Goal: Information Seeking & Learning: Learn about a topic

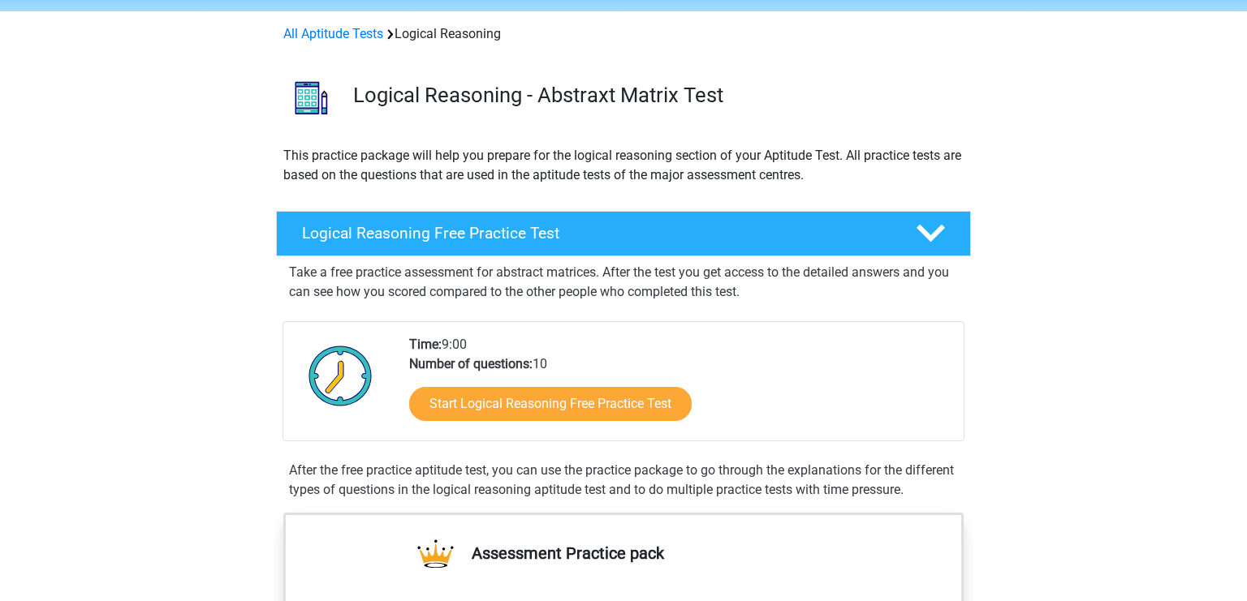
scroll to position [85, 0]
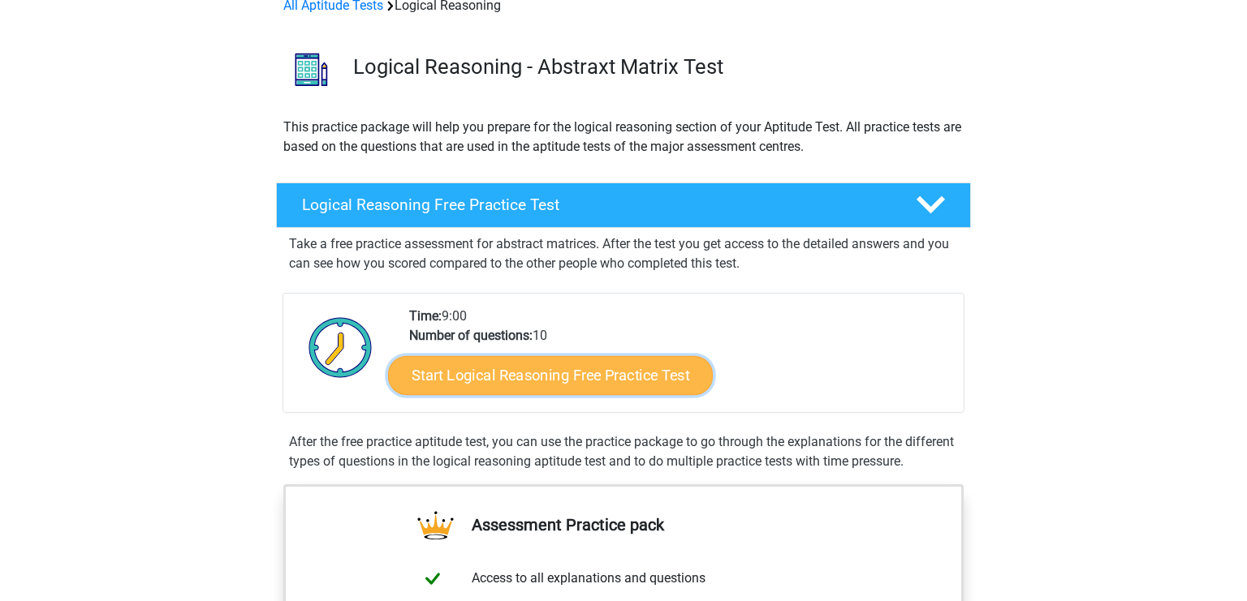
click at [553, 378] on link "Start Logical Reasoning Free Practice Test" at bounding box center [550, 374] width 325 height 39
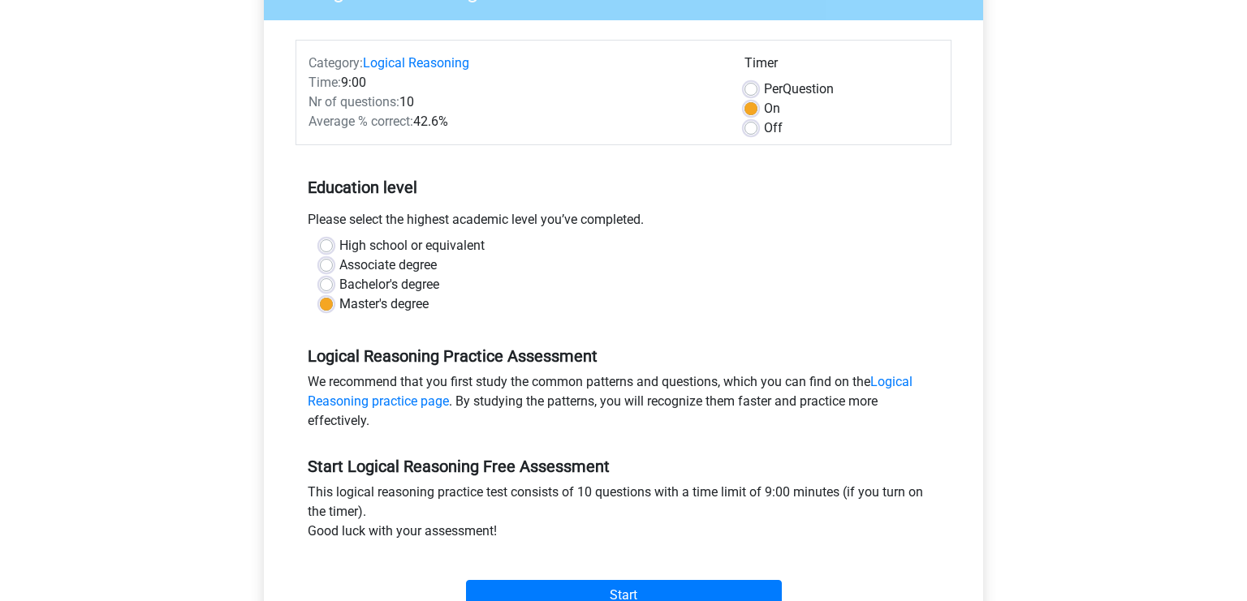
scroll to position [342, 0]
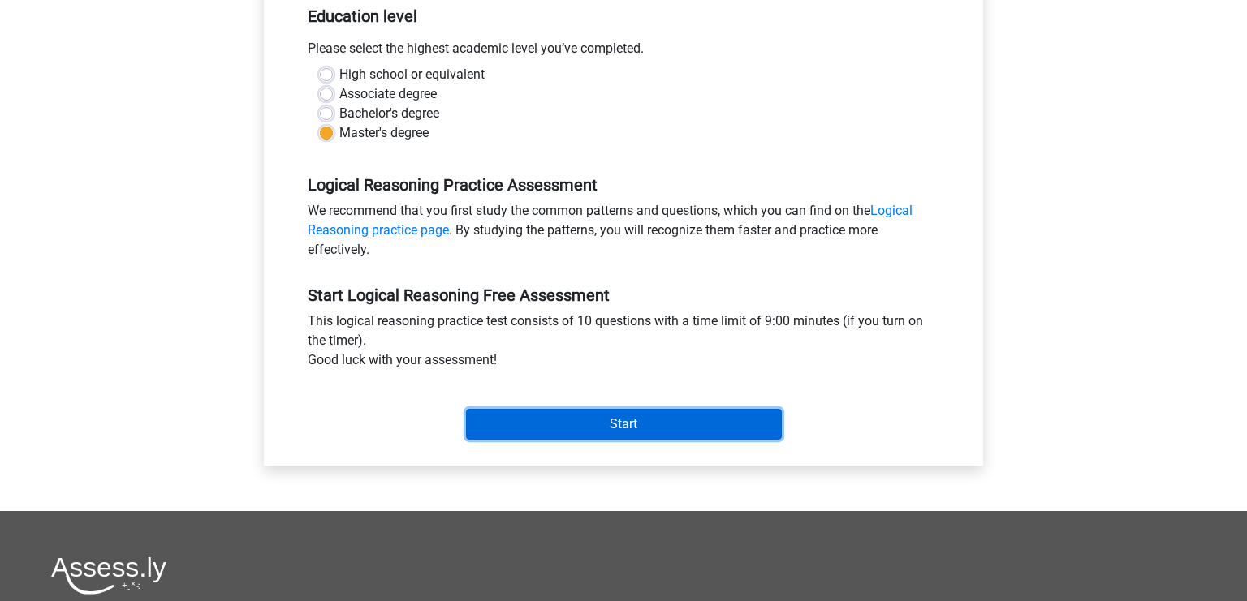
click at [660, 437] on input "Start" at bounding box center [624, 424] width 316 height 31
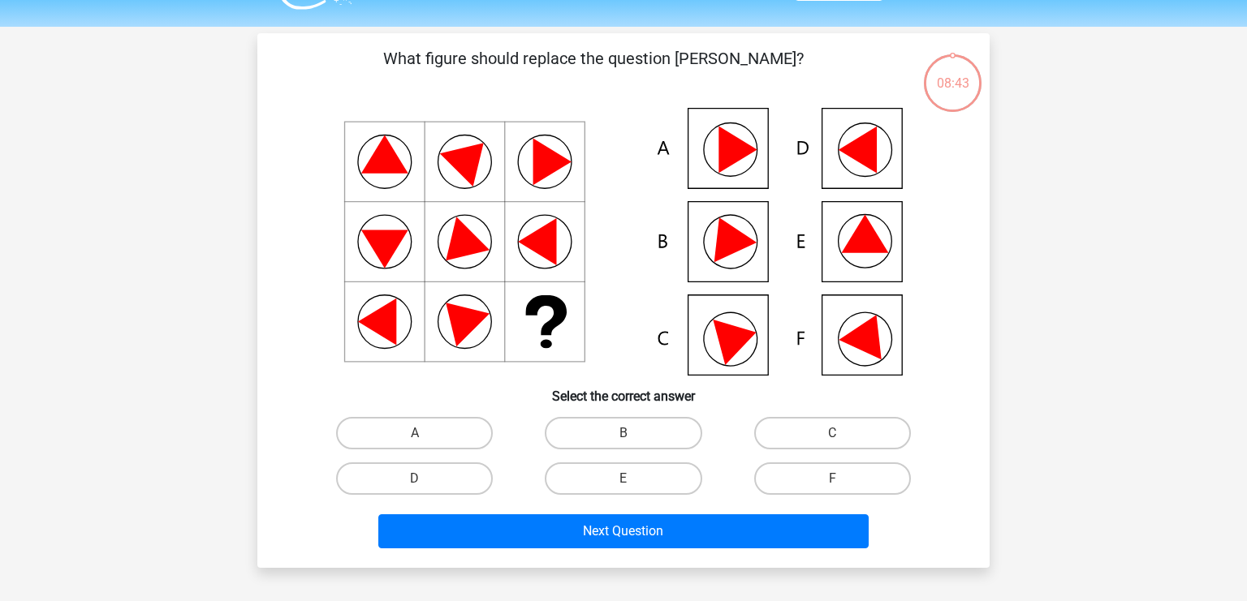
scroll to position [85, 0]
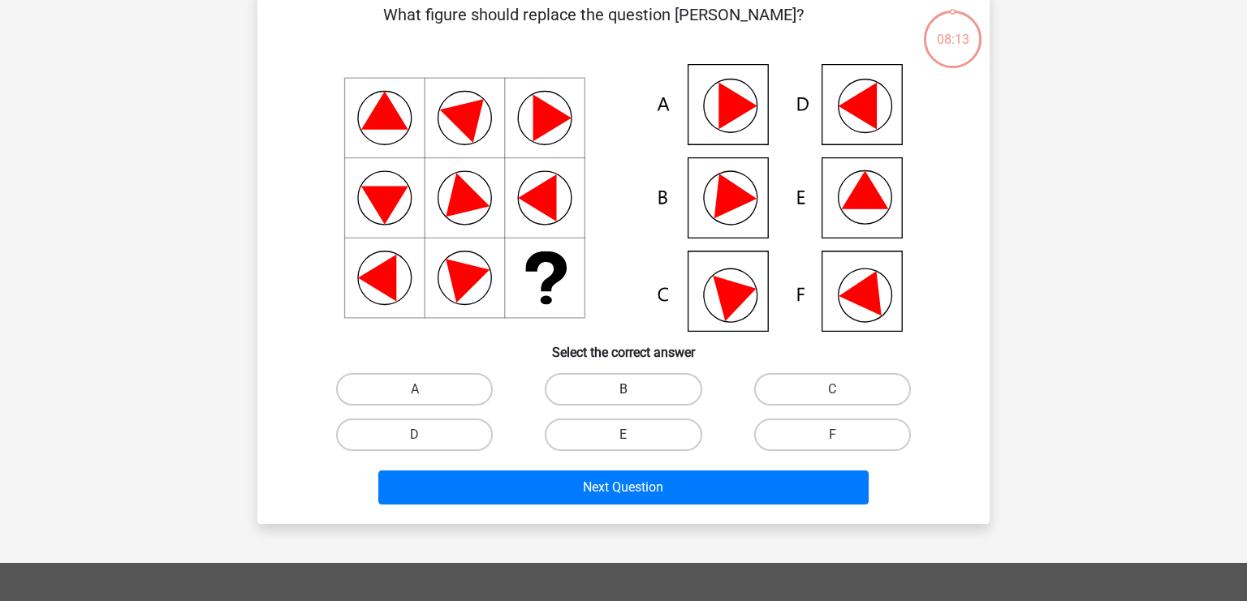
click at [635, 375] on label "B" at bounding box center [623, 389] width 157 height 32
click at [634, 390] on input "B" at bounding box center [628, 395] width 11 height 11
radio input "true"
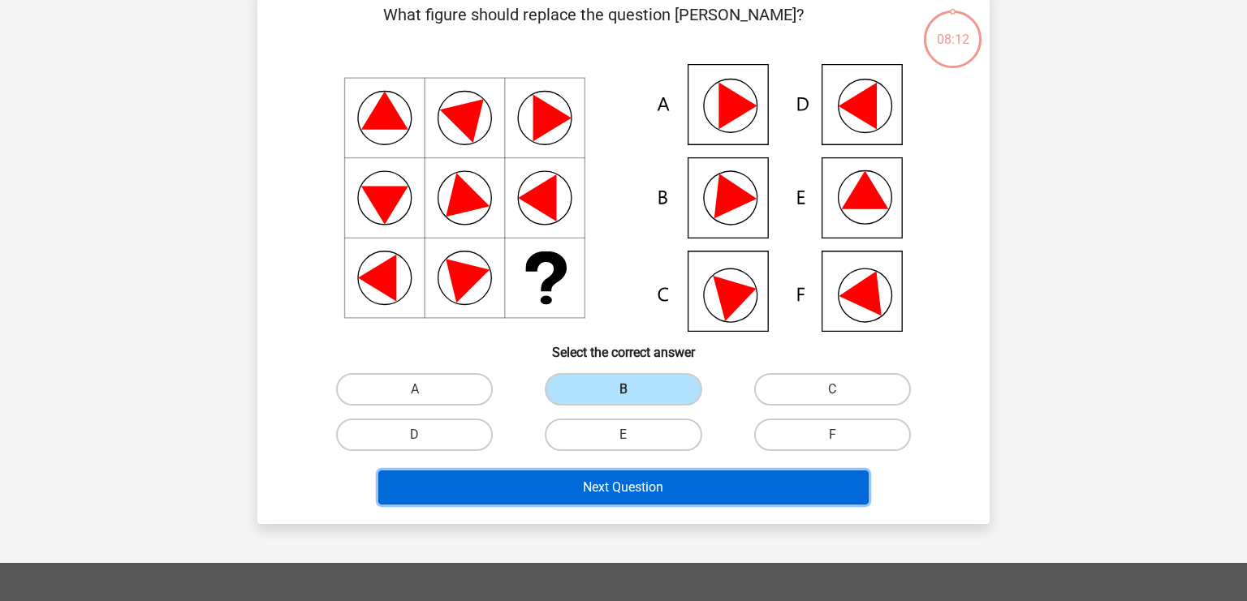
click at [669, 481] on button "Next Question" at bounding box center [623, 488] width 491 height 34
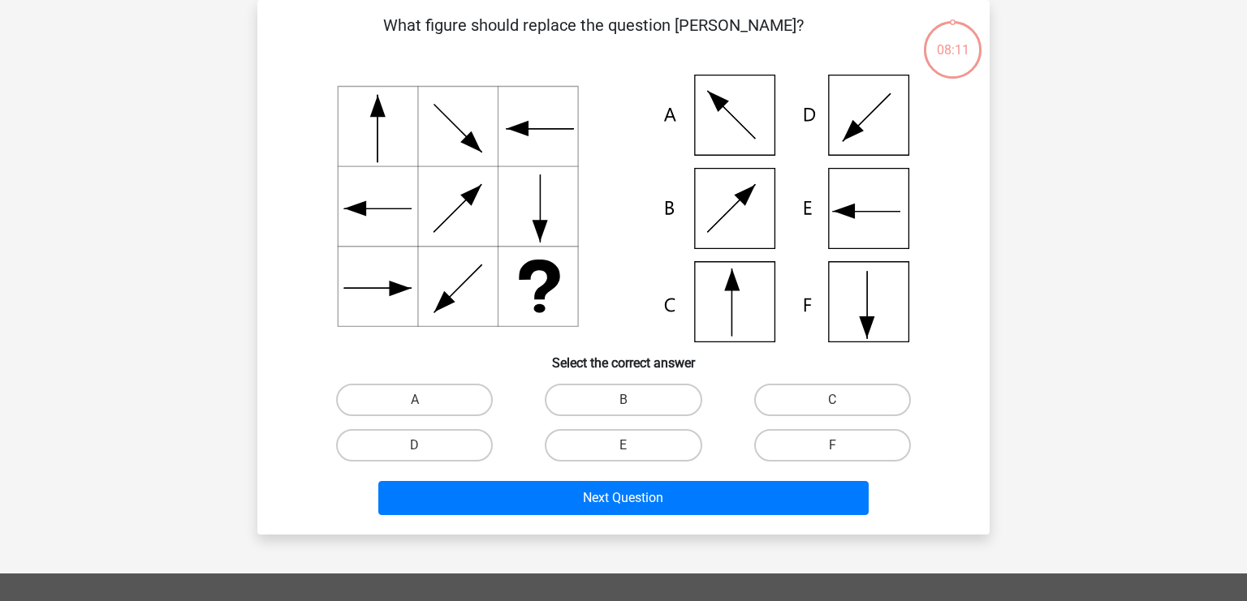
scroll to position [75, 0]
click at [839, 392] on label "C" at bounding box center [832, 400] width 157 height 32
click at [839, 400] on input "C" at bounding box center [837, 405] width 11 height 11
radio input "true"
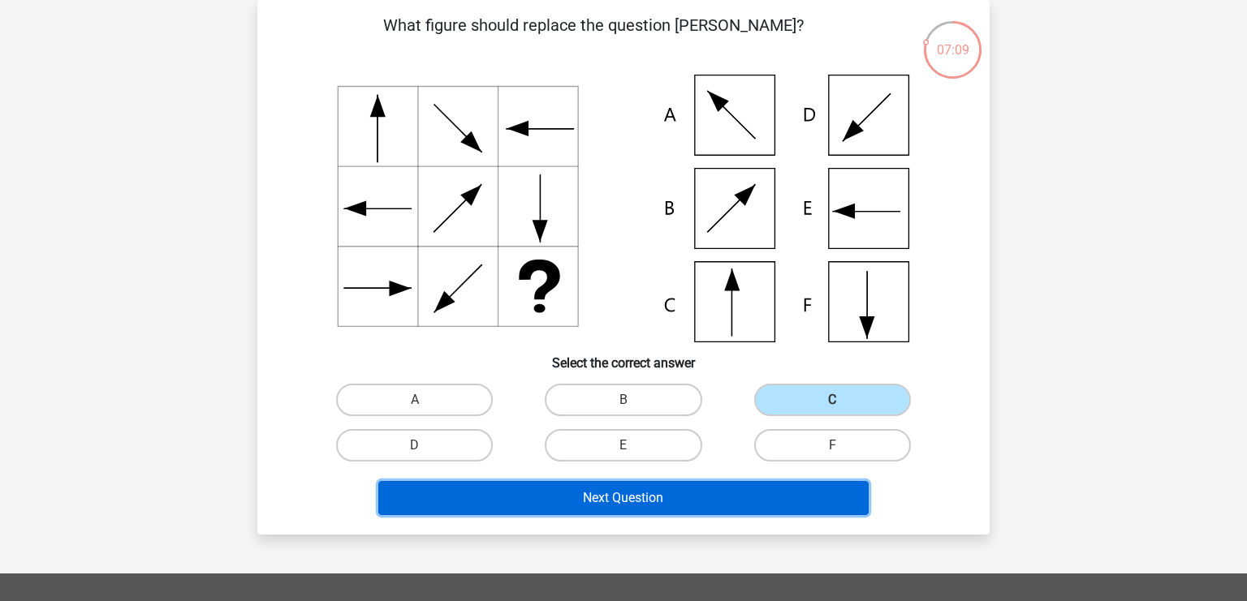
click at [710, 489] on button "Next Question" at bounding box center [623, 498] width 491 height 34
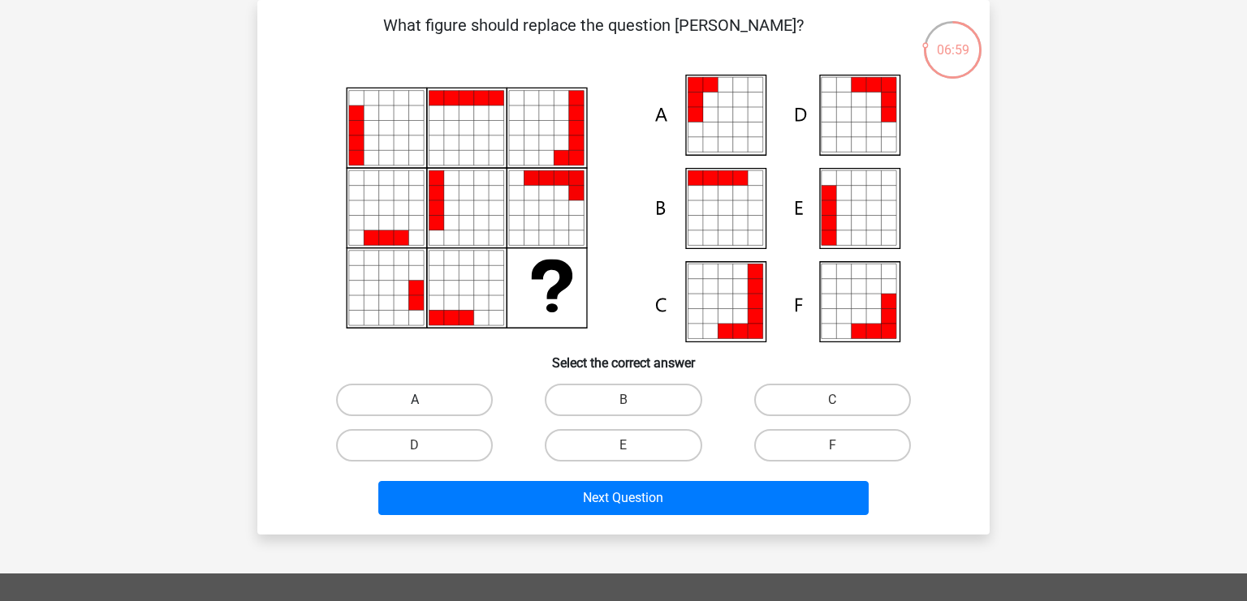
click at [447, 414] on label "A" at bounding box center [414, 400] width 157 height 32
click at [425, 411] on input "A" at bounding box center [420, 405] width 11 height 11
radio input "true"
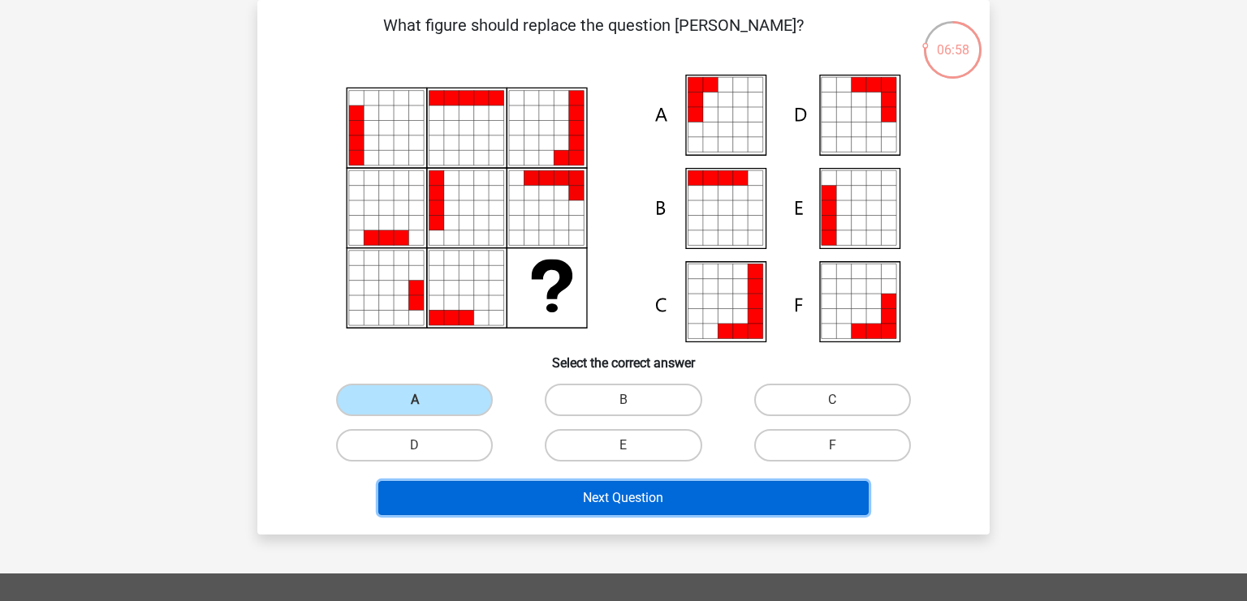
click at [508, 493] on button "Next Question" at bounding box center [623, 498] width 491 height 34
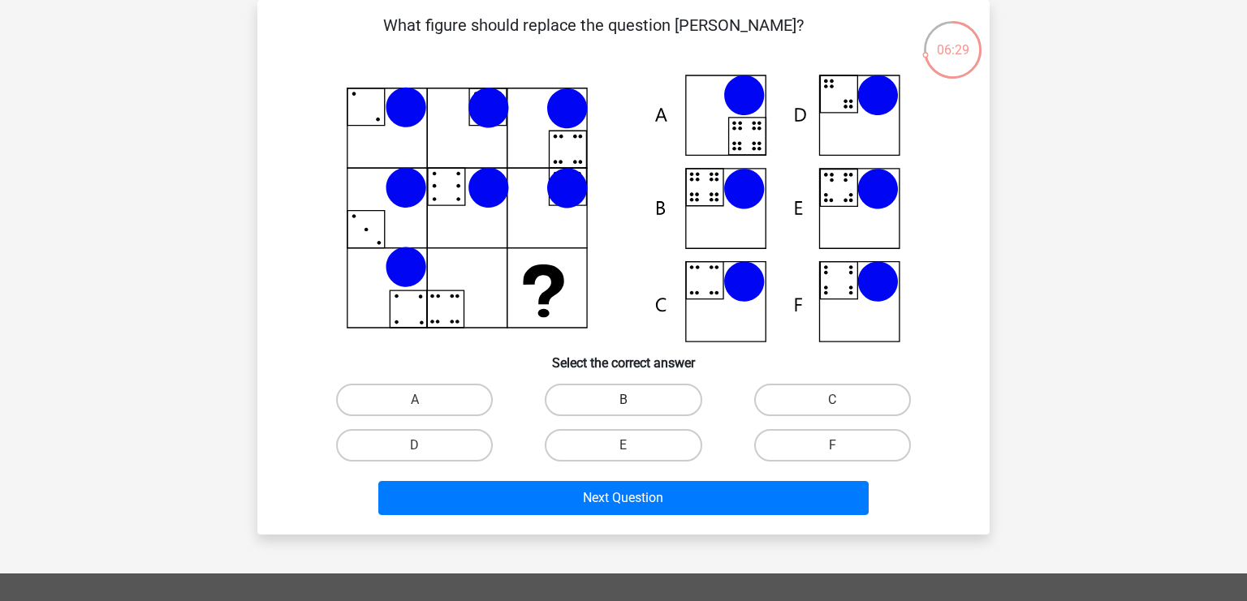
click at [630, 394] on label "B" at bounding box center [623, 400] width 157 height 32
click at [630, 400] on input "B" at bounding box center [628, 405] width 11 height 11
radio input "true"
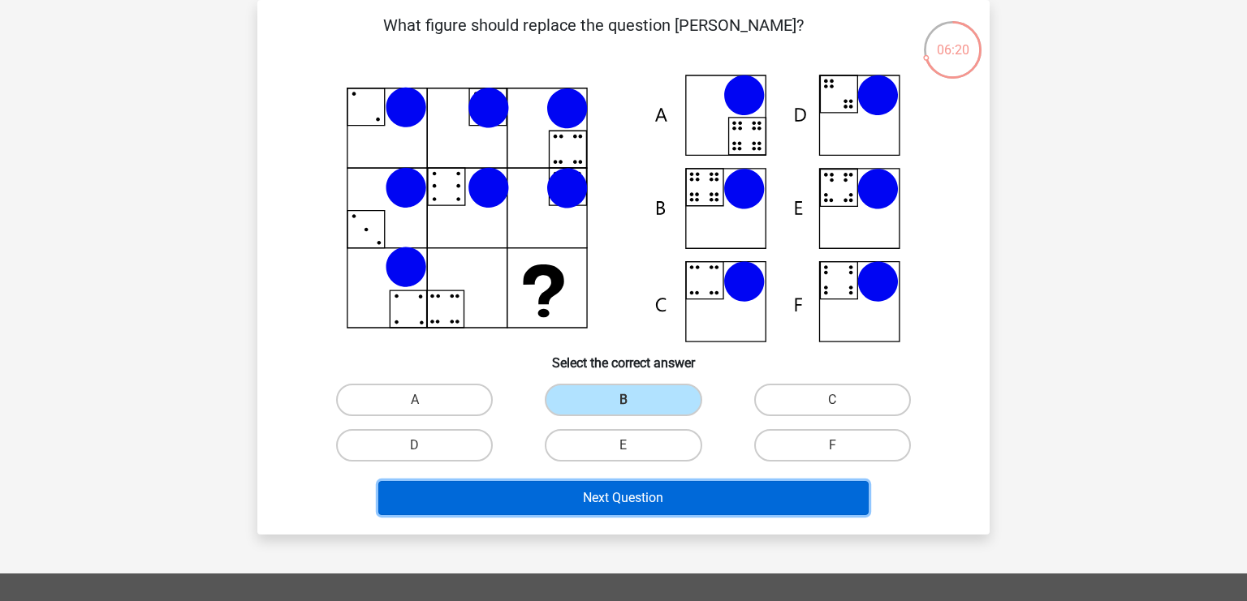
click at [661, 497] on button "Next Question" at bounding box center [623, 498] width 491 height 34
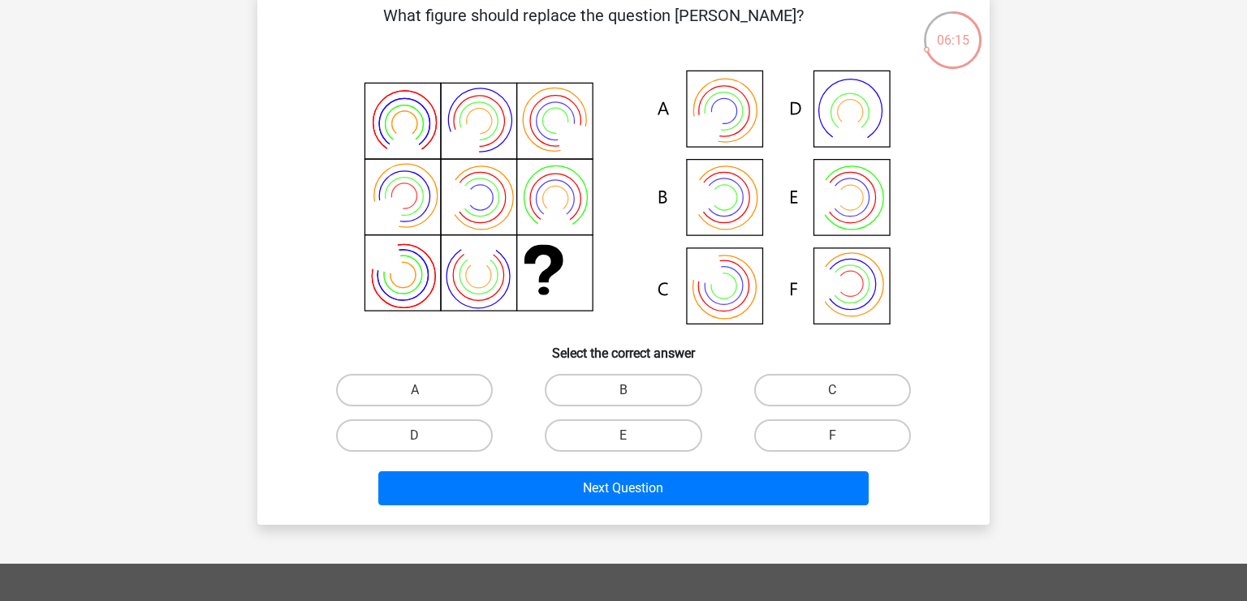
scroll to position [85, 0]
click at [609, 387] on label "B" at bounding box center [623, 389] width 157 height 32
click at [623, 390] on input "B" at bounding box center [628, 395] width 11 height 11
radio input "true"
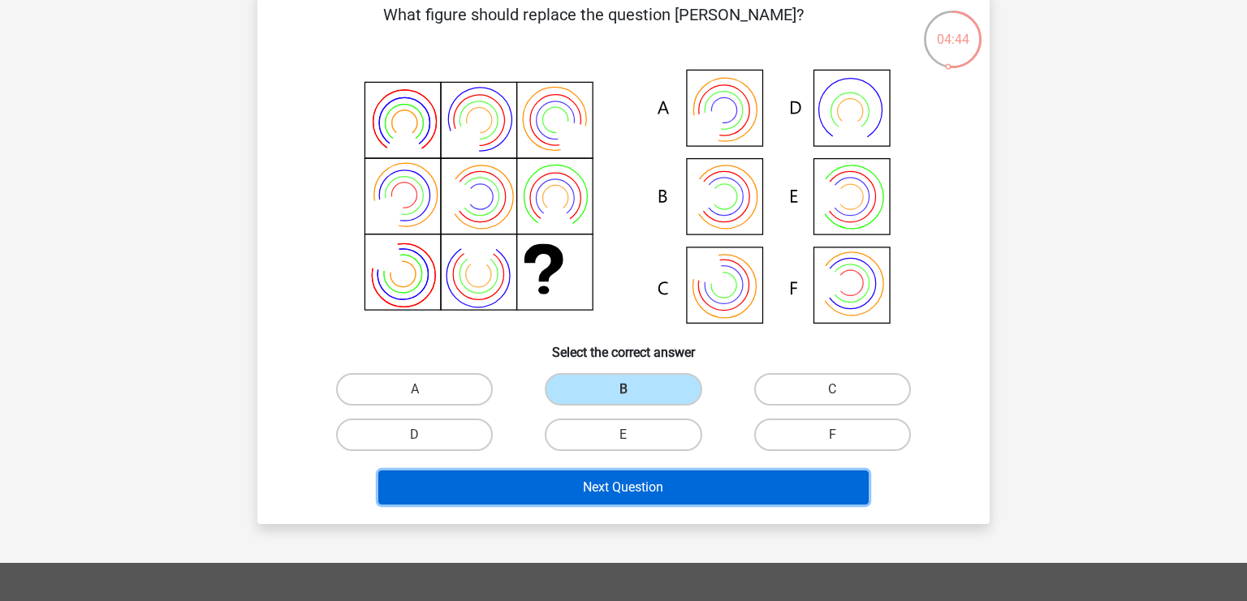
click at [654, 492] on button "Next Question" at bounding box center [623, 488] width 491 height 34
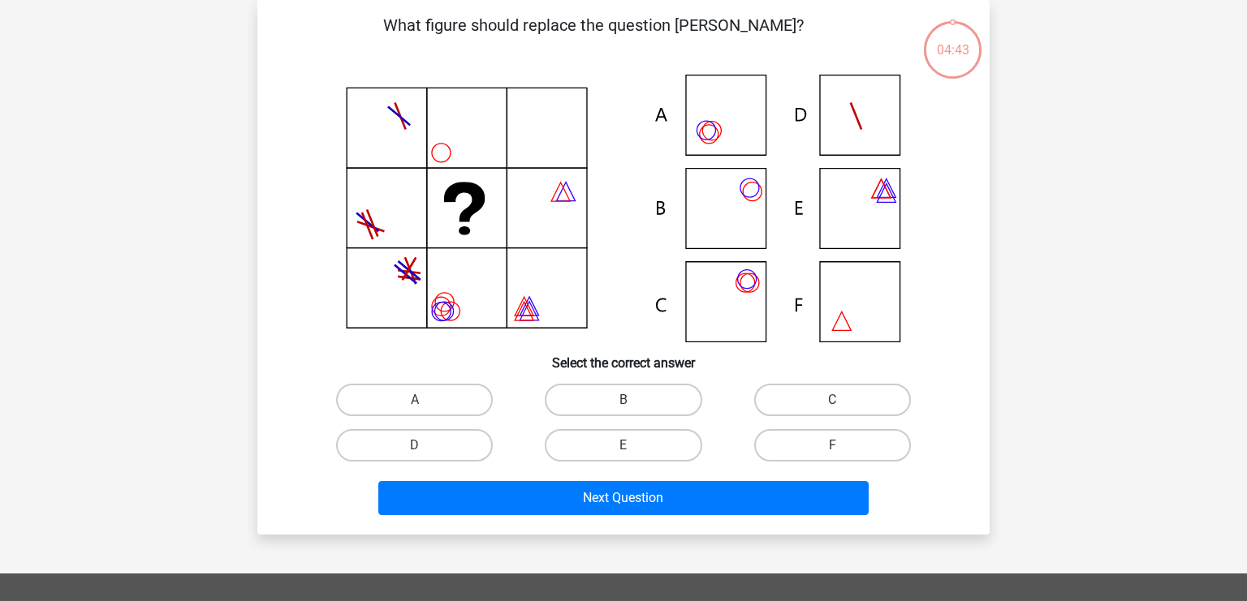
scroll to position [75, 0]
click at [846, 398] on label "C" at bounding box center [832, 400] width 157 height 32
click at [797, 411] on label "C" at bounding box center [832, 400] width 157 height 32
click at [832, 411] on input "C" at bounding box center [837, 405] width 11 height 11
radio input "true"
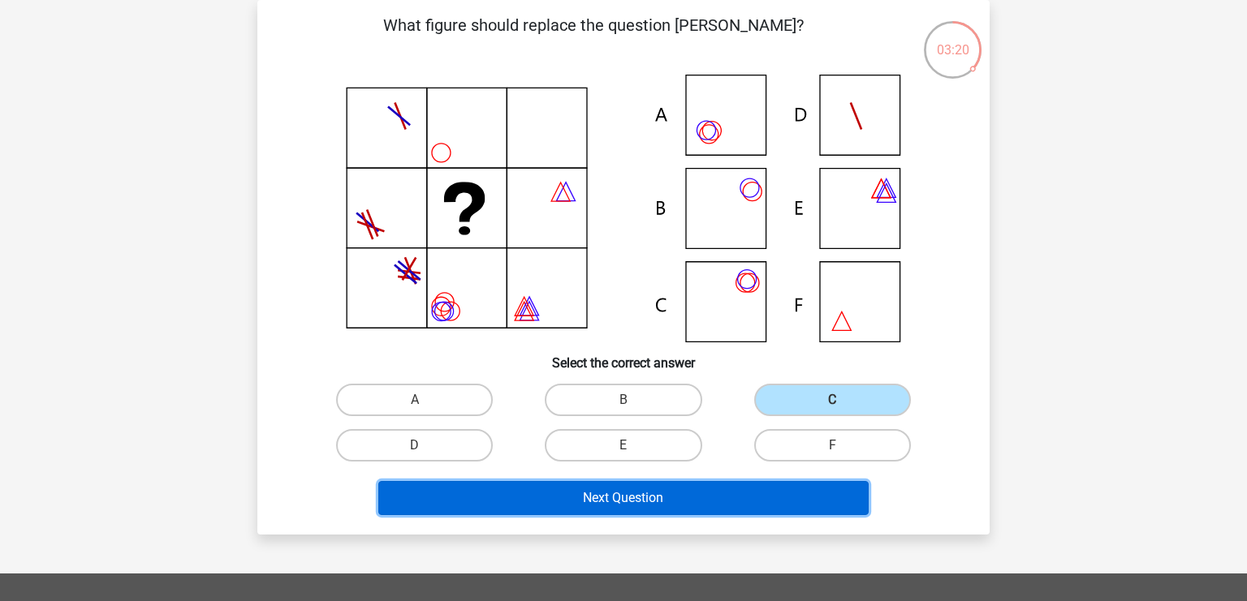
click at [751, 497] on button "Next Question" at bounding box center [623, 498] width 491 height 34
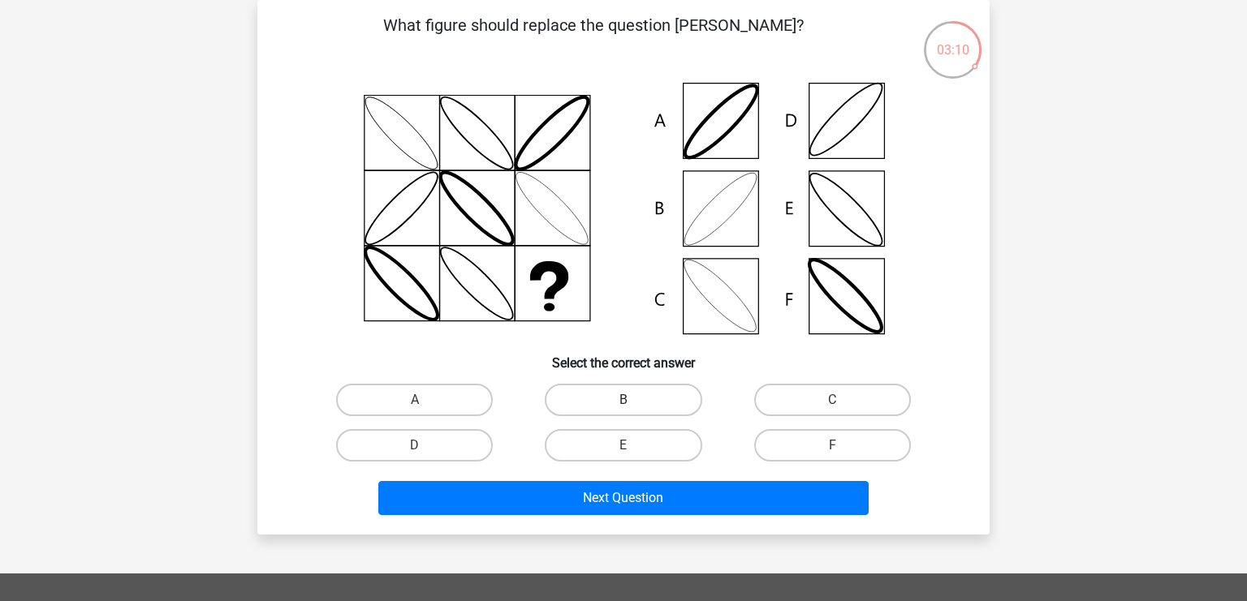
click at [619, 398] on label "B" at bounding box center [623, 400] width 157 height 32
click at [623, 400] on input "B" at bounding box center [628, 405] width 11 height 11
radio input "true"
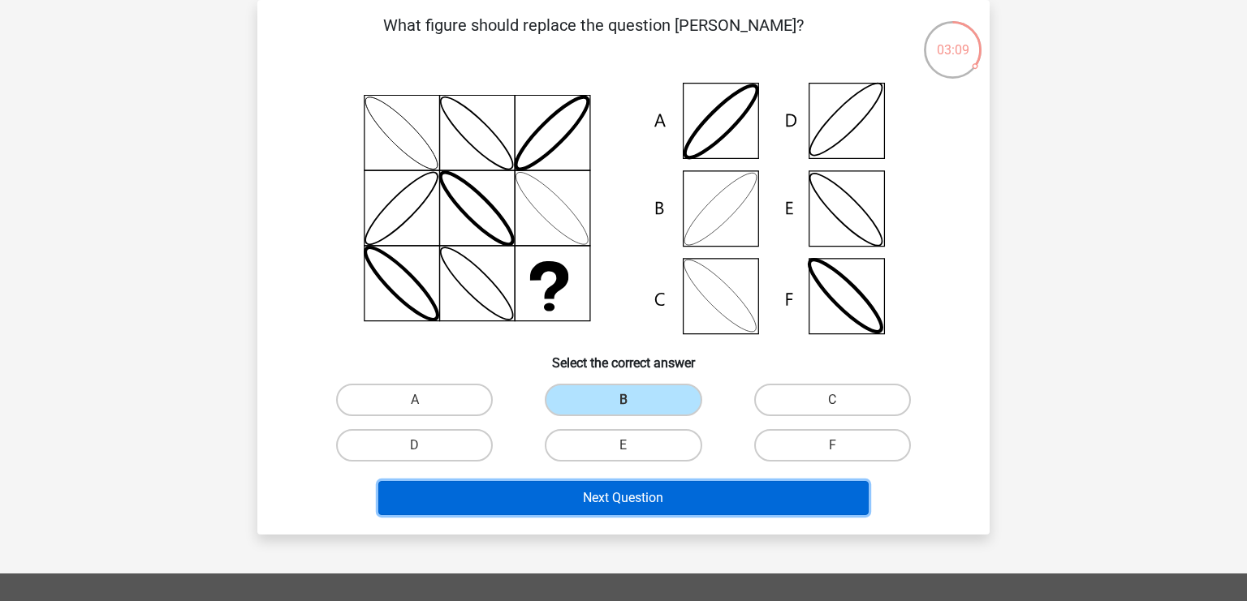
click at [650, 502] on button "Next Question" at bounding box center [623, 498] width 491 height 34
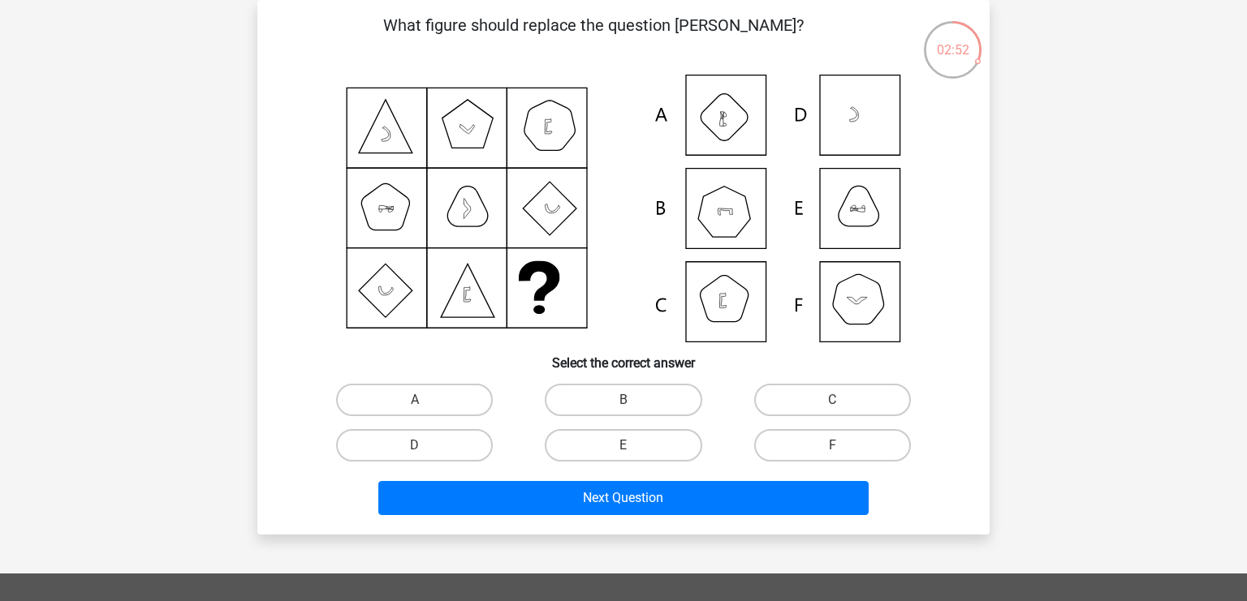
click at [633, 403] on input "B" at bounding box center [628, 405] width 11 height 11
radio input "true"
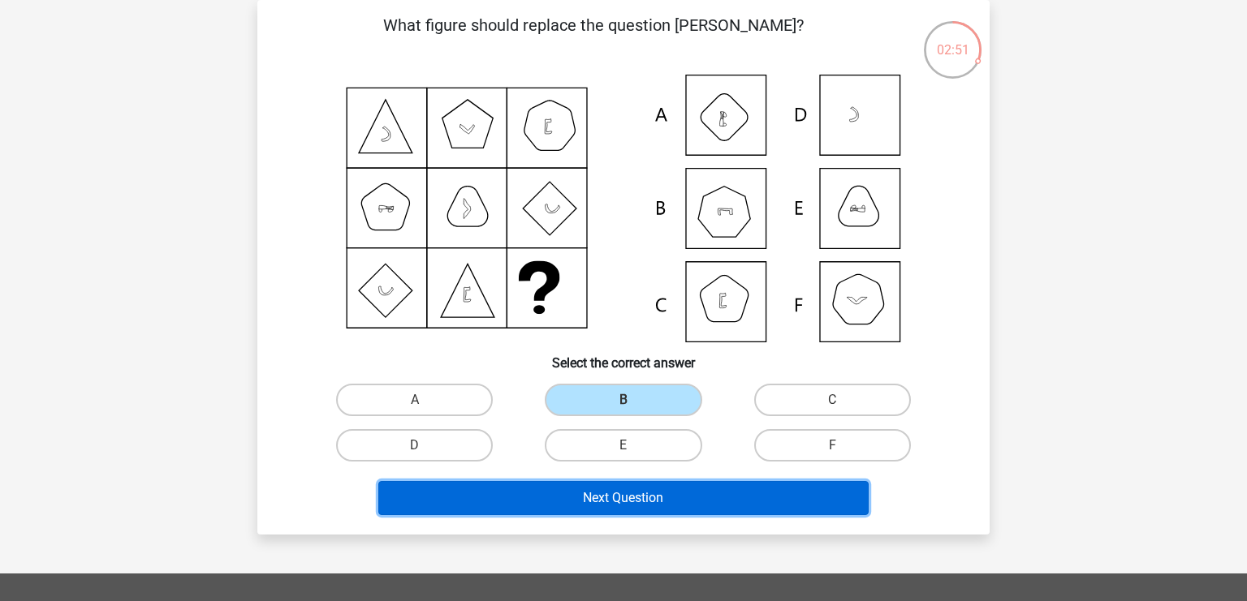
click at [618, 501] on button "Next Question" at bounding box center [623, 498] width 491 height 34
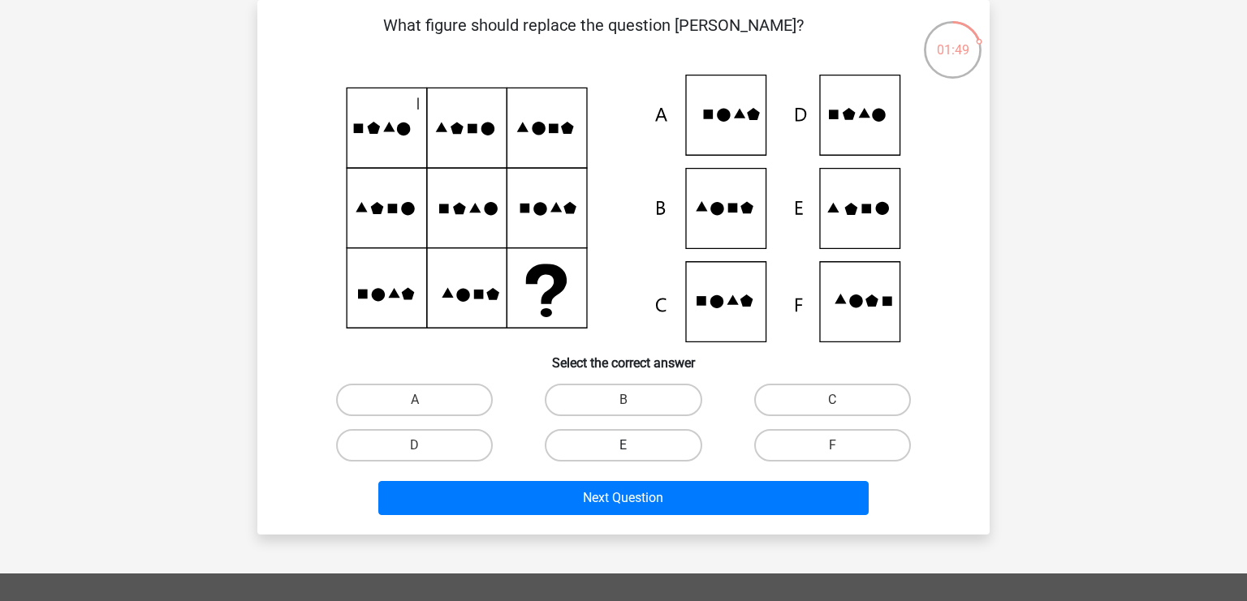
click at [613, 439] on label "E" at bounding box center [623, 445] width 157 height 32
click at [623, 446] on input "E" at bounding box center [628, 451] width 11 height 11
radio input "true"
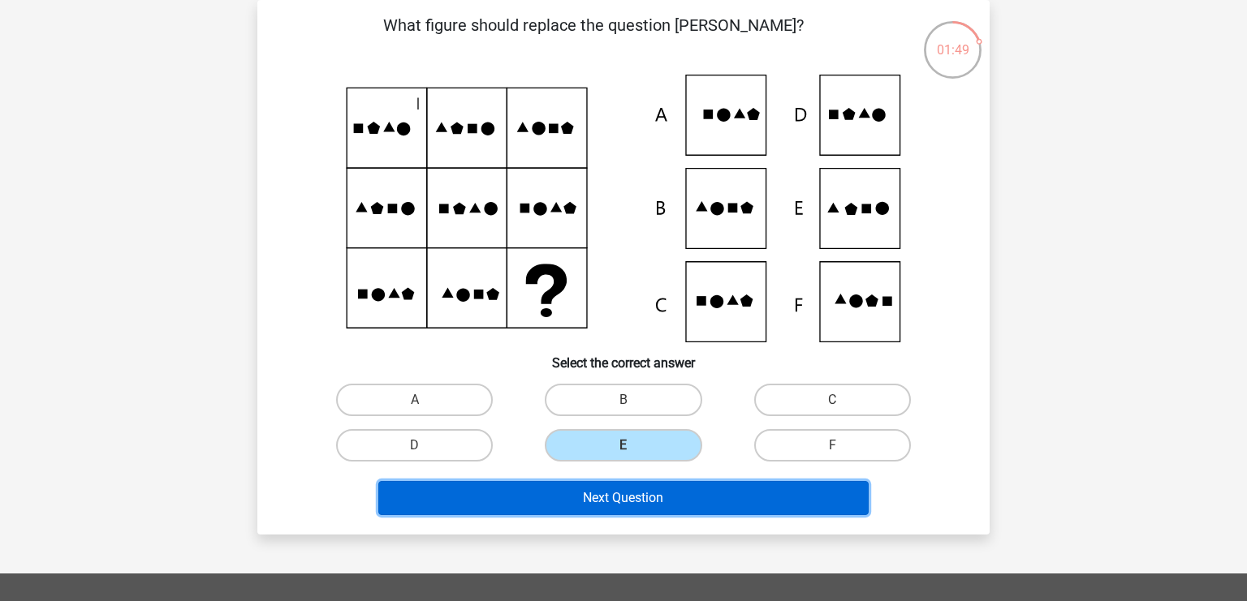
click at [653, 492] on button "Next Question" at bounding box center [623, 498] width 491 height 34
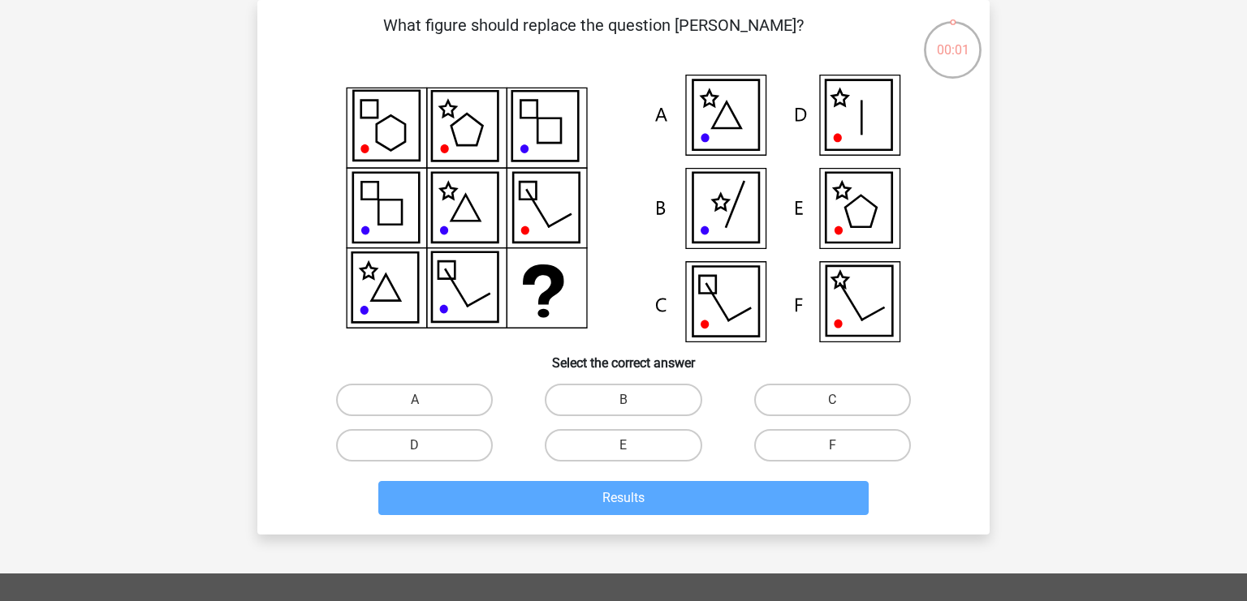
drag, startPoint x: 454, startPoint y: 445, endPoint x: 484, endPoint y: 460, distance: 33.8
click at [458, 445] on label "D" at bounding box center [414, 445] width 157 height 32
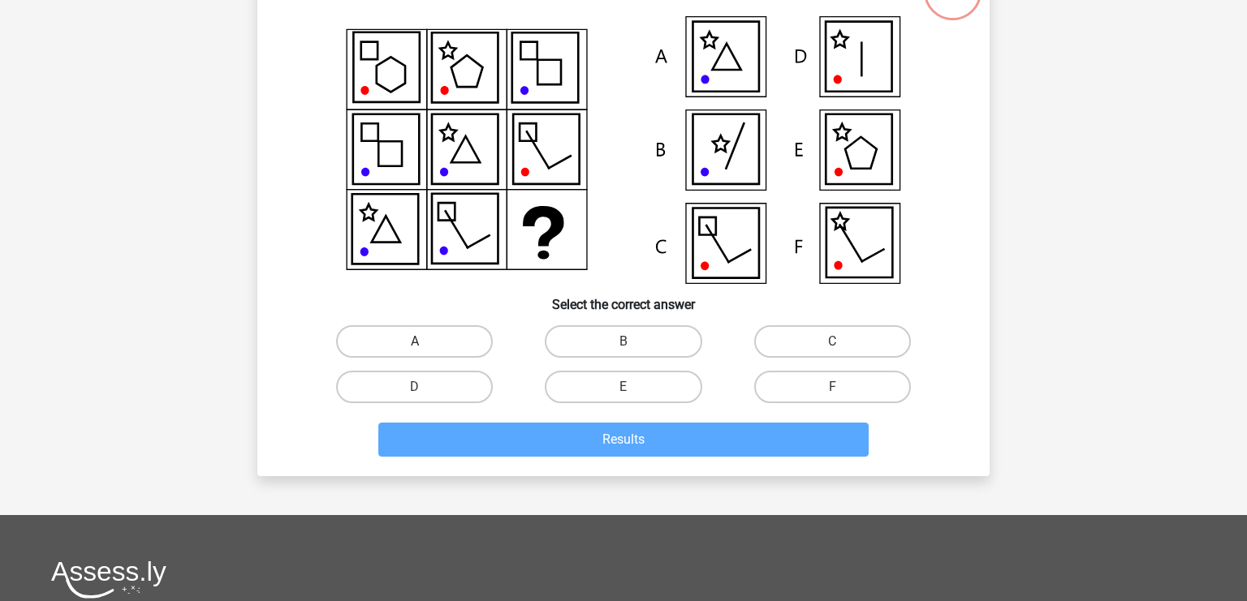
scroll to position [171, 0]
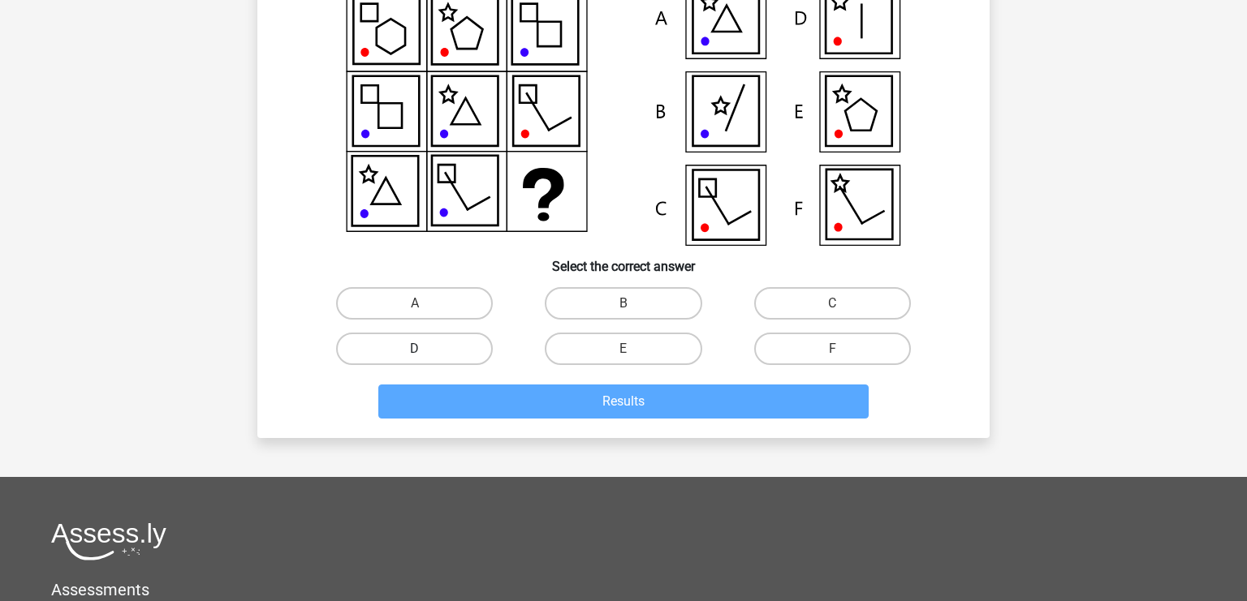
click at [407, 350] on label "D" at bounding box center [414, 349] width 157 height 32
click at [415, 350] on input "D" at bounding box center [420, 354] width 11 height 11
radio input "true"
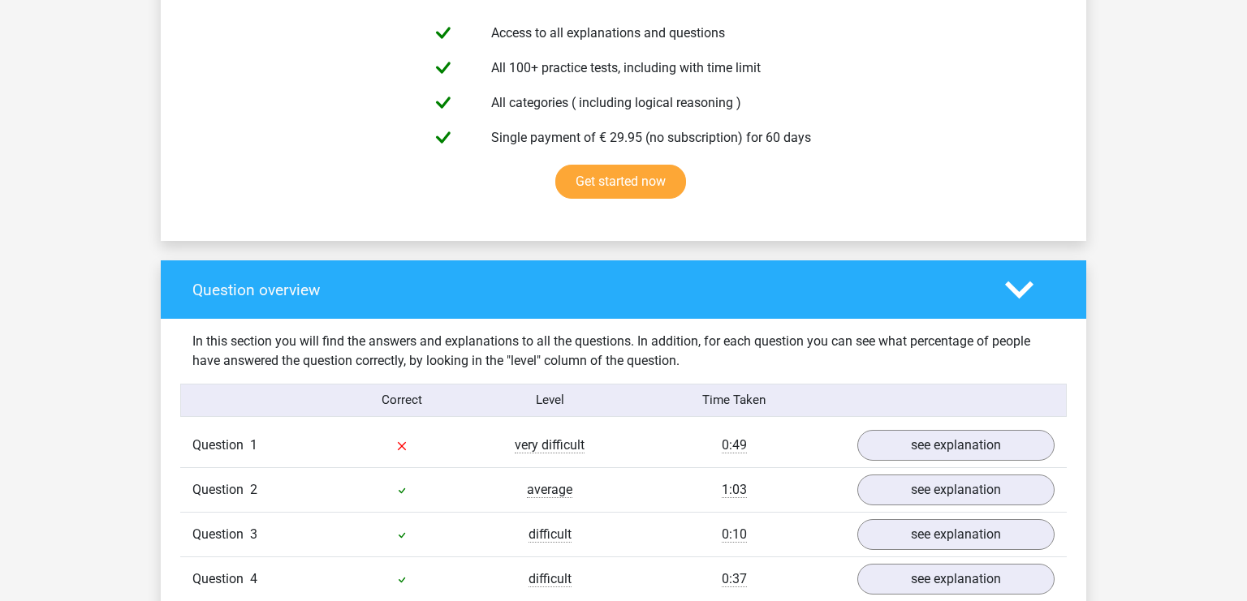
scroll to position [1028, 0]
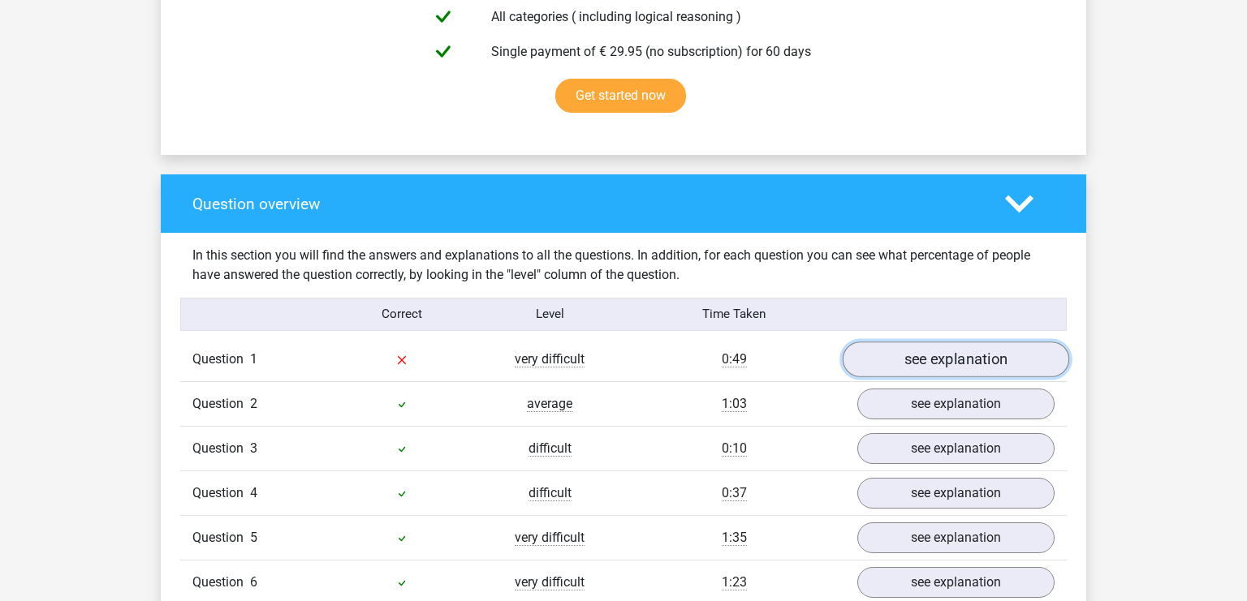
click at [918, 363] on link "see explanation" at bounding box center [955, 360] width 226 height 36
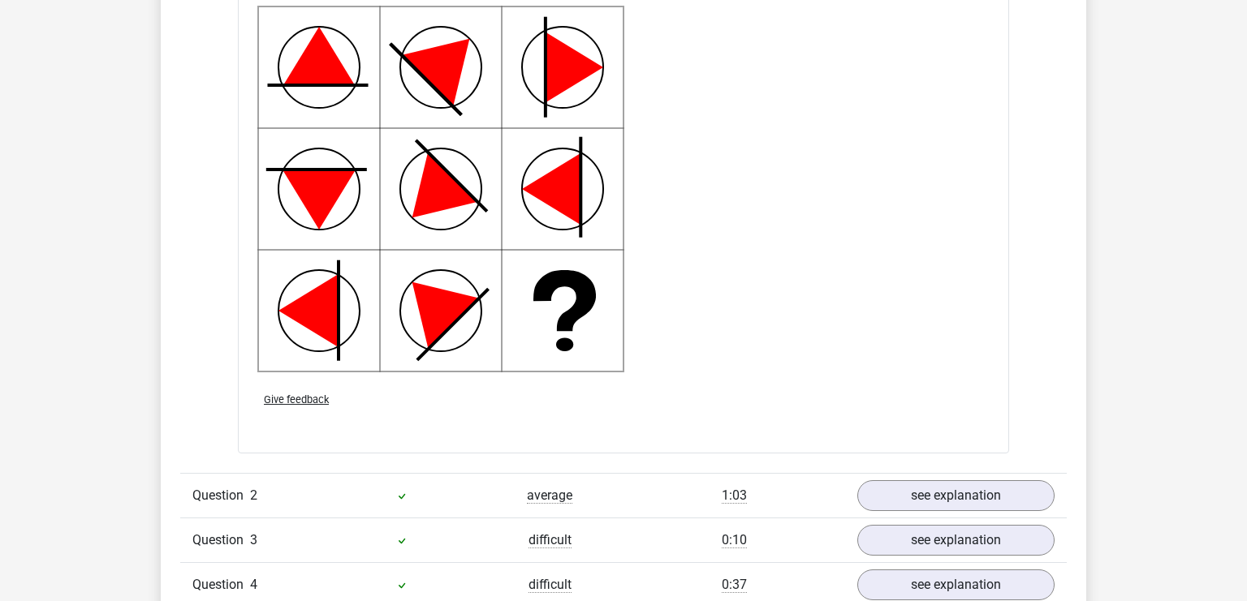
scroll to position [2399, 0]
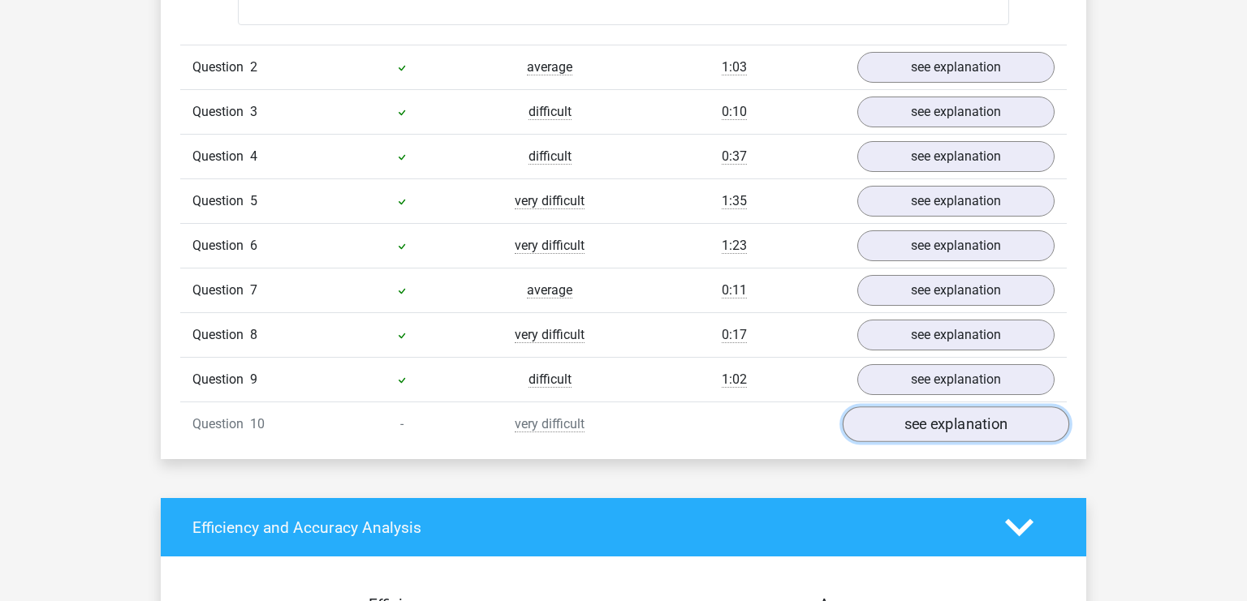
click at [914, 430] on link "see explanation" at bounding box center [955, 425] width 226 height 36
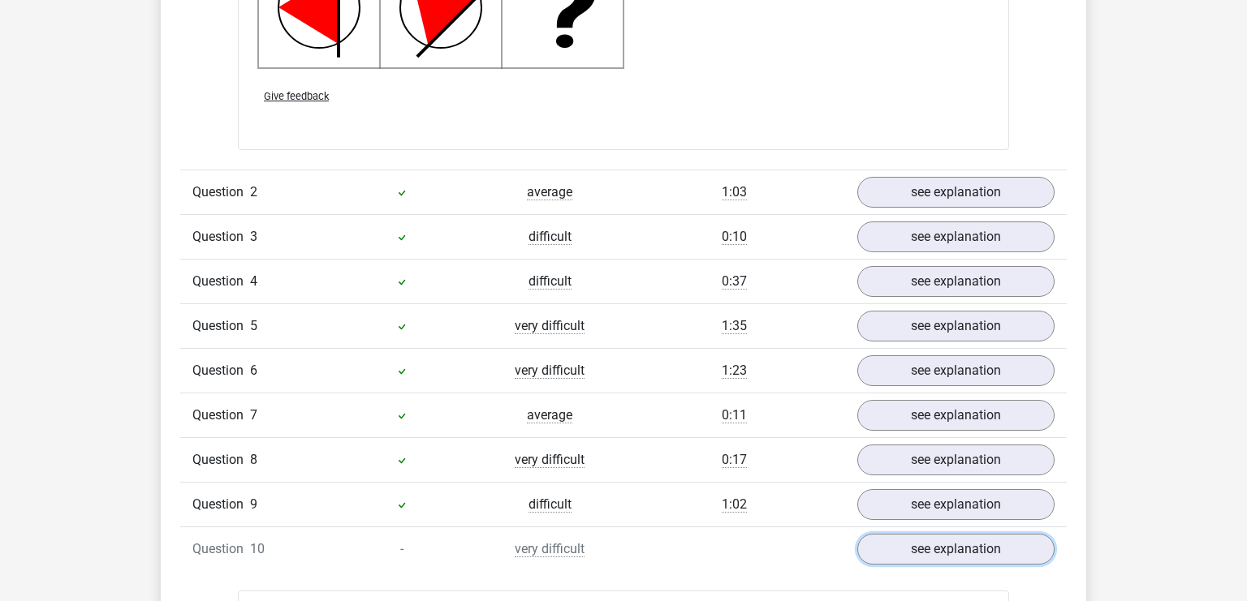
scroll to position [2314, 0]
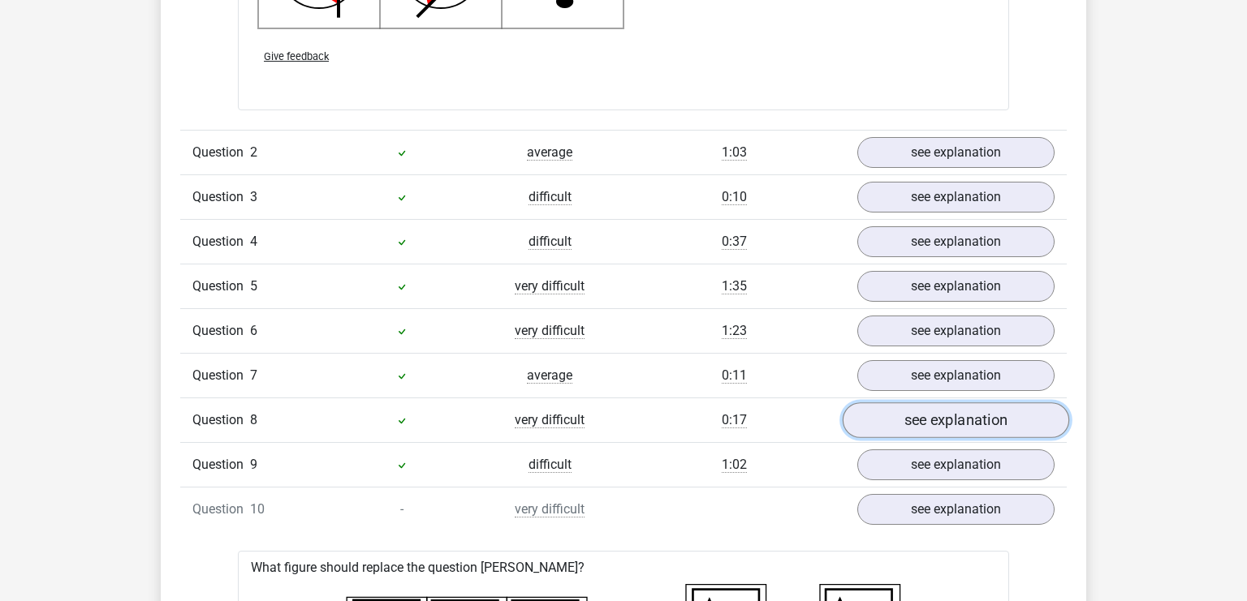
click at [874, 424] on link "see explanation" at bounding box center [955, 421] width 226 height 36
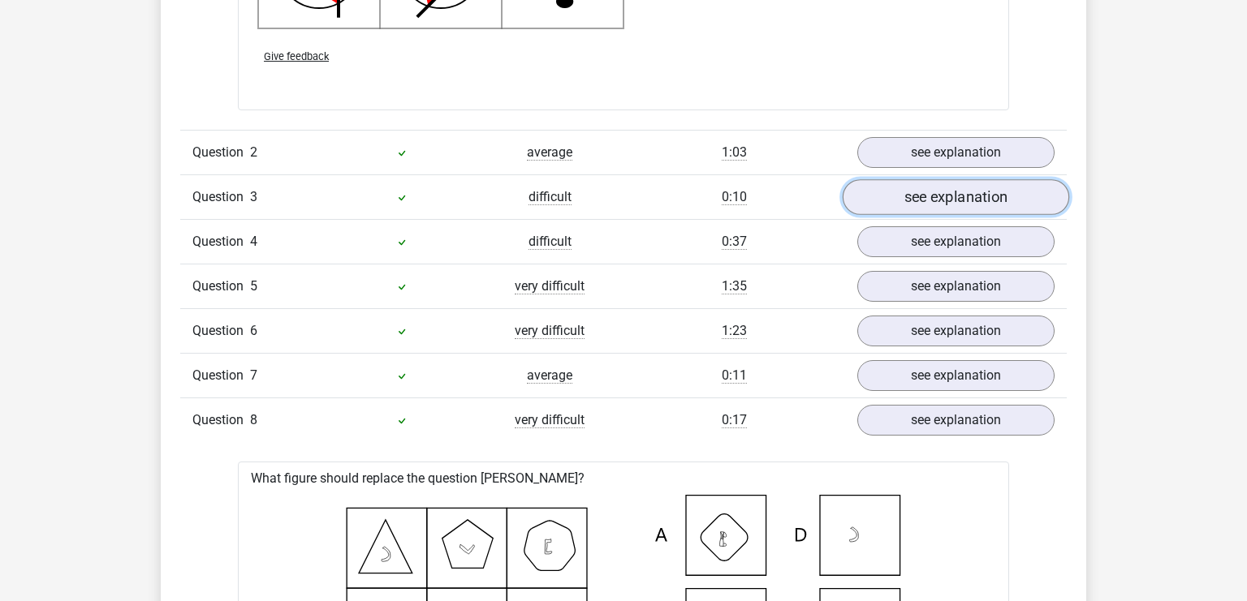
click at [946, 199] on link "see explanation" at bounding box center [955, 197] width 226 height 36
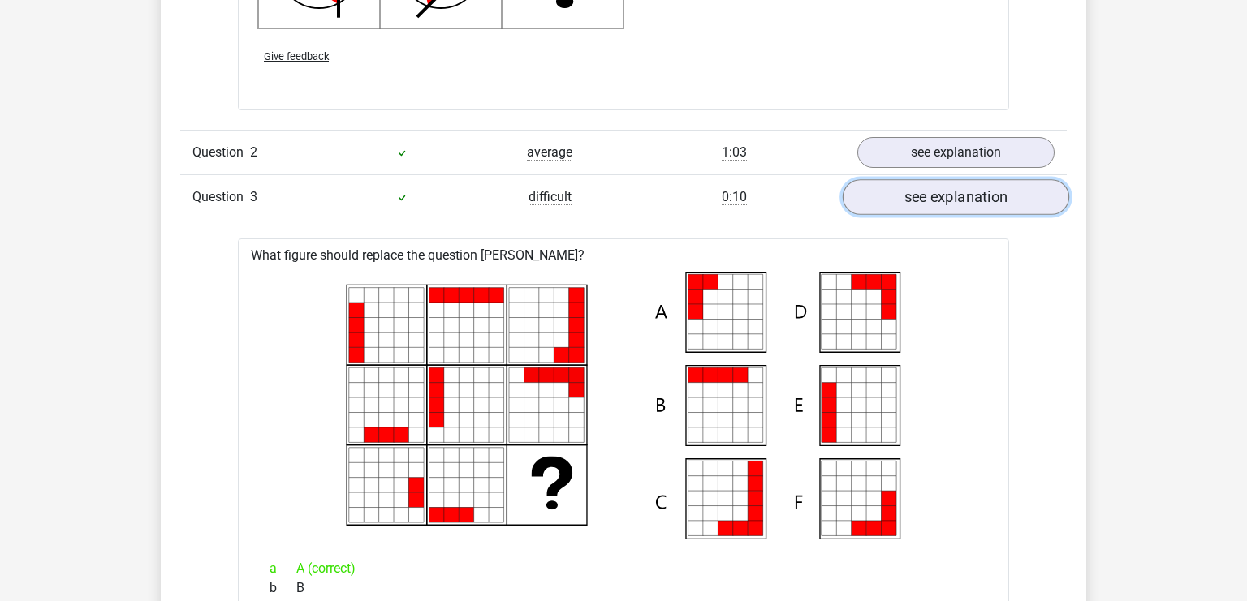
click at [919, 183] on link "see explanation" at bounding box center [955, 197] width 226 height 36
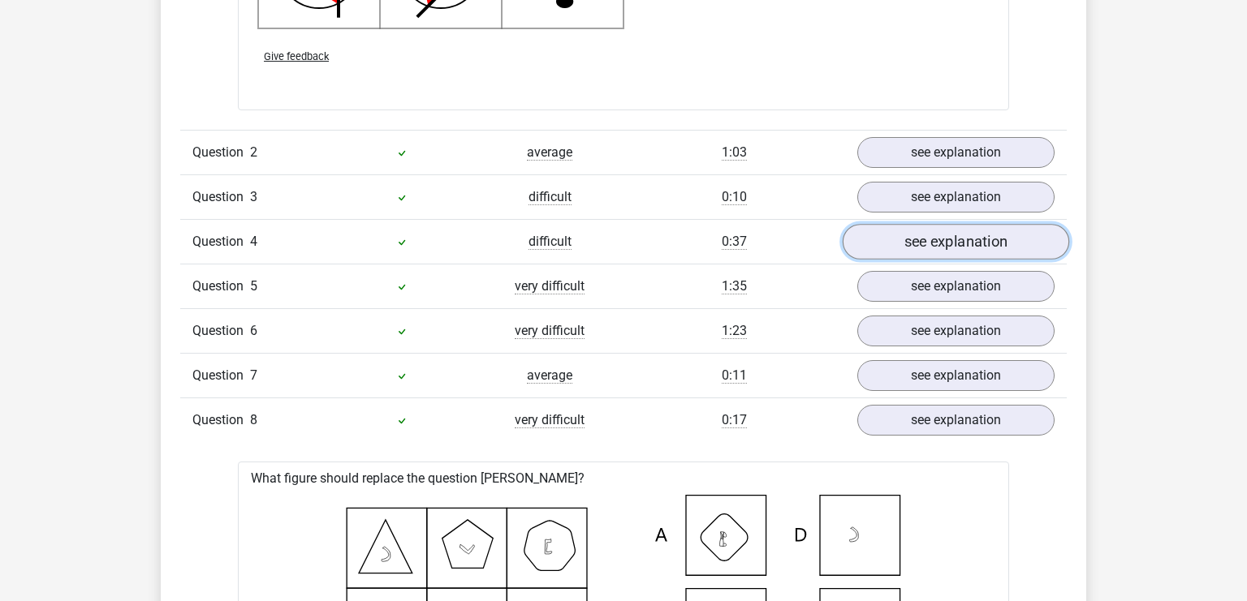
click at [924, 242] on link "see explanation" at bounding box center [955, 242] width 226 height 36
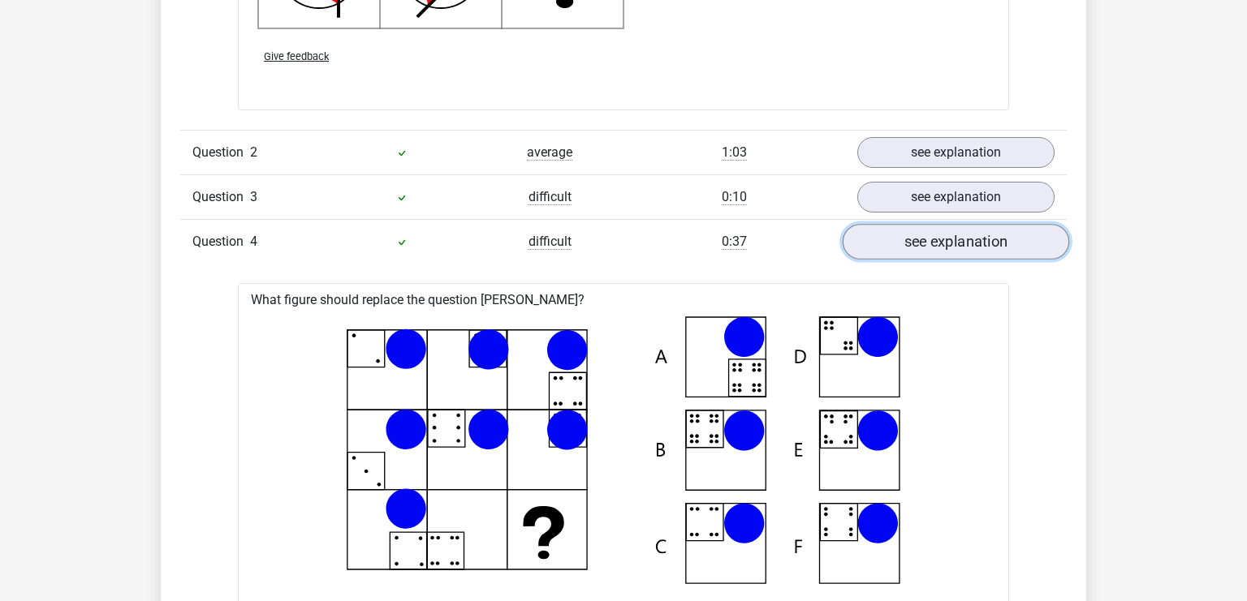
click at [924, 243] on link "see explanation" at bounding box center [955, 242] width 226 height 36
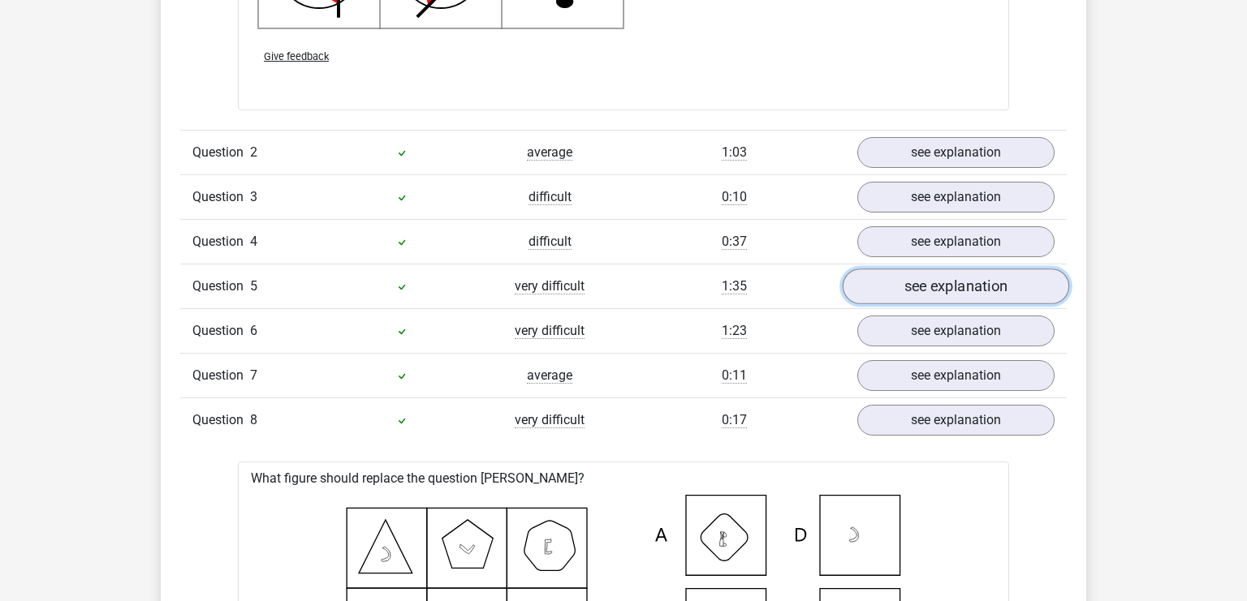
click at [941, 286] on link "see explanation" at bounding box center [955, 287] width 226 height 36
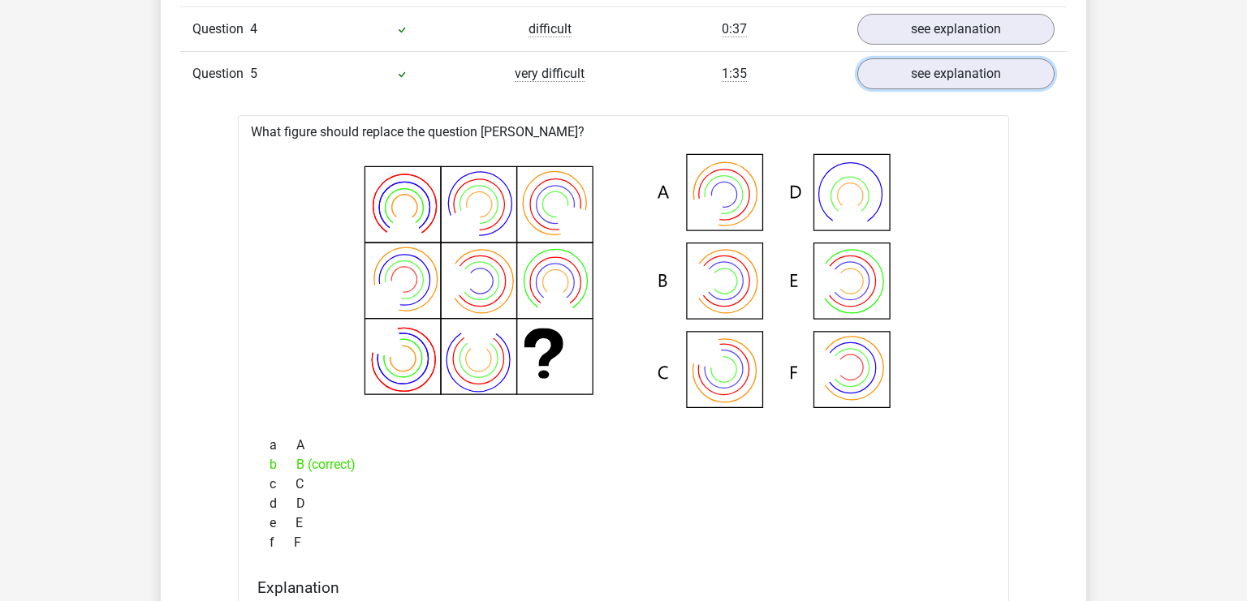
scroll to position [2485, 0]
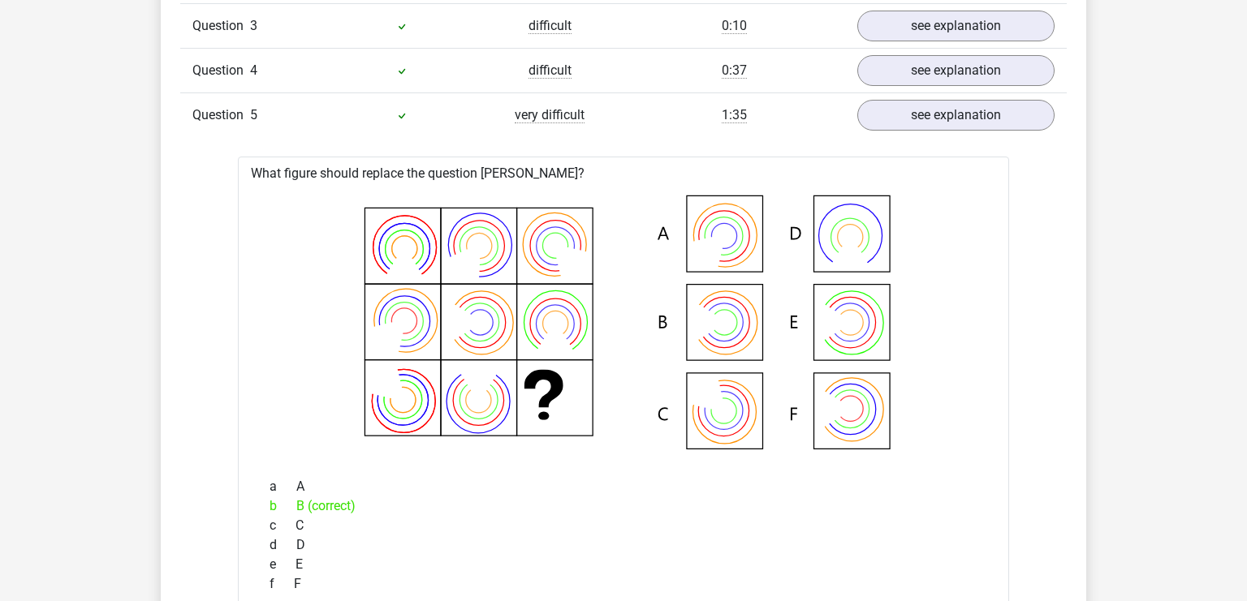
click at [918, 93] on div "Question 5 very difficult 1:35 see explanation" at bounding box center [623, 115] width 886 height 45
click at [919, 109] on link "see explanation" at bounding box center [955, 115] width 226 height 36
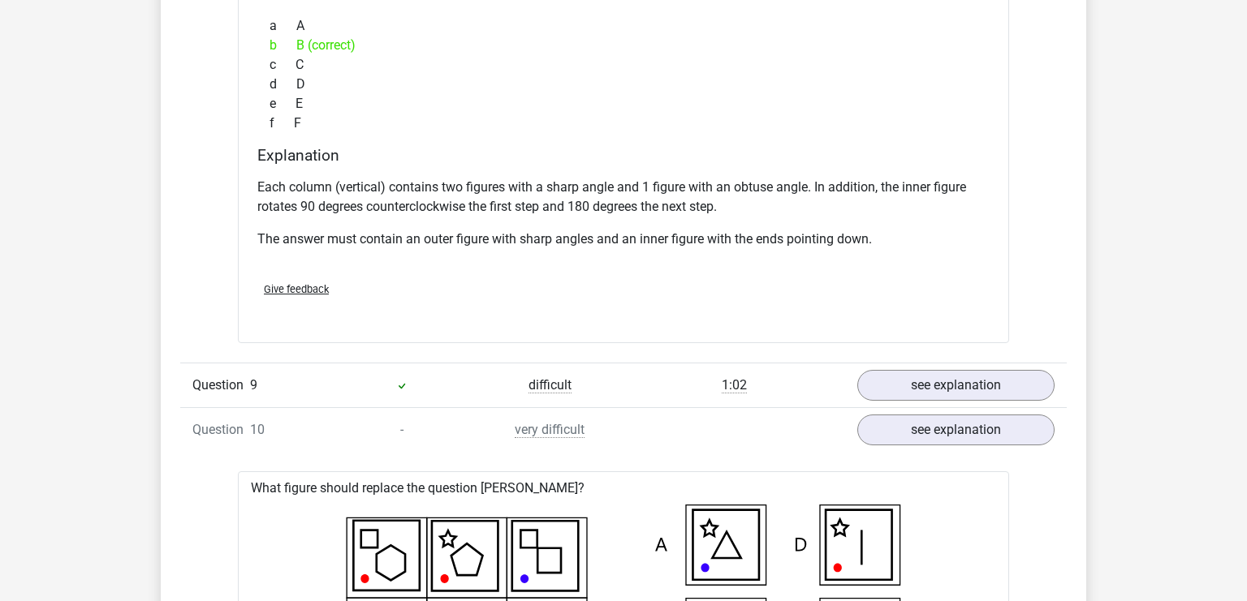
scroll to position [3085, 0]
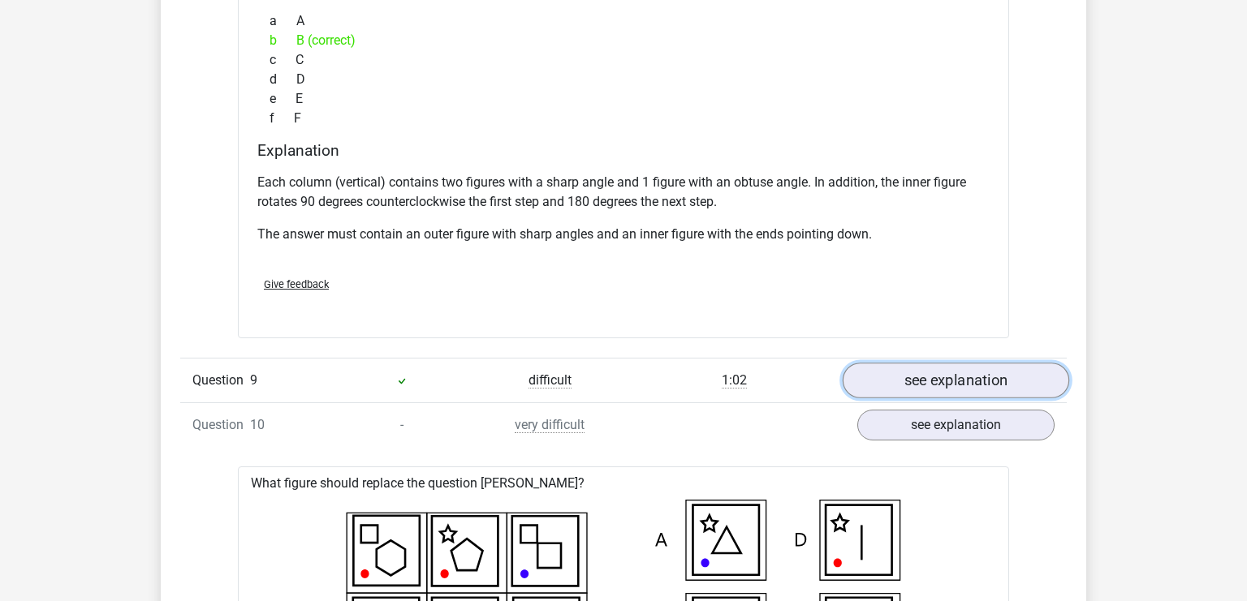
click at [921, 374] on link "see explanation" at bounding box center [955, 382] width 226 height 36
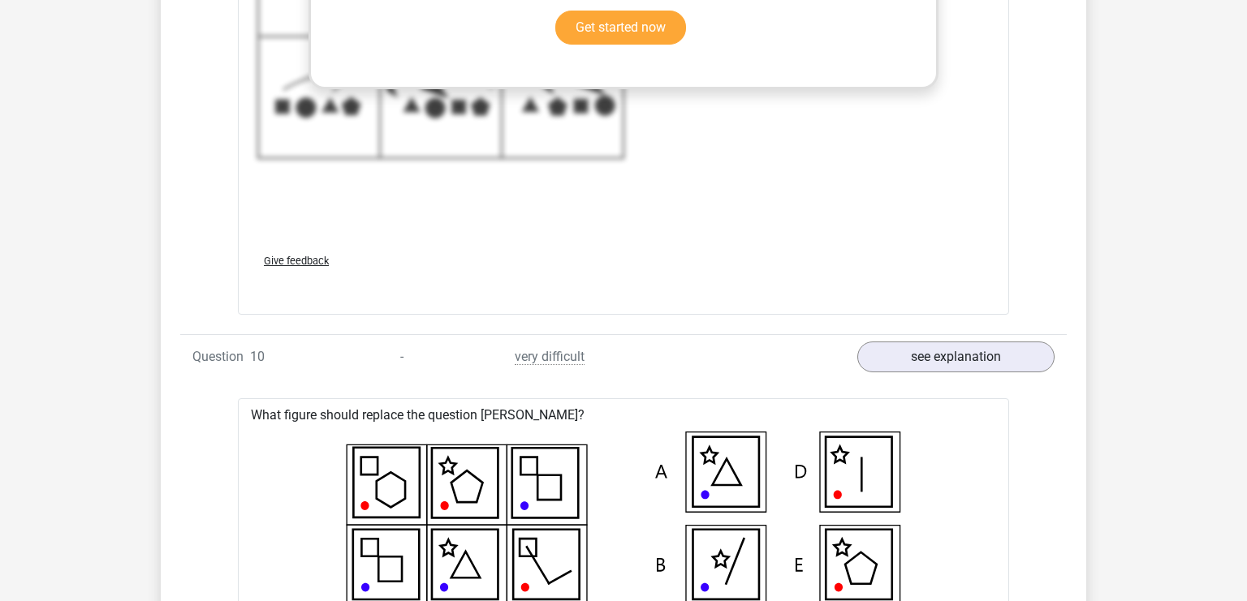
scroll to position [4370, 0]
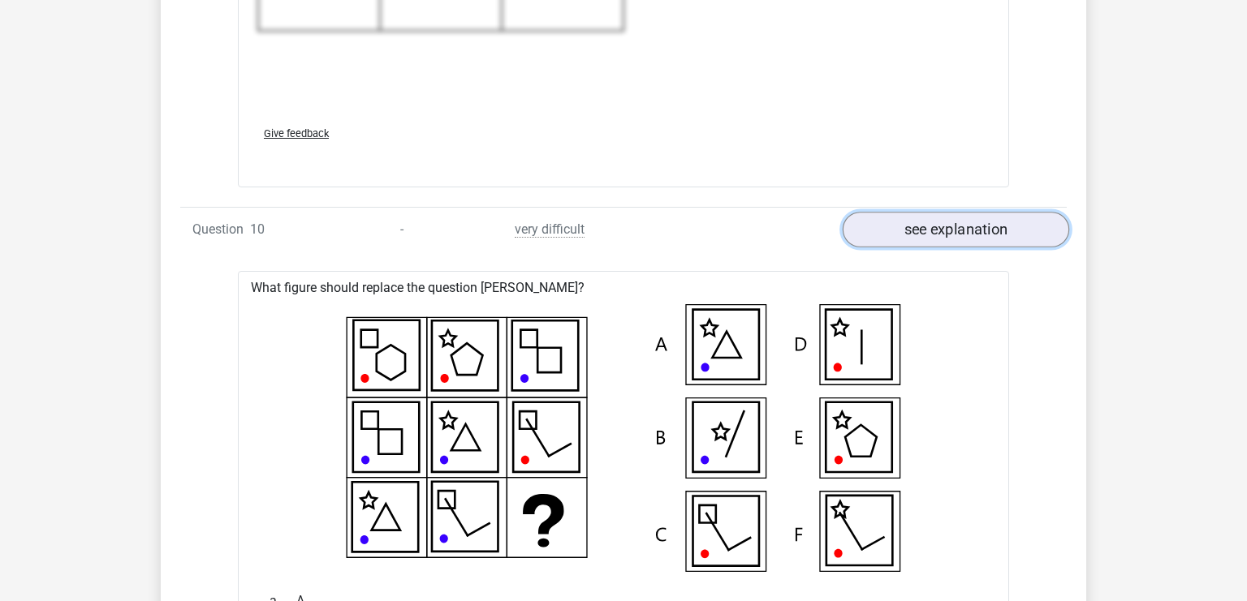
click at [926, 224] on link "see explanation" at bounding box center [955, 230] width 226 height 36
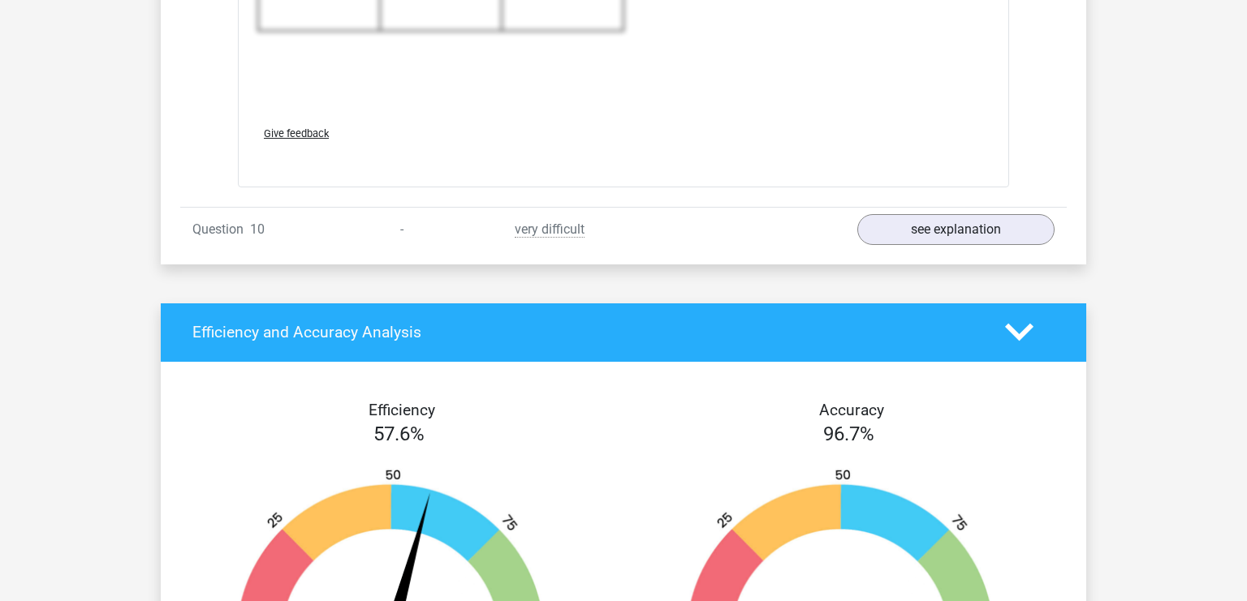
click at [919, 307] on div "Efficiency and Accuracy Analysis" at bounding box center [623, 333] width 925 height 58
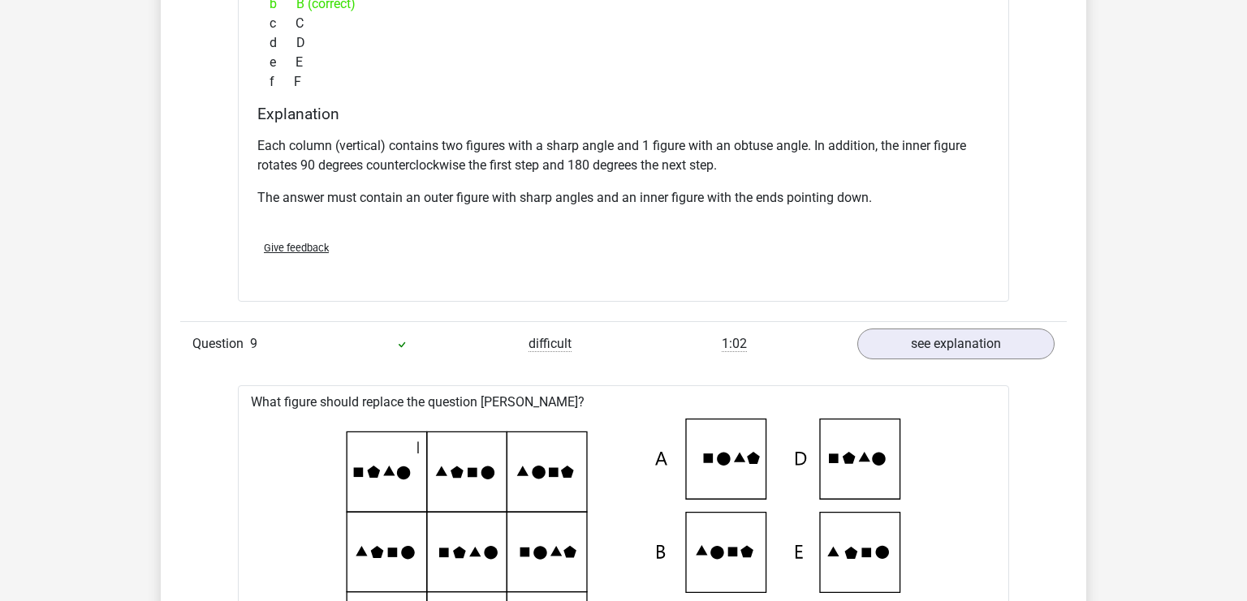
scroll to position [3085, 0]
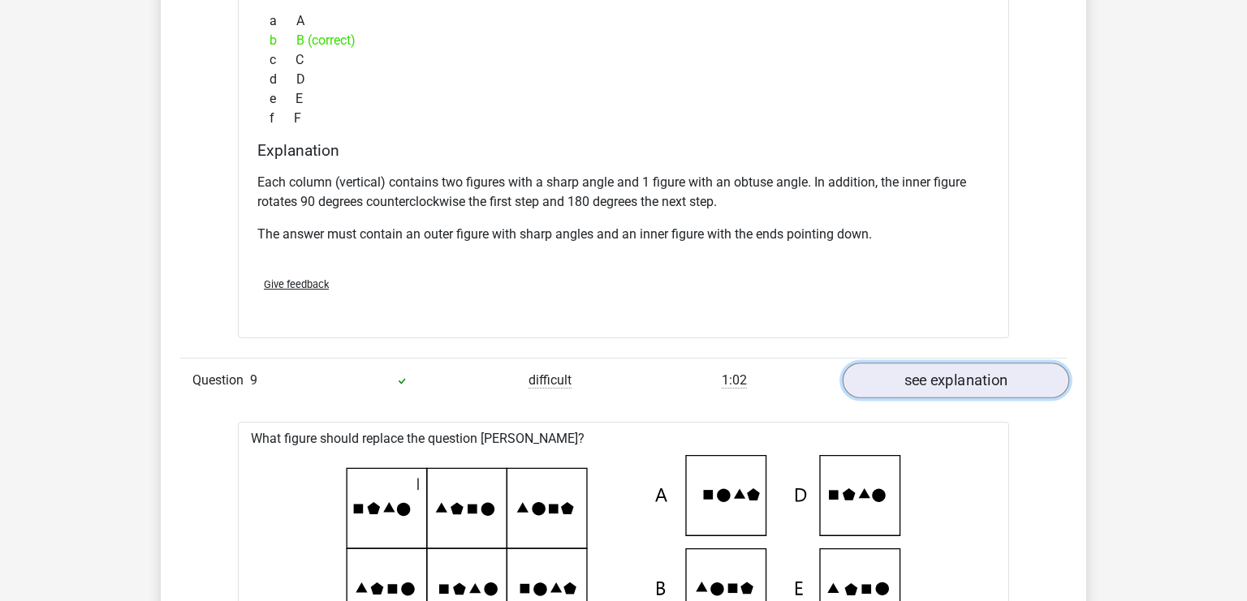
click at [915, 369] on link "see explanation" at bounding box center [955, 382] width 226 height 36
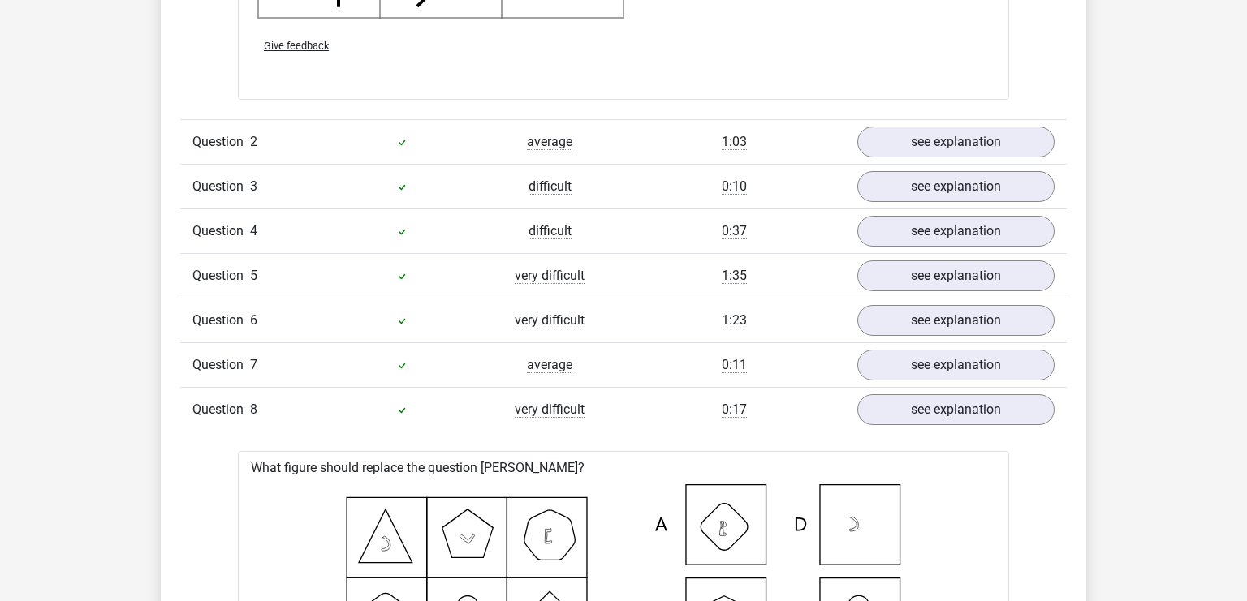
scroll to position [2228, 0]
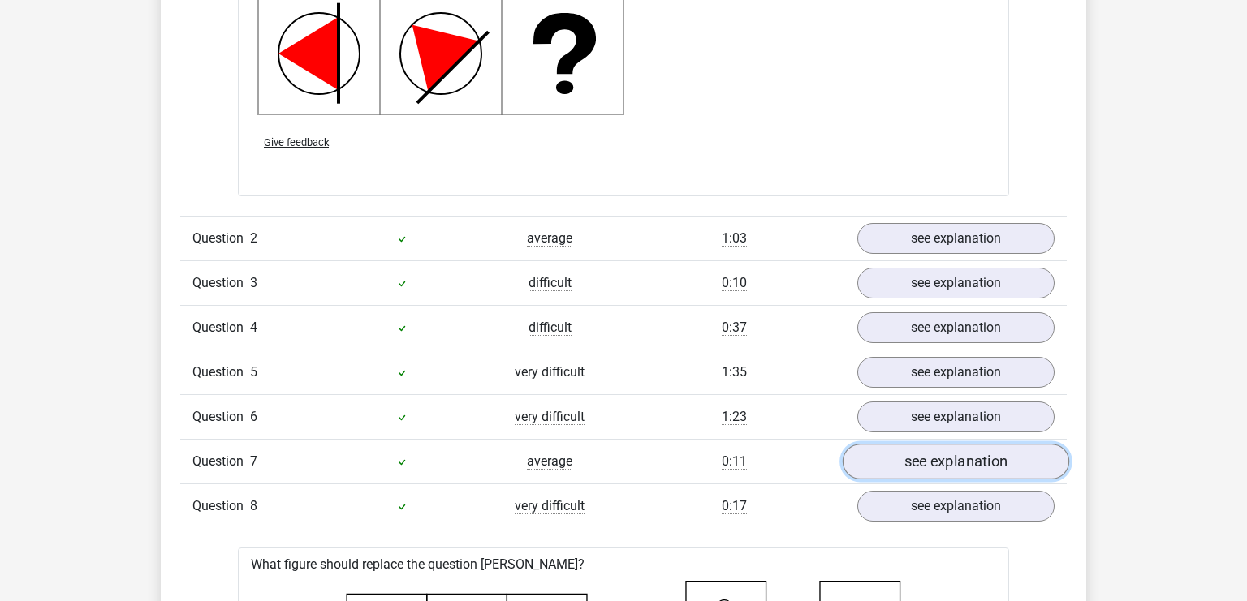
click at [924, 463] on link "see explanation" at bounding box center [955, 462] width 226 height 36
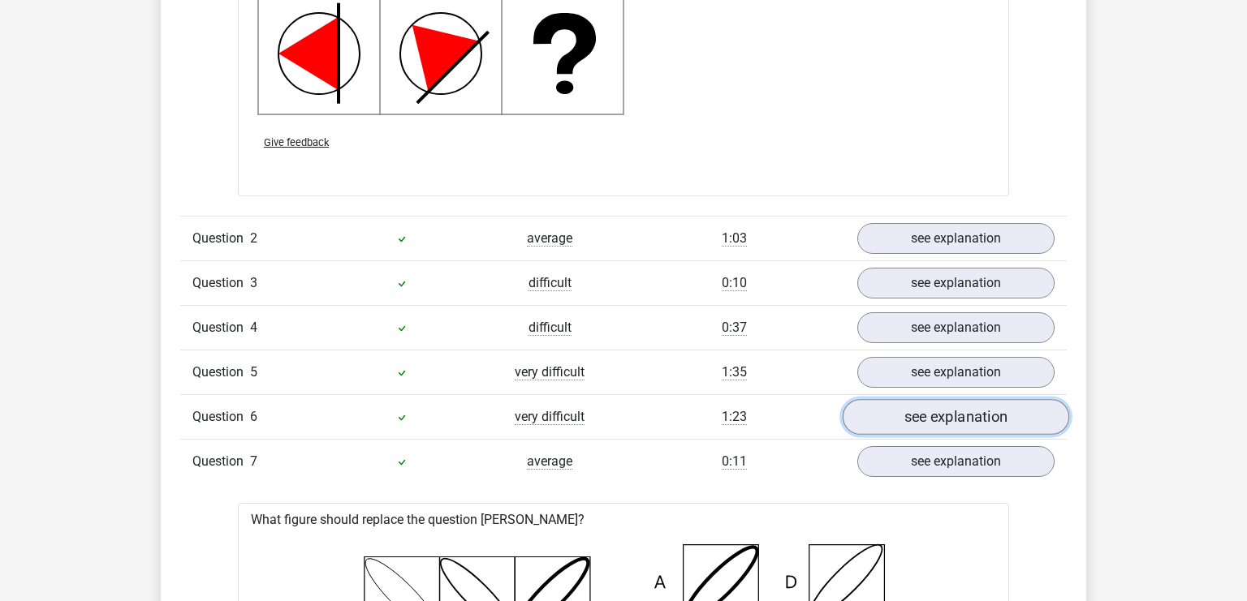
click at [930, 422] on link "see explanation" at bounding box center [955, 417] width 226 height 36
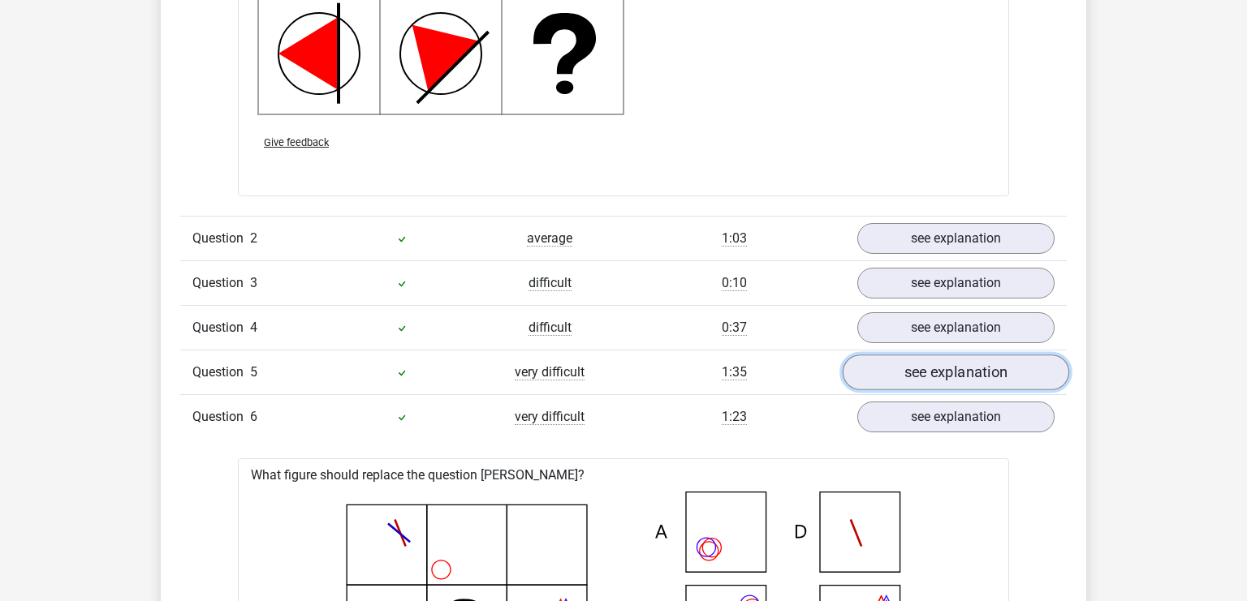
click at [941, 374] on link "see explanation" at bounding box center [955, 373] width 226 height 36
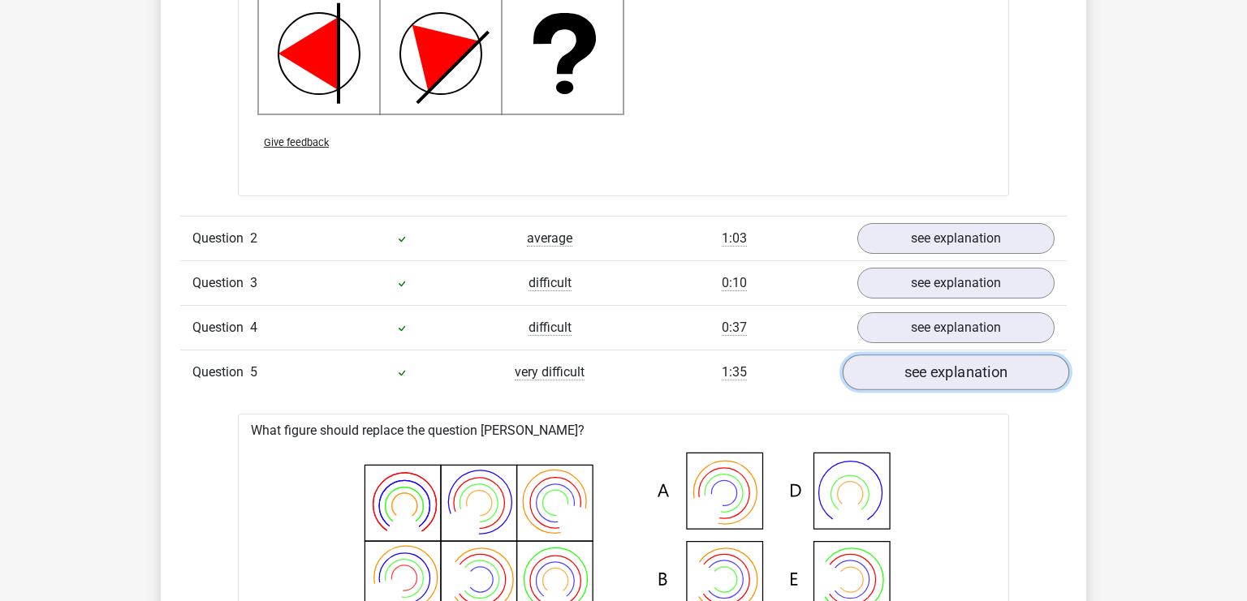
click at [928, 377] on link "see explanation" at bounding box center [955, 373] width 226 height 36
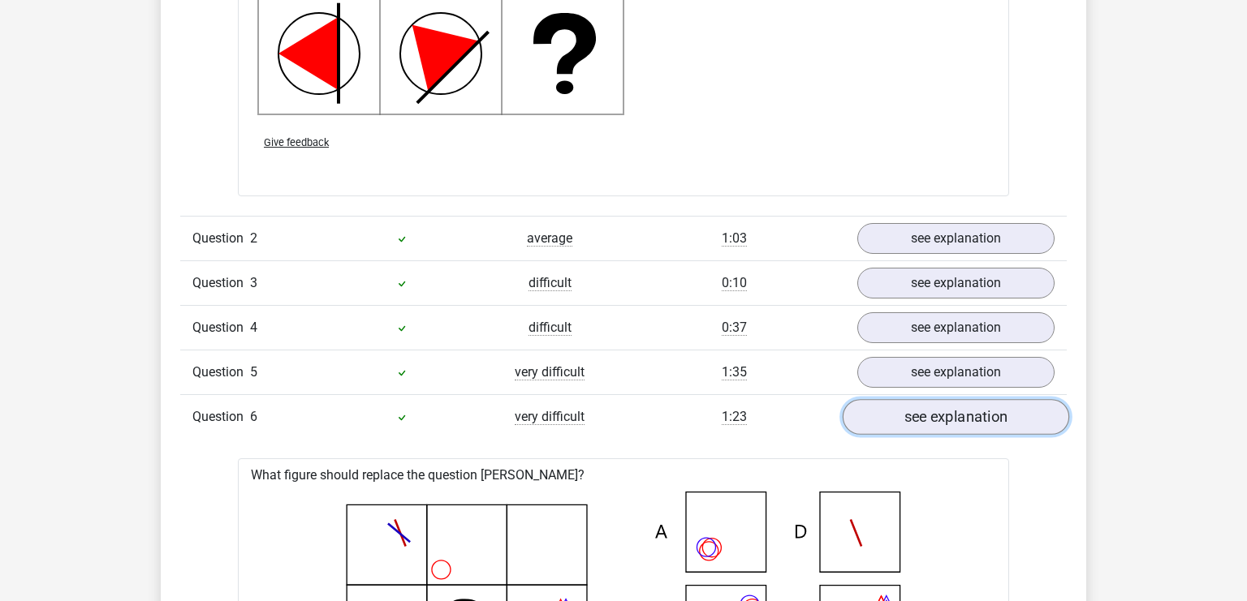
click at [933, 415] on link "see explanation" at bounding box center [955, 417] width 226 height 36
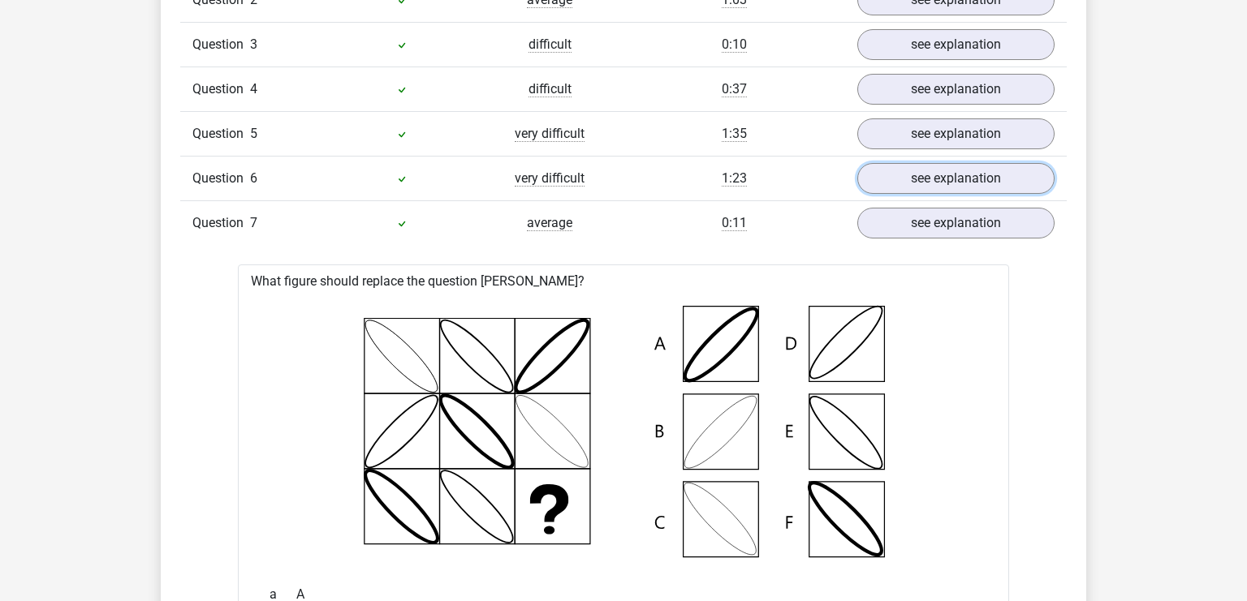
scroll to position [2399, 0]
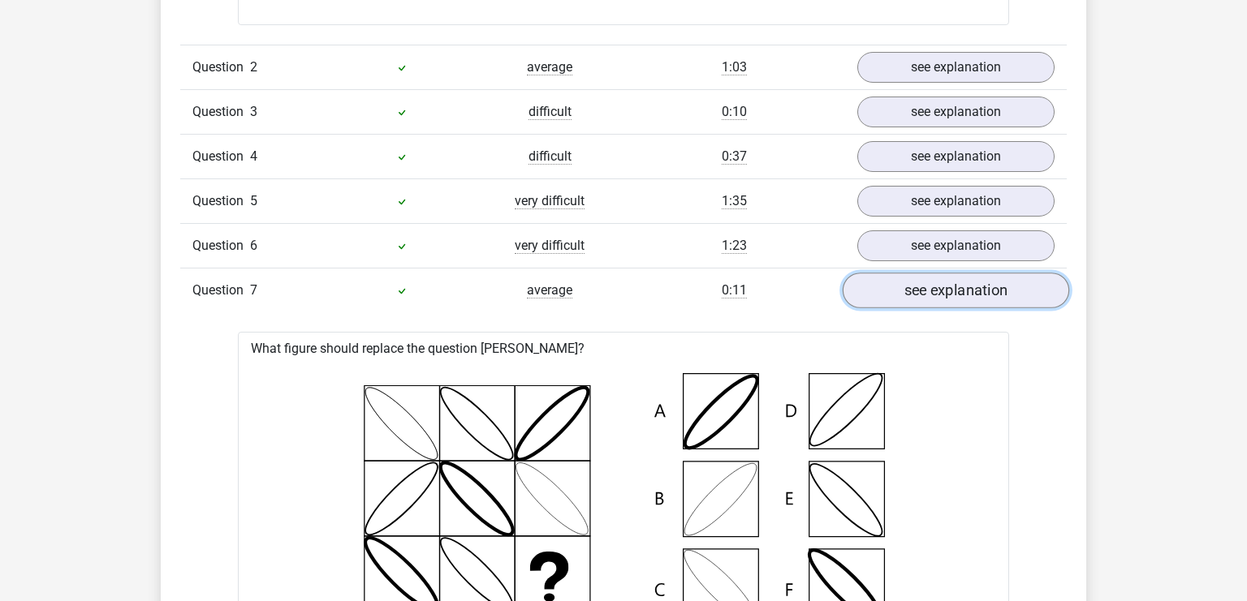
click at [930, 295] on link "see explanation" at bounding box center [955, 291] width 226 height 36
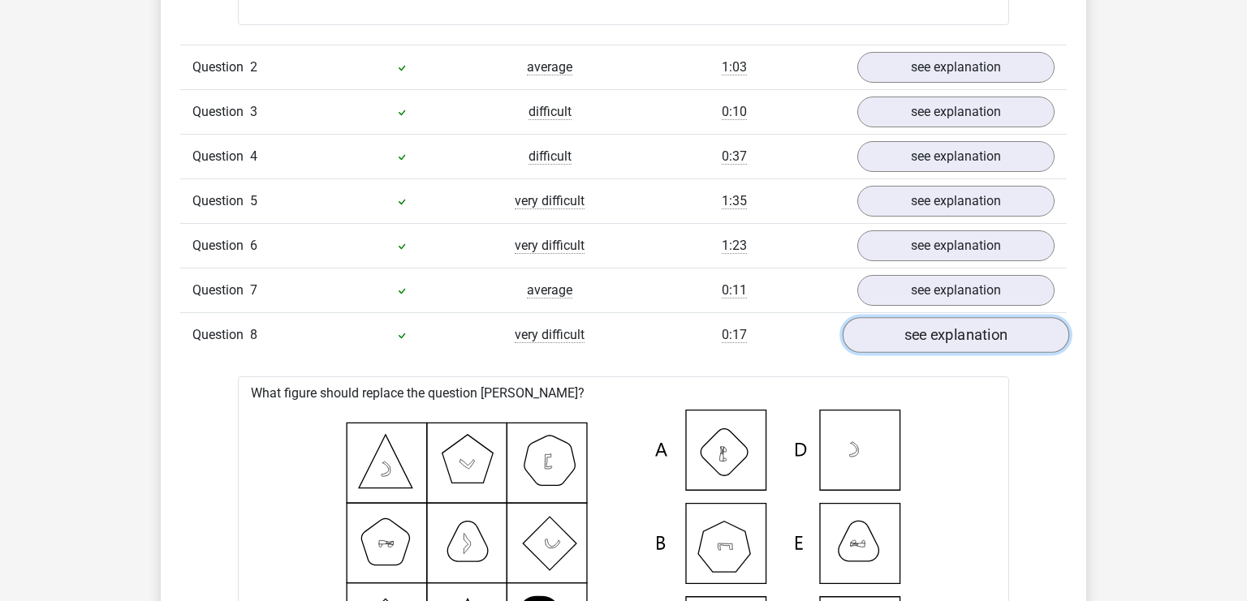
click at [940, 320] on link "see explanation" at bounding box center [955, 335] width 226 height 36
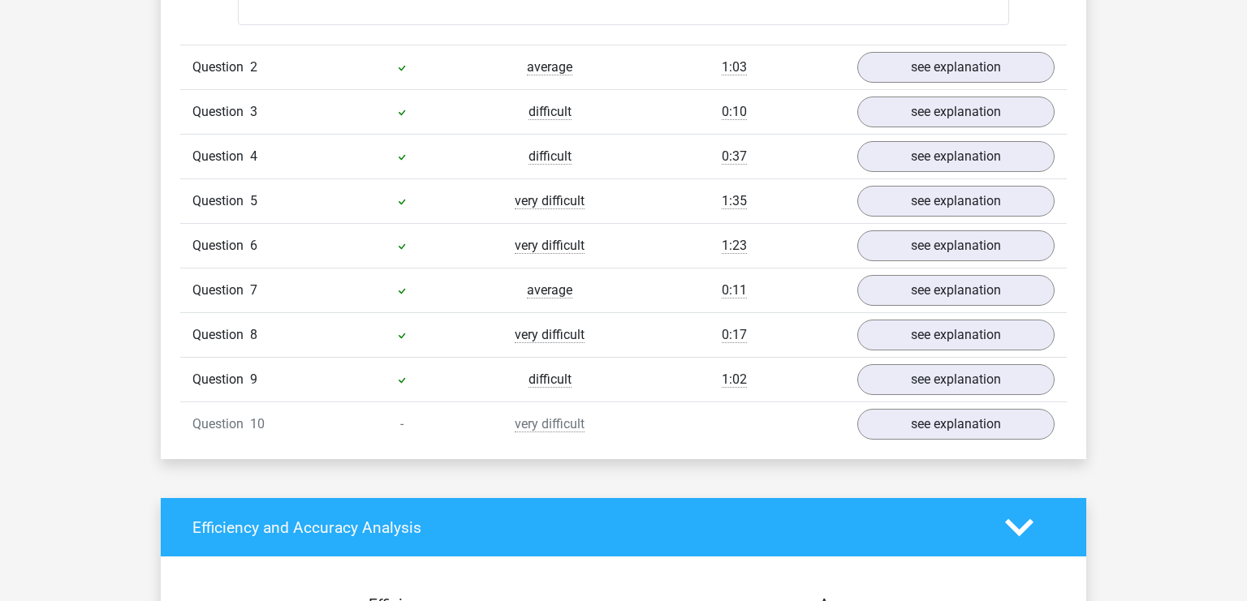
click at [937, 172] on div "Question 4 difficult 0:37 see explanation" at bounding box center [623, 156] width 886 height 45
click at [937, 166] on link "see explanation" at bounding box center [955, 157] width 226 height 36
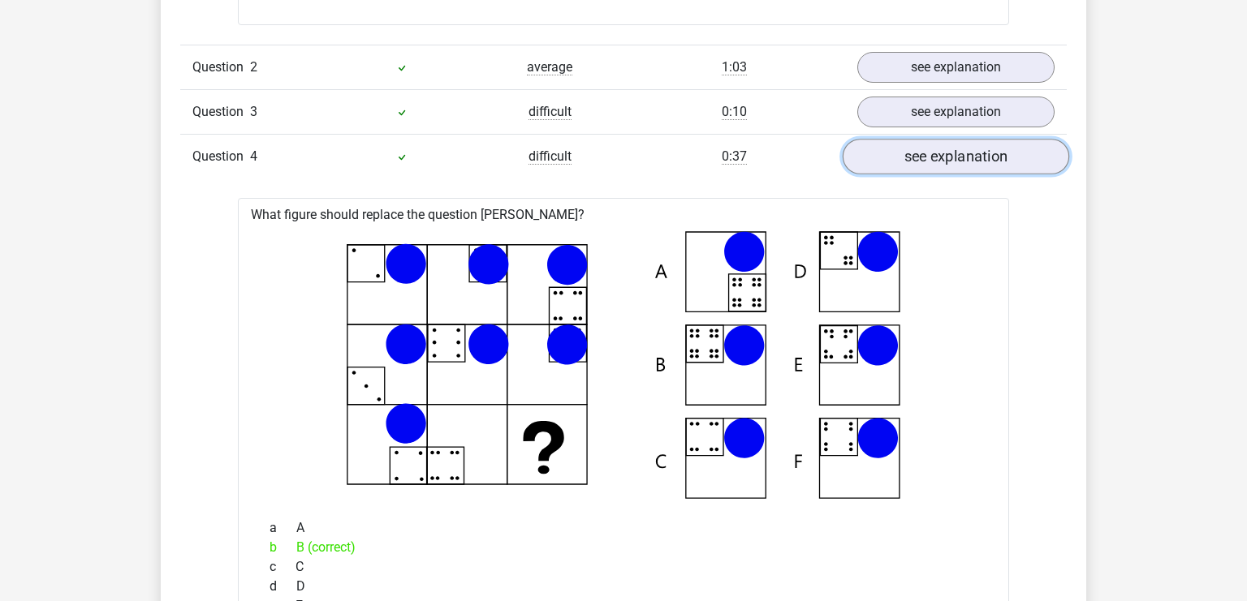
click at [937, 166] on link "see explanation" at bounding box center [955, 157] width 226 height 36
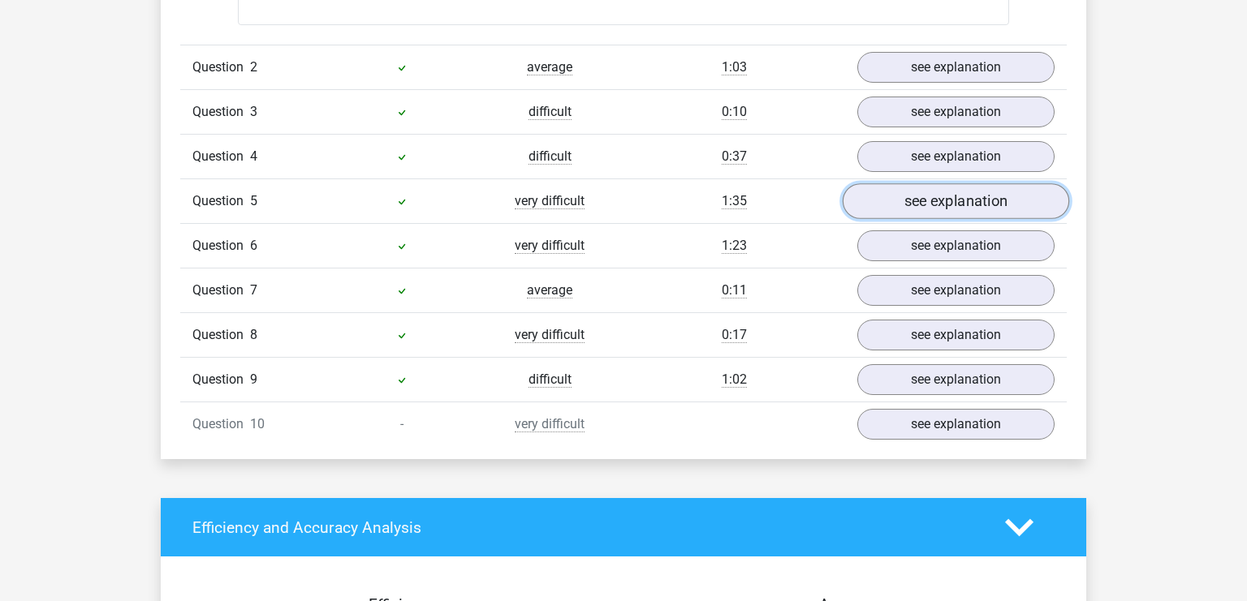
click at [937, 195] on link "see explanation" at bounding box center [955, 201] width 226 height 36
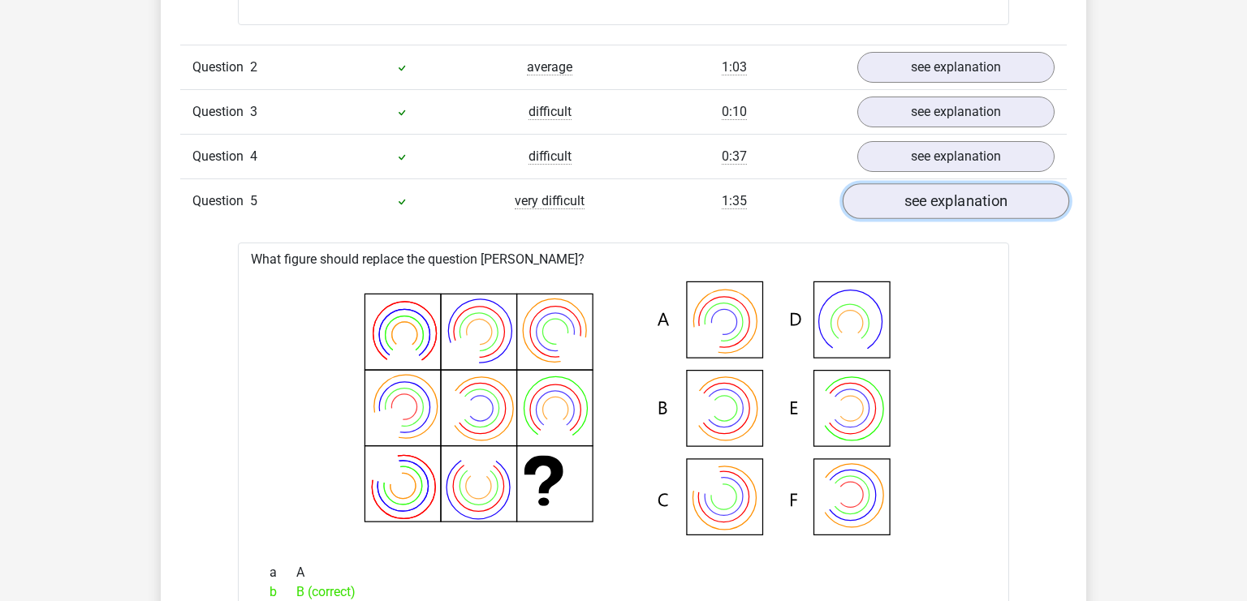
click at [940, 193] on link "see explanation" at bounding box center [955, 201] width 226 height 36
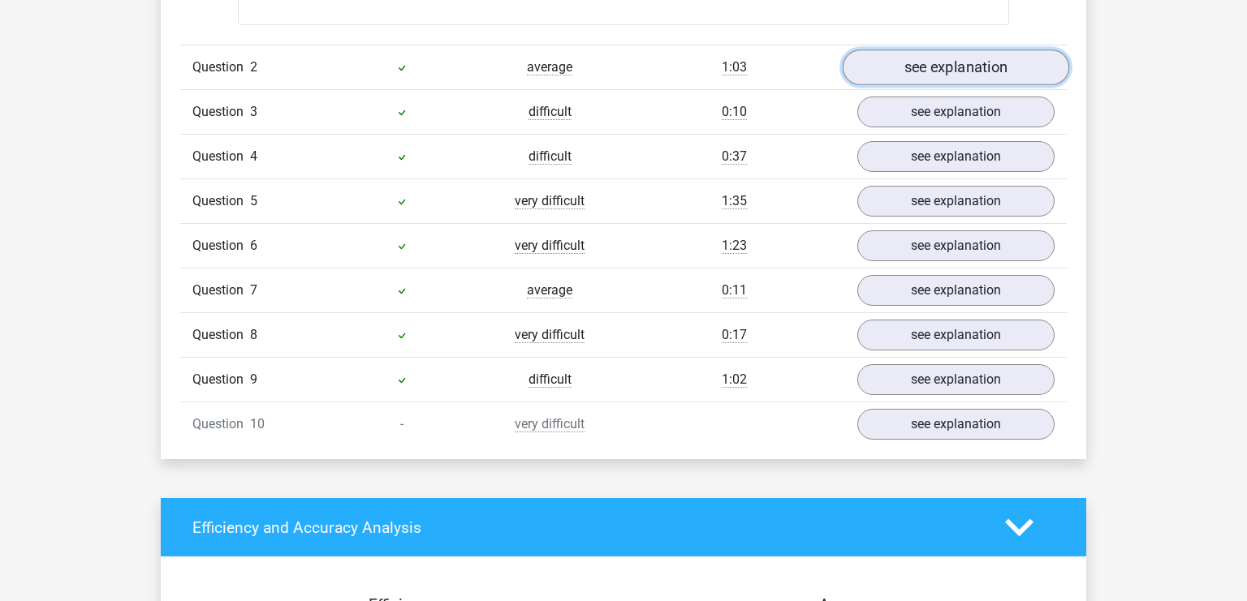
click at [951, 63] on link "see explanation" at bounding box center [955, 68] width 226 height 36
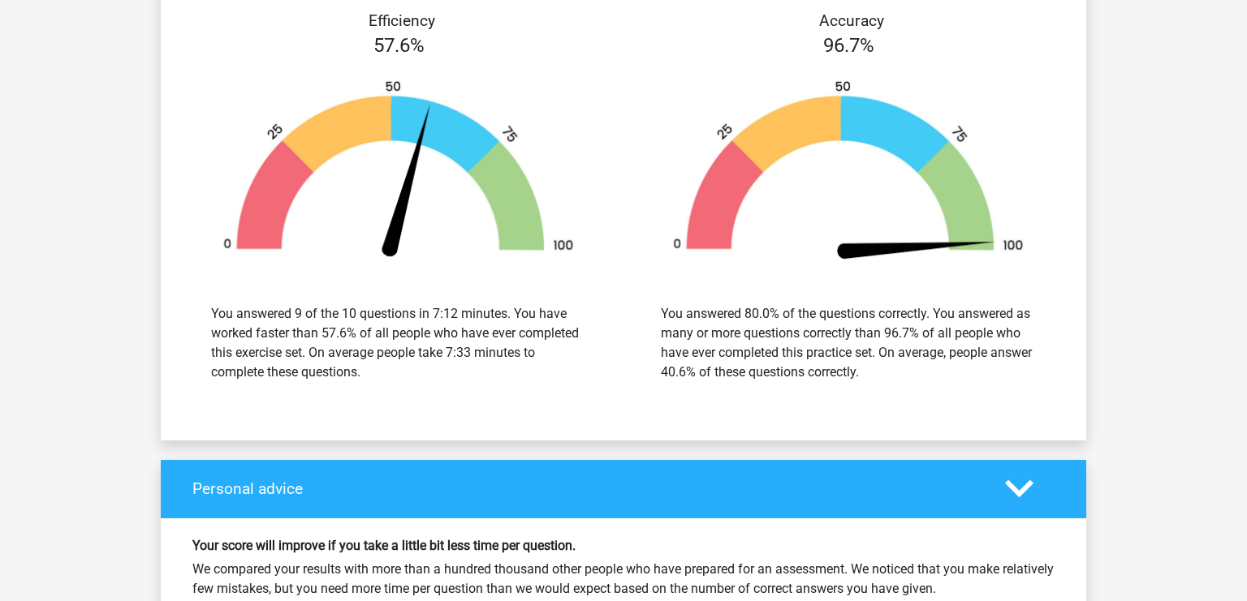
scroll to position [4199, 0]
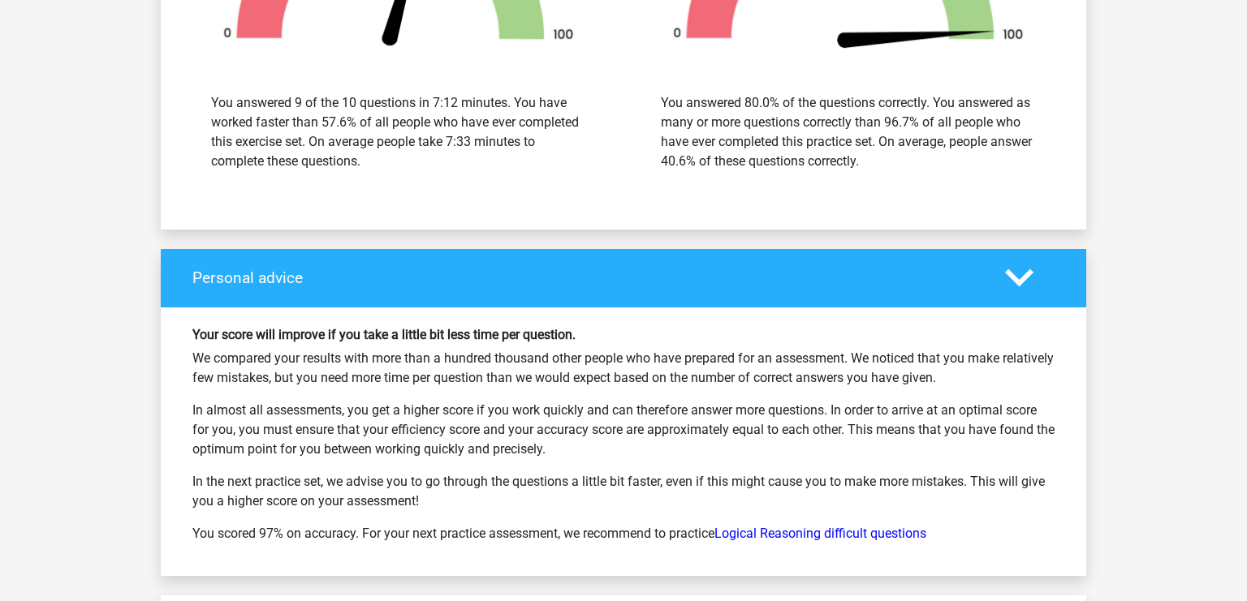
drag, startPoint x: 813, startPoint y: 349, endPoint x: 746, endPoint y: 448, distance: 119.7
click at [746, 448] on div "Your score will improve if you take a little bit less time per question. We com…" at bounding box center [623, 442] width 886 height 230
click at [746, 448] on p "In almost all assessments, you get a higher score if you work quickly and can t…" at bounding box center [623, 430] width 862 height 58
drag, startPoint x: 766, startPoint y: 395, endPoint x: 760, endPoint y: 449, distance: 53.9
click at [760, 449] on p "In almost all assessments, you get a higher score if you work quickly and can t…" at bounding box center [623, 430] width 862 height 58
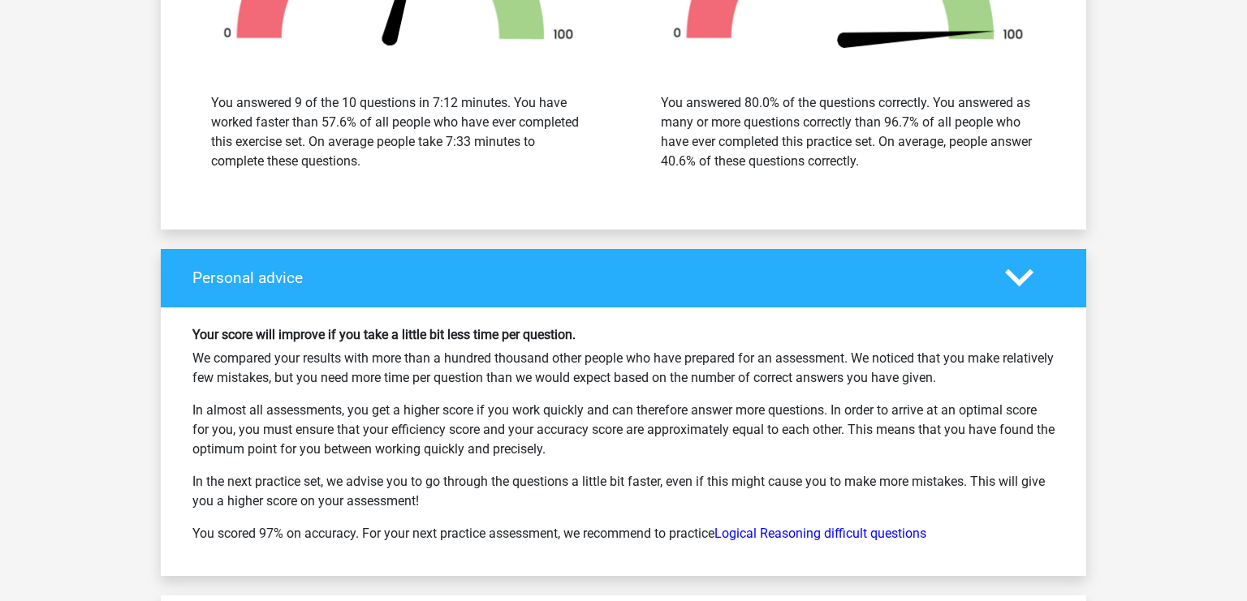
click at [760, 449] on p "In almost all assessments, you get a higher score if you work quickly and can t…" at bounding box center [623, 430] width 862 height 58
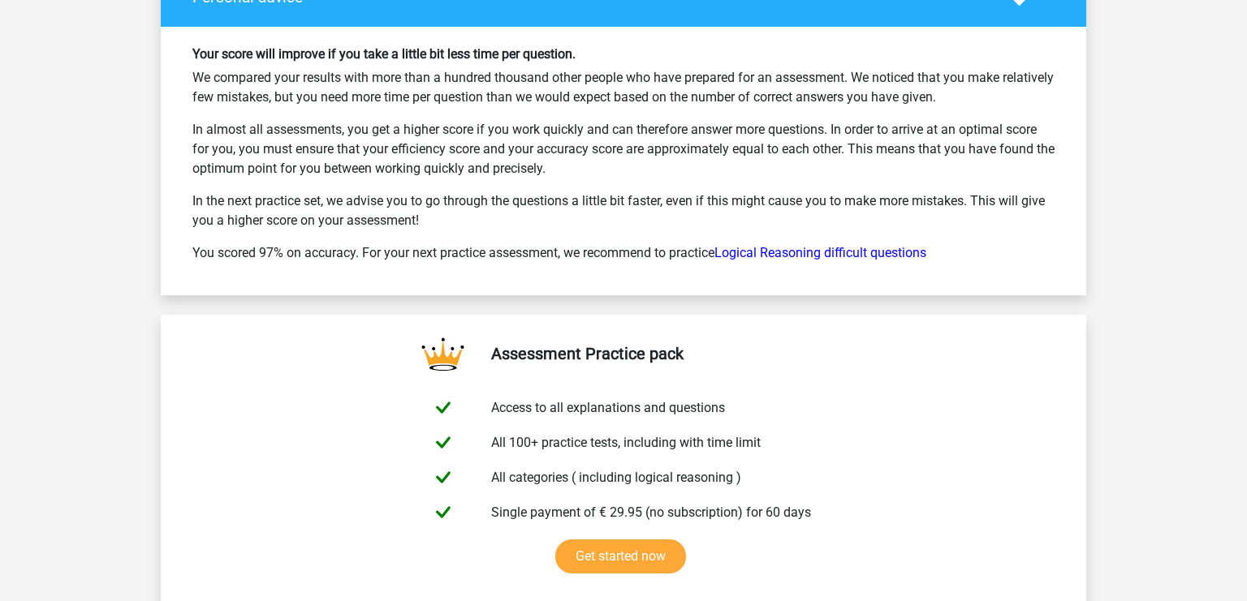
scroll to position [4541, 0]
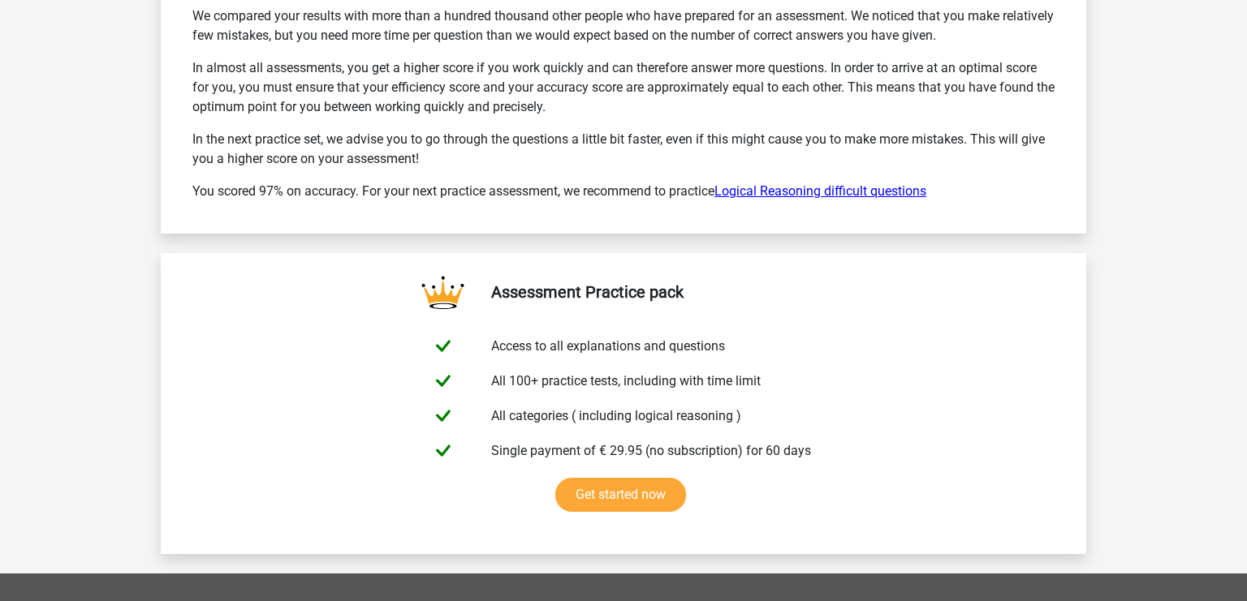
click at [790, 192] on link "Logical Reasoning difficult questions" at bounding box center [820, 190] width 212 height 15
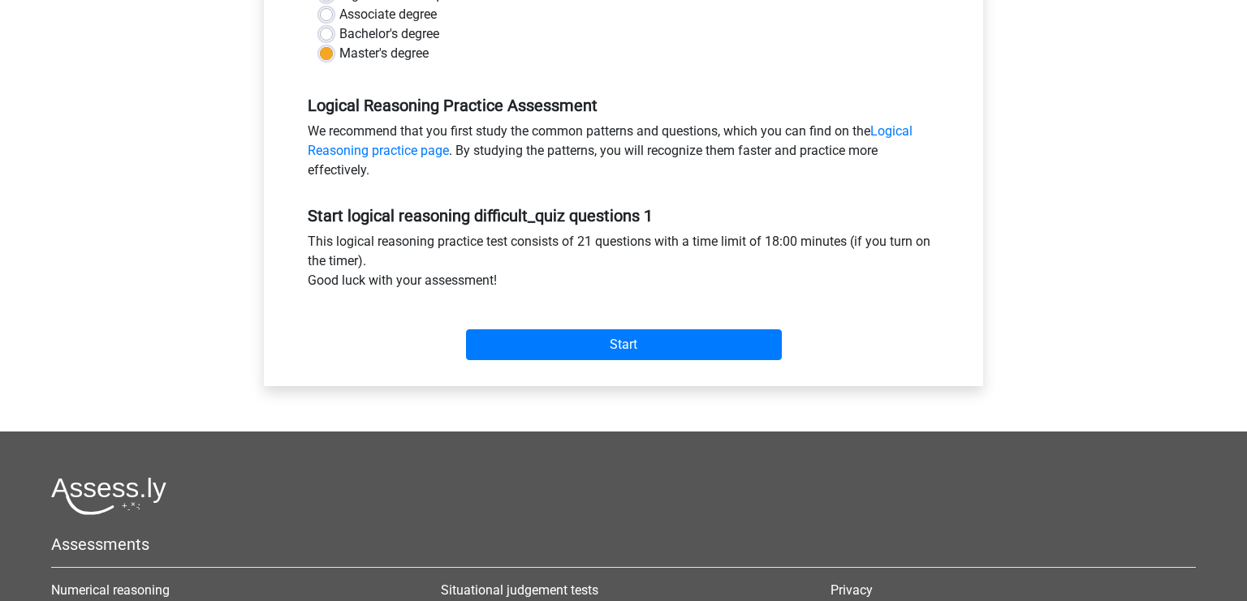
scroll to position [428, 0]
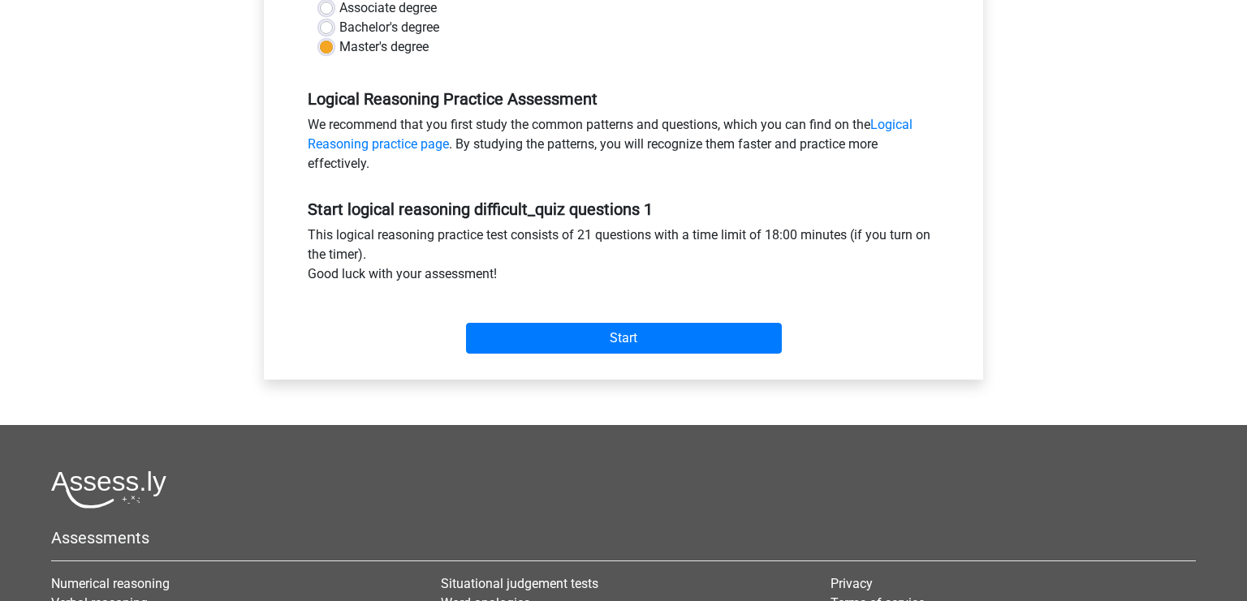
drag, startPoint x: 691, startPoint y: 354, endPoint x: 697, endPoint y: 337, distance: 18.2
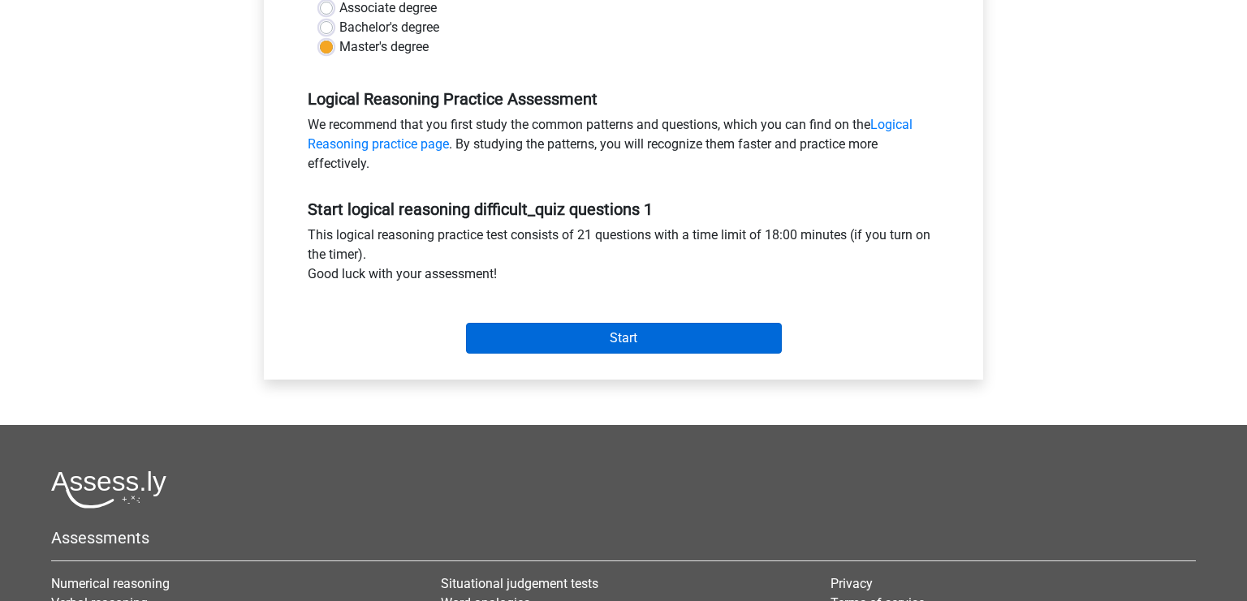
click at [692, 349] on div "Start" at bounding box center [623, 326] width 656 height 70
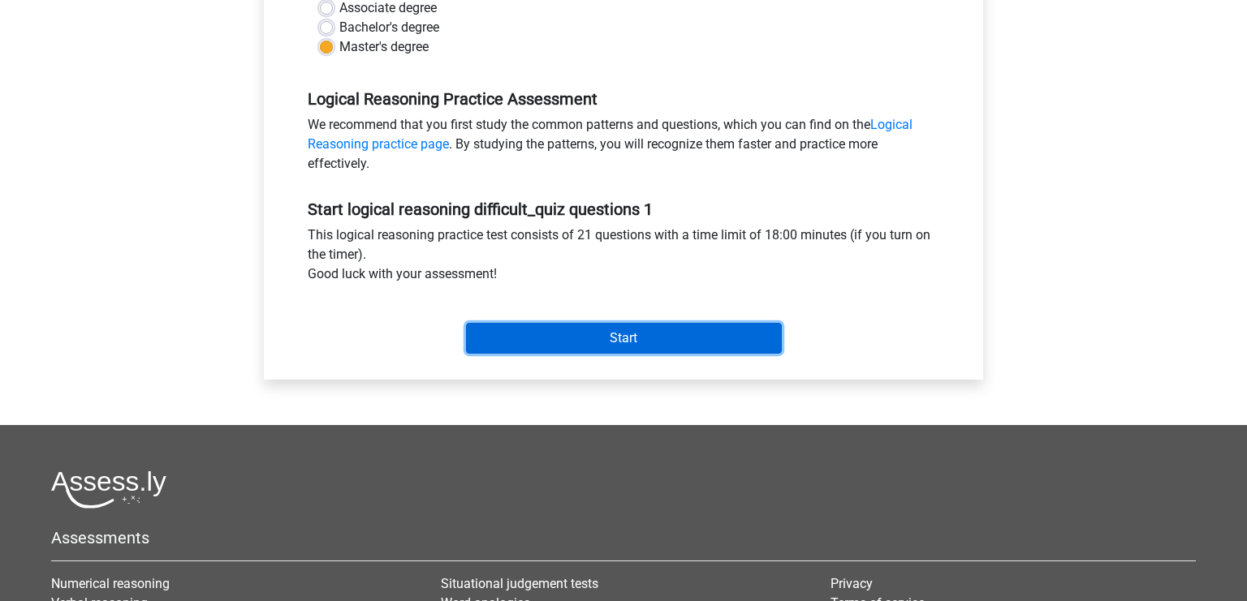
click at [697, 337] on input "Start" at bounding box center [624, 338] width 316 height 31
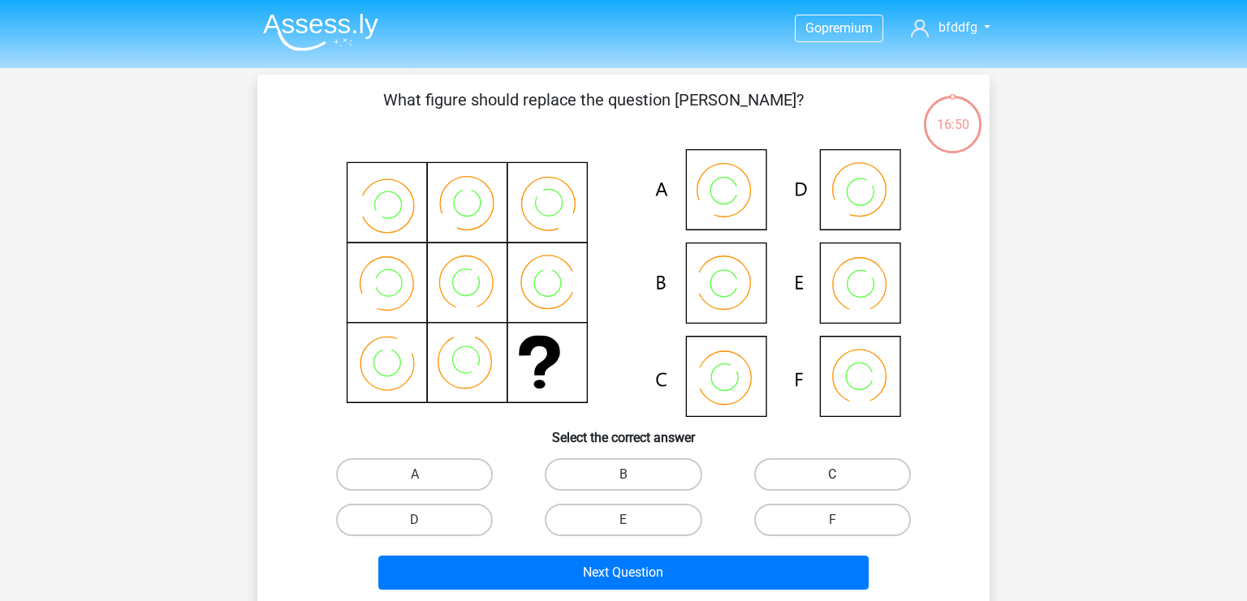
click at [822, 485] on label "C" at bounding box center [832, 475] width 157 height 32
click at [832, 485] on input "C" at bounding box center [837, 480] width 11 height 11
radio input "true"
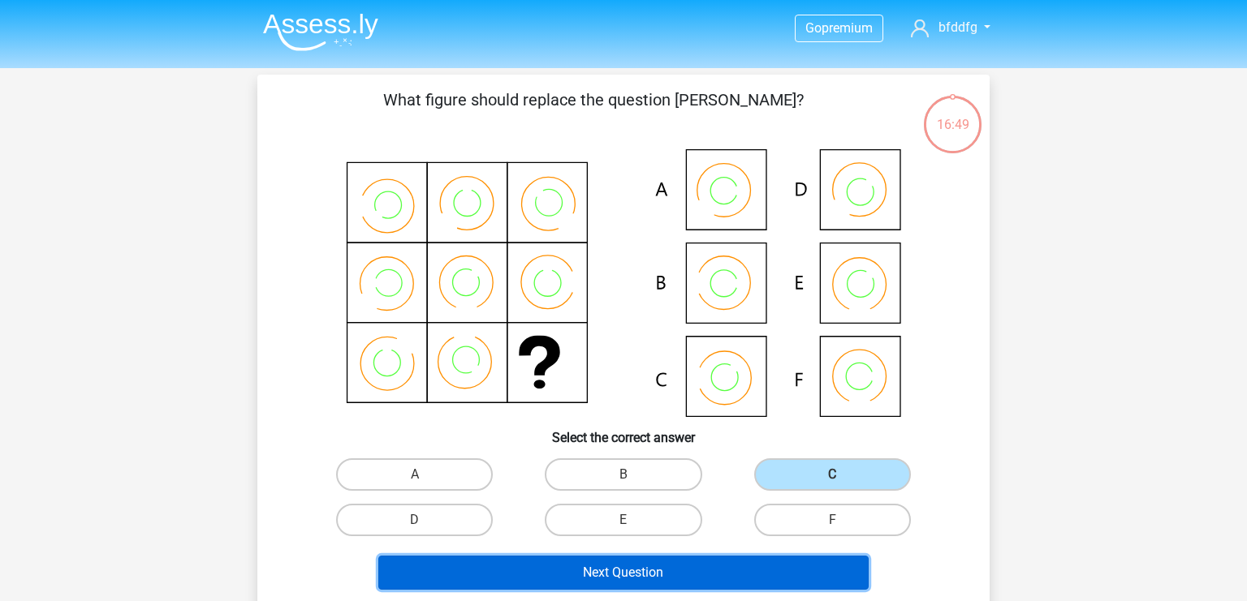
click at [745, 566] on button "Next Question" at bounding box center [623, 573] width 491 height 34
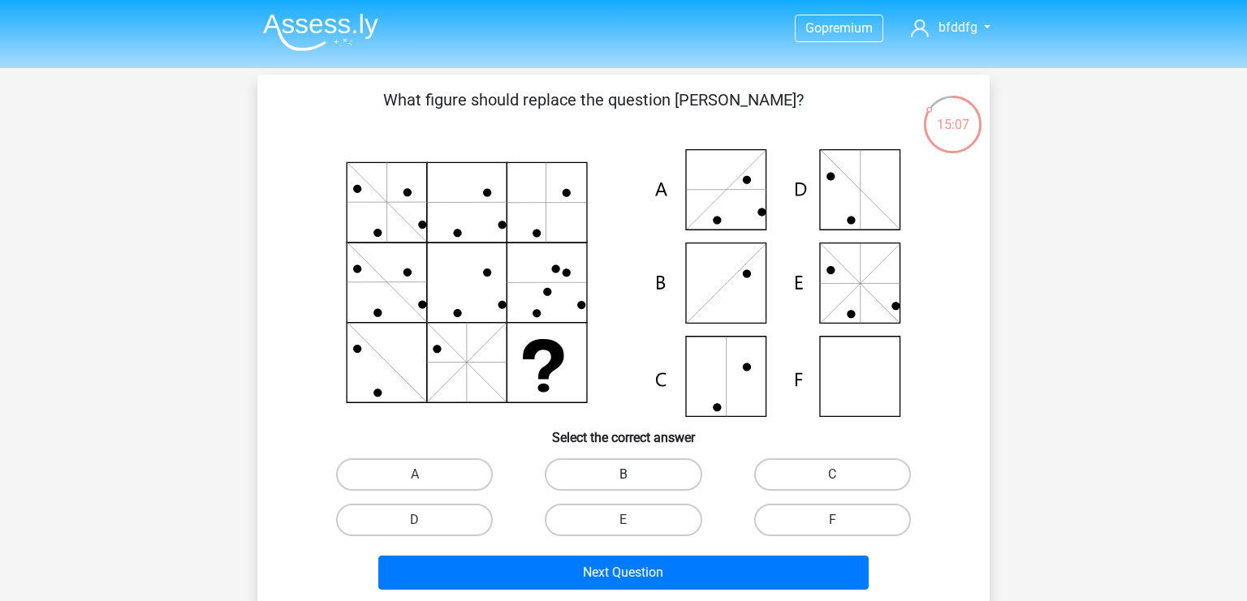
click at [638, 476] on label "B" at bounding box center [623, 475] width 157 height 32
click at [634, 476] on input "B" at bounding box center [628, 480] width 11 height 11
radio input "true"
click at [801, 509] on label "F" at bounding box center [832, 520] width 157 height 32
click at [832, 520] on input "F" at bounding box center [837, 525] width 11 height 11
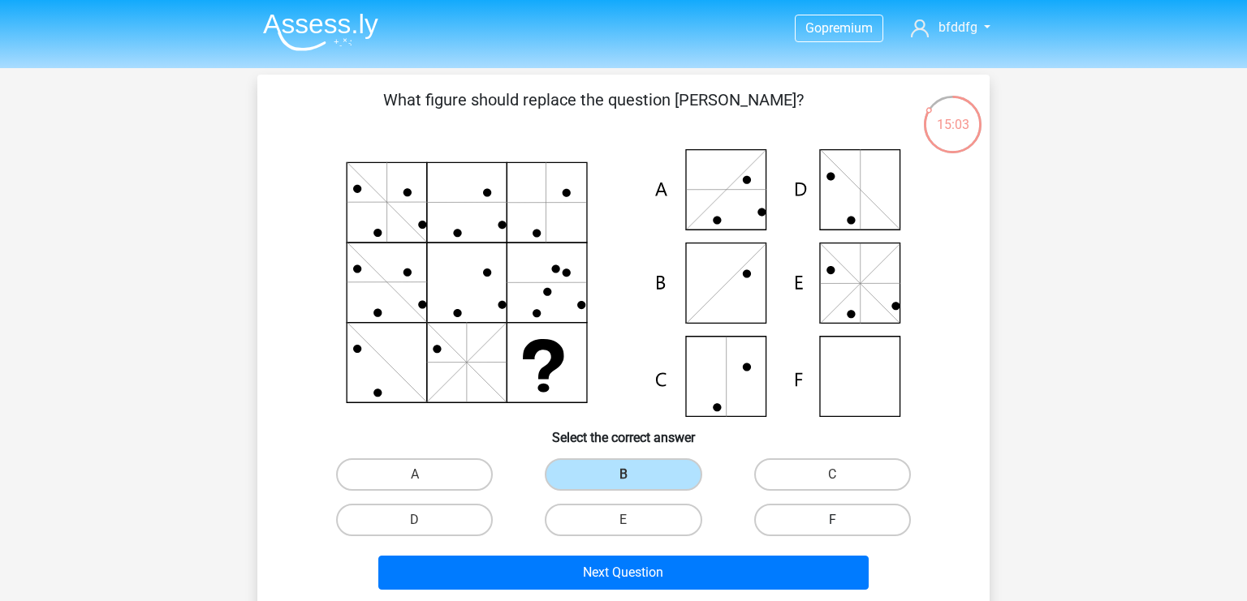
radio input "true"
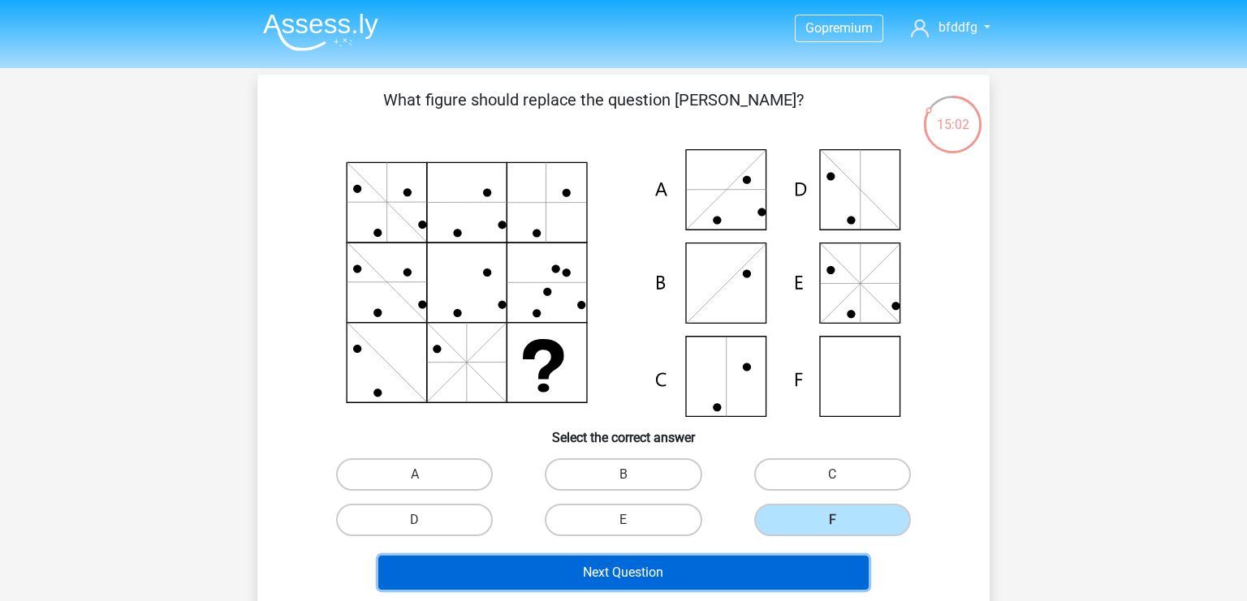
click at [813, 565] on button "Next Question" at bounding box center [623, 573] width 491 height 34
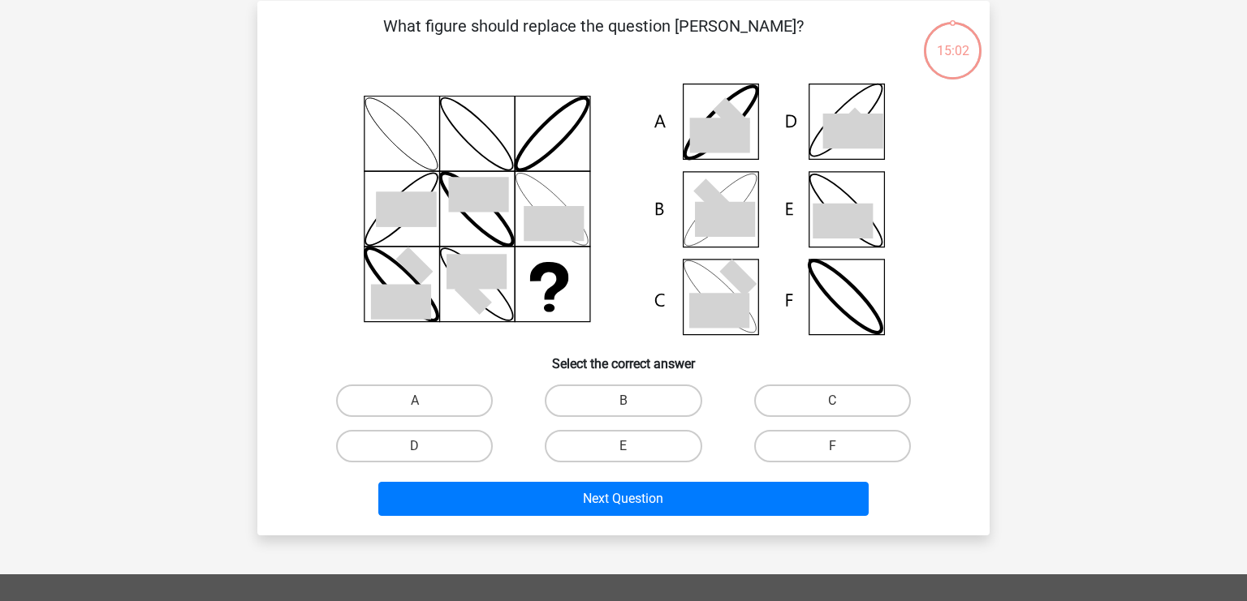
scroll to position [75, 0]
click at [585, 398] on label "B" at bounding box center [623, 400] width 157 height 32
click at [623, 400] on input "B" at bounding box center [628, 405] width 11 height 11
radio input "true"
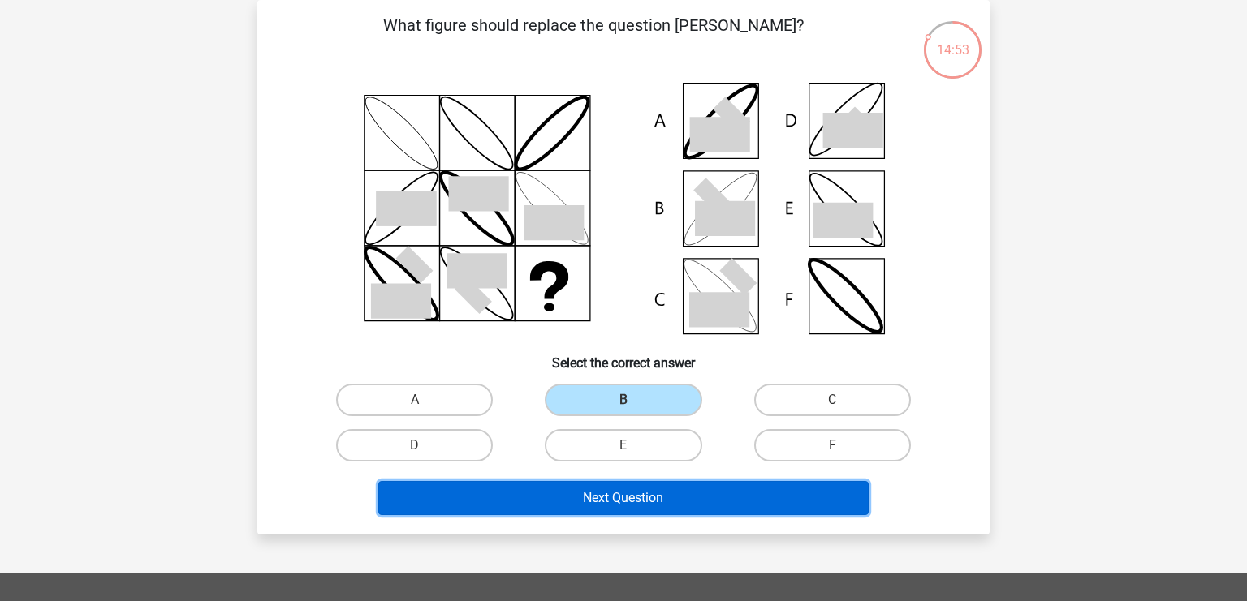
click at [612, 505] on button "Next Question" at bounding box center [623, 498] width 491 height 34
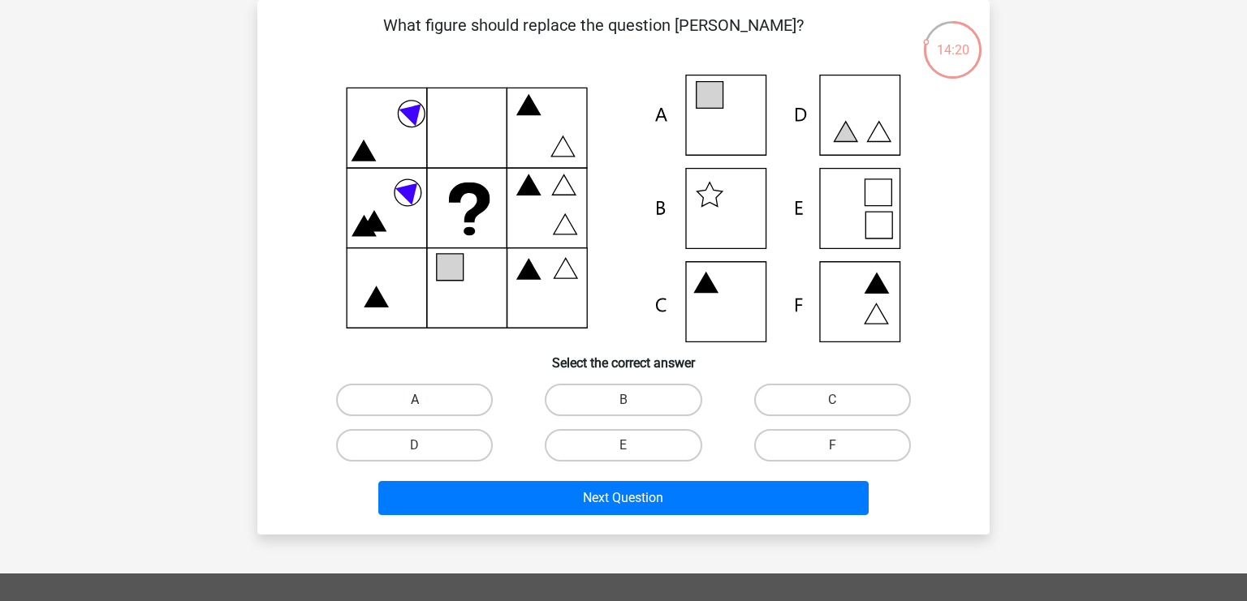
click at [429, 415] on label "A" at bounding box center [414, 400] width 157 height 32
click at [425, 411] on input "A" at bounding box center [420, 405] width 11 height 11
radio input "true"
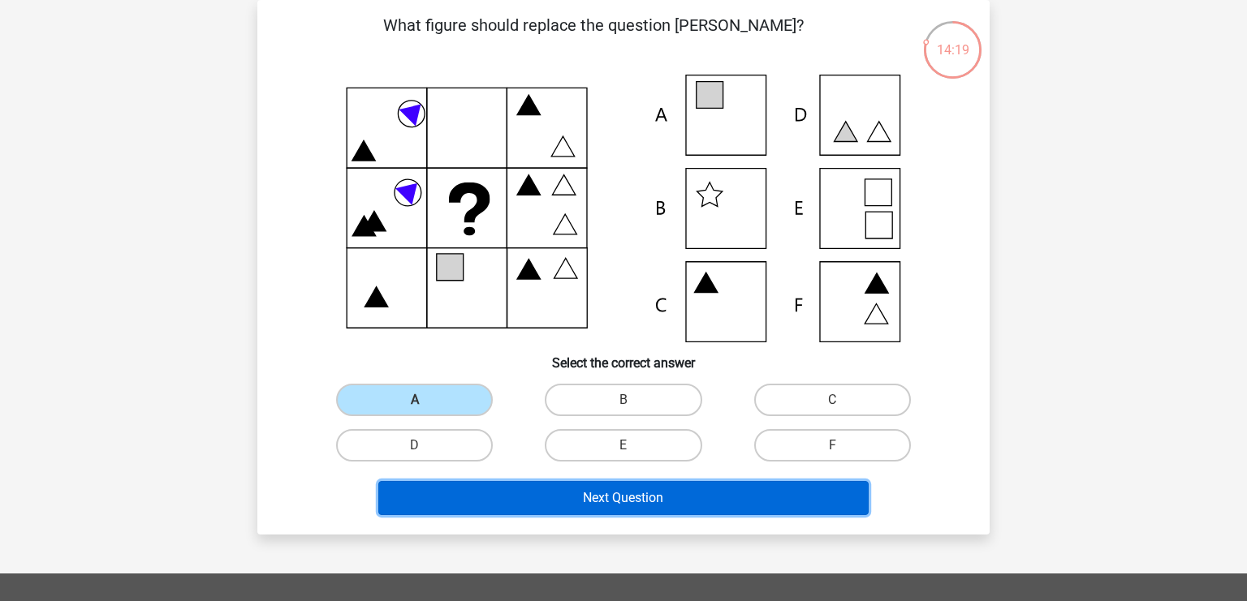
click at [515, 499] on button "Next Question" at bounding box center [623, 498] width 491 height 34
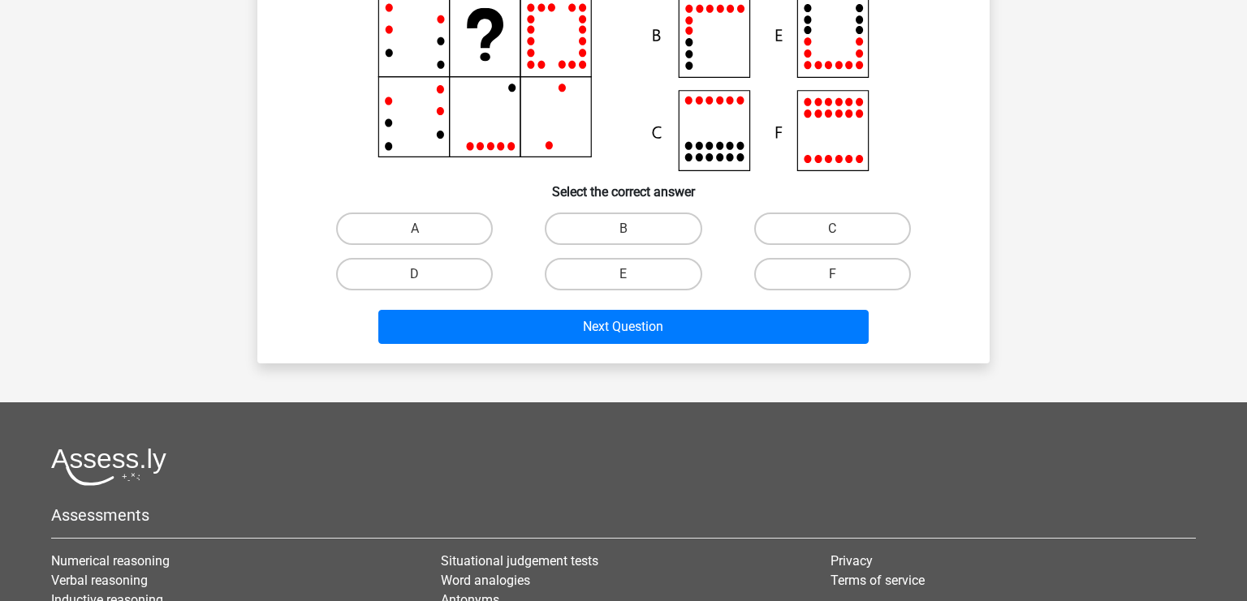
scroll to position [0, 0]
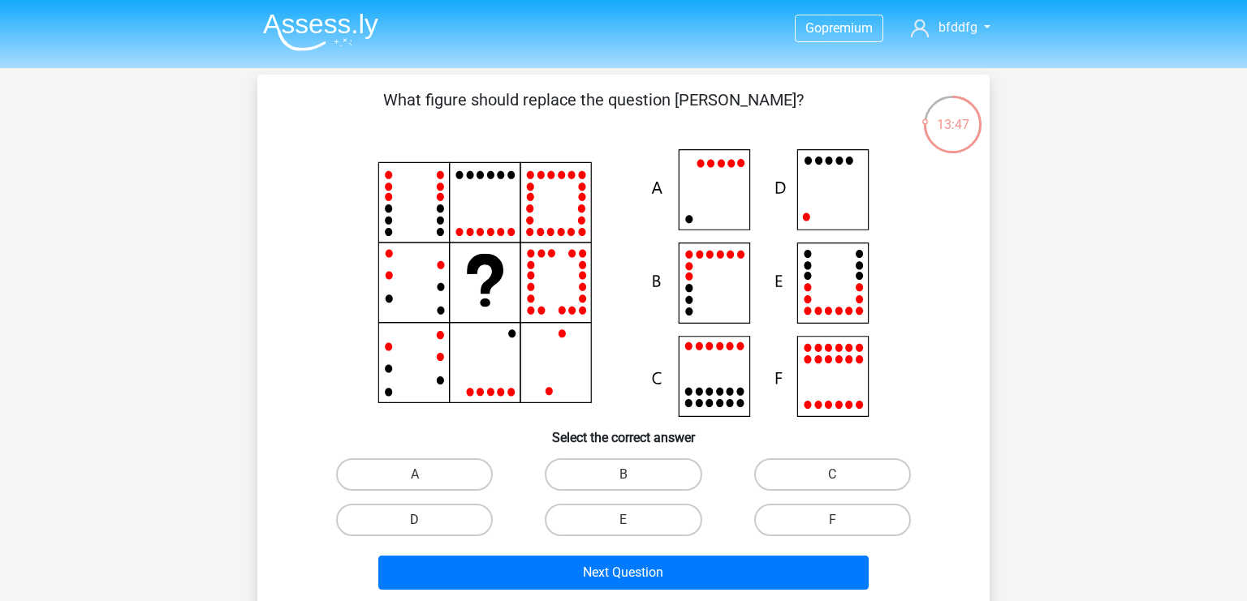
click at [453, 512] on label "D" at bounding box center [414, 520] width 157 height 32
click at [425, 520] on input "D" at bounding box center [420, 525] width 11 height 11
radio input "true"
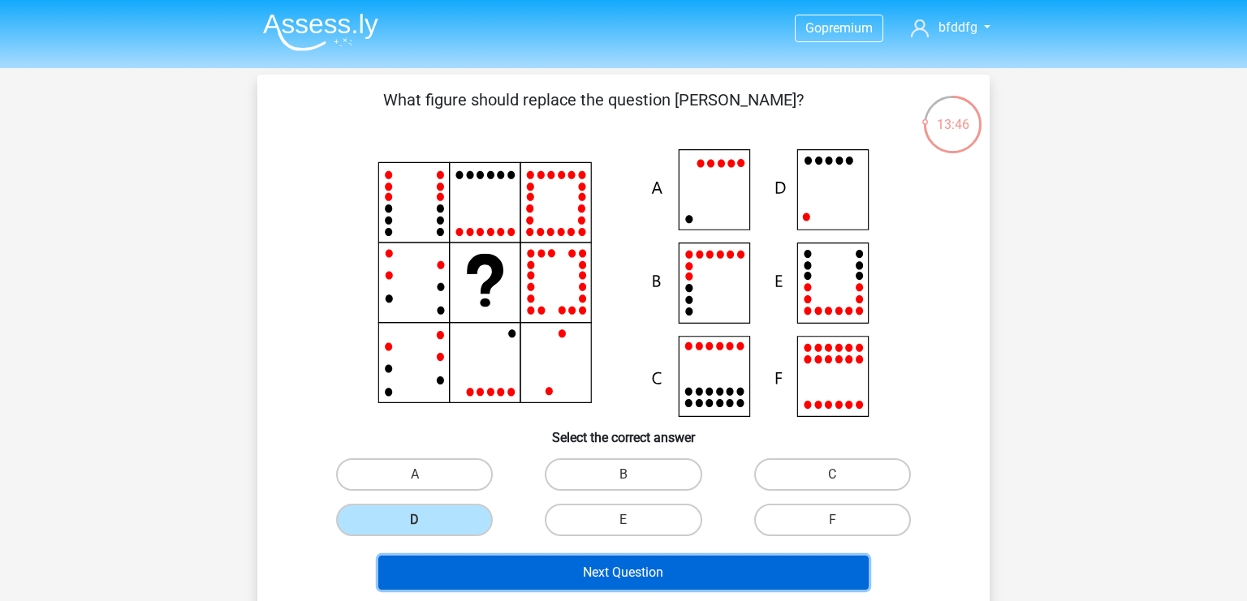
click at [520, 566] on button "Next Question" at bounding box center [623, 573] width 491 height 34
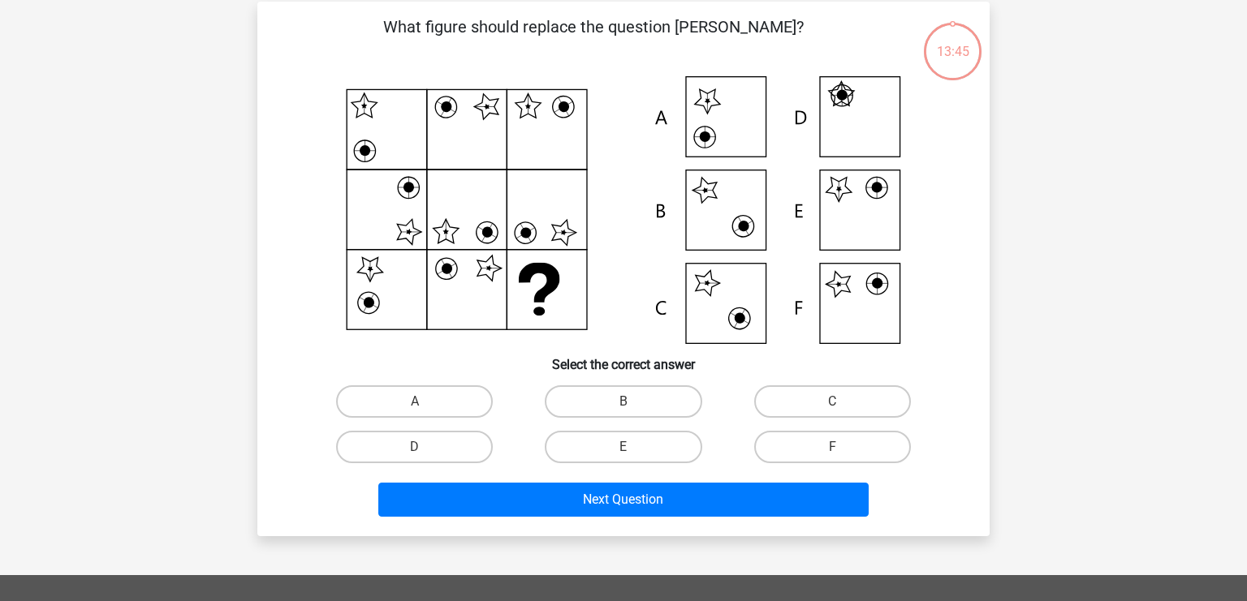
scroll to position [75, 0]
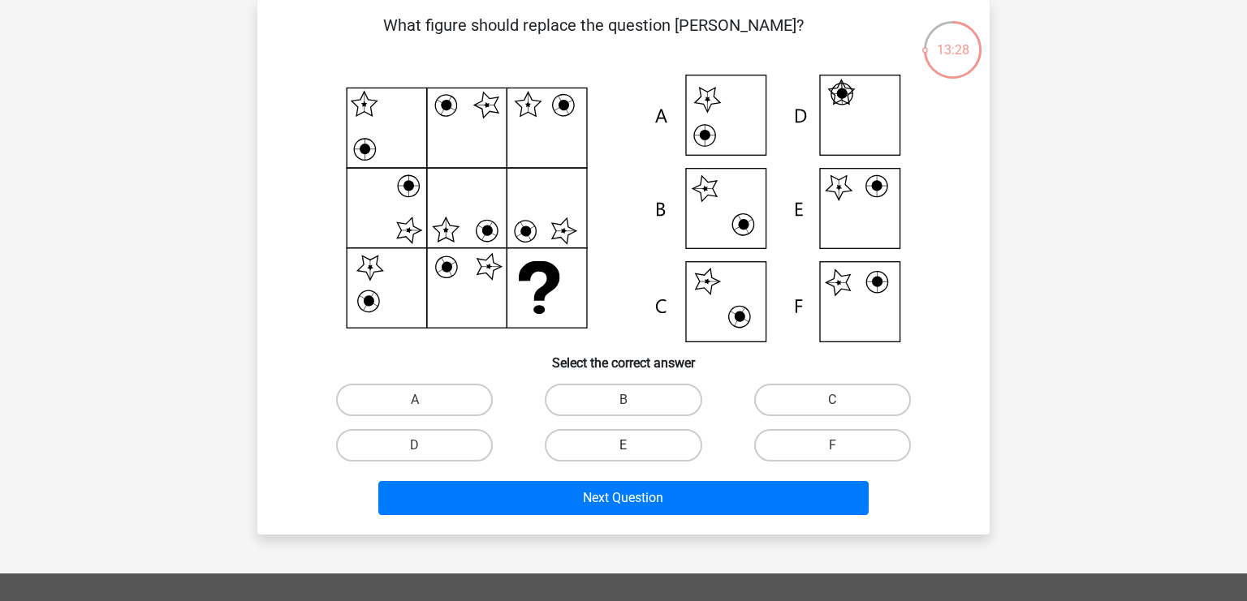
click at [602, 445] on label "E" at bounding box center [623, 445] width 157 height 32
click at [623, 446] on input "E" at bounding box center [628, 451] width 11 height 11
radio input "true"
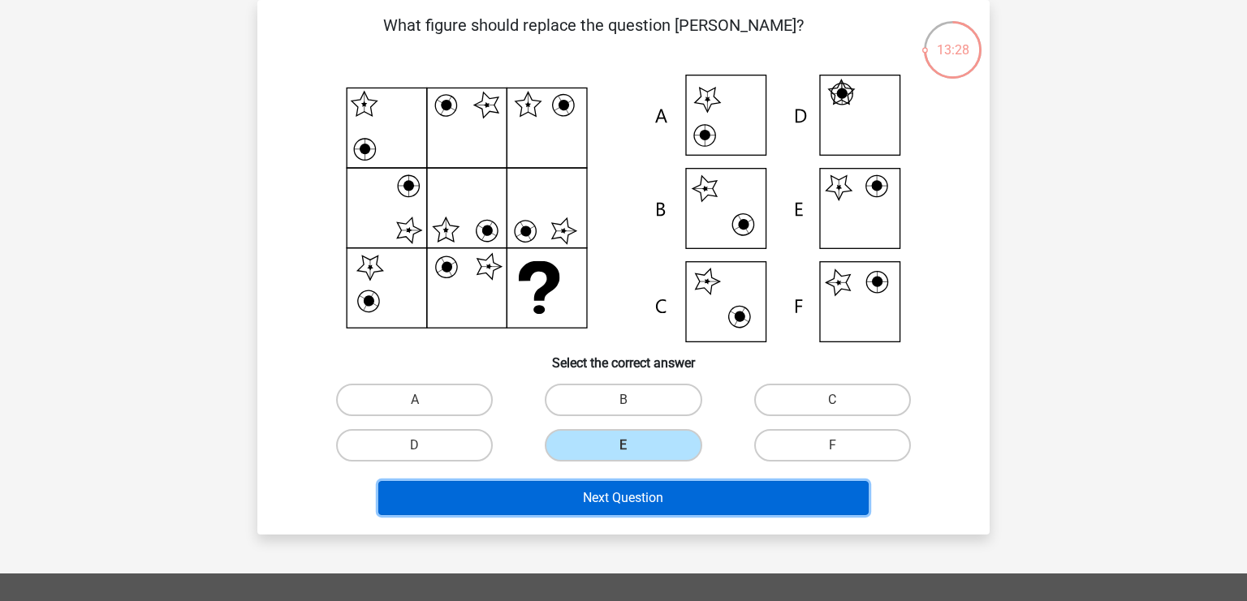
click at [619, 506] on button "Next Question" at bounding box center [623, 498] width 491 height 34
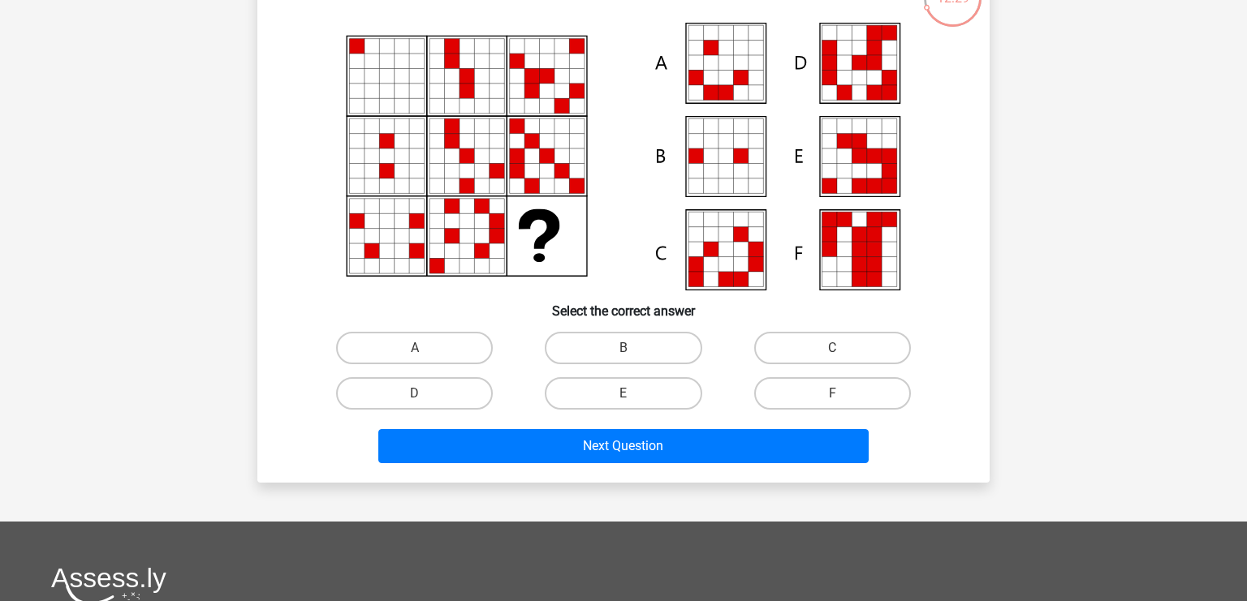
scroll to position [160, 0]
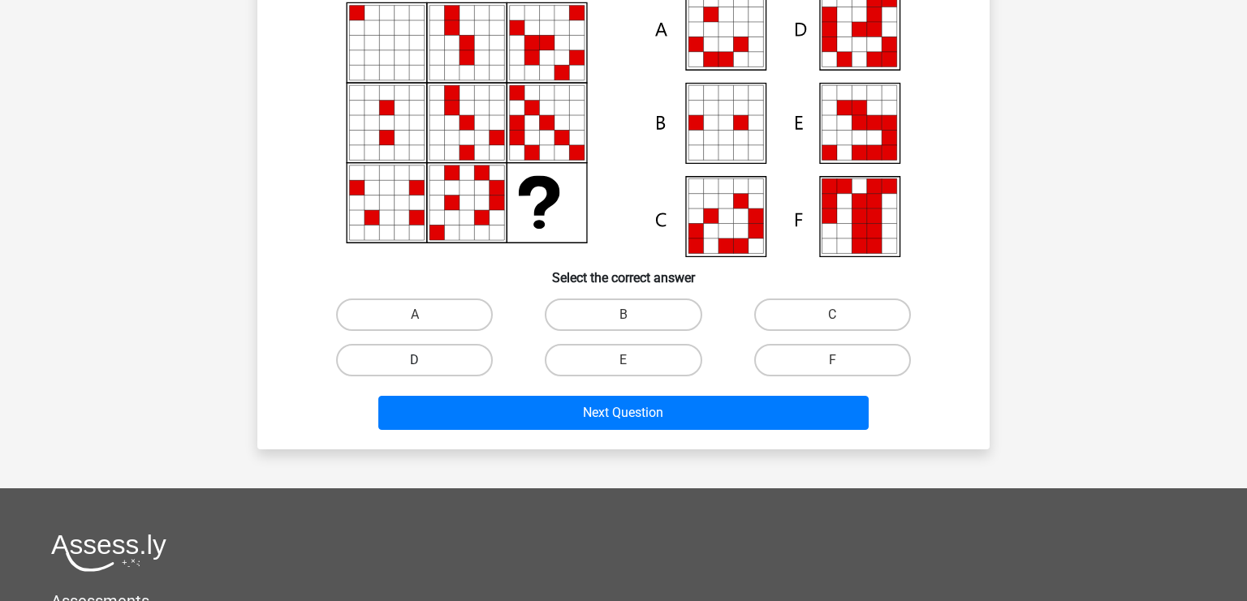
click at [437, 367] on label "D" at bounding box center [414, 360] width 157 height 32
click at [425, 367] on input "D" at bounding box center [420, 365] width 11 height 11
radio input "true"
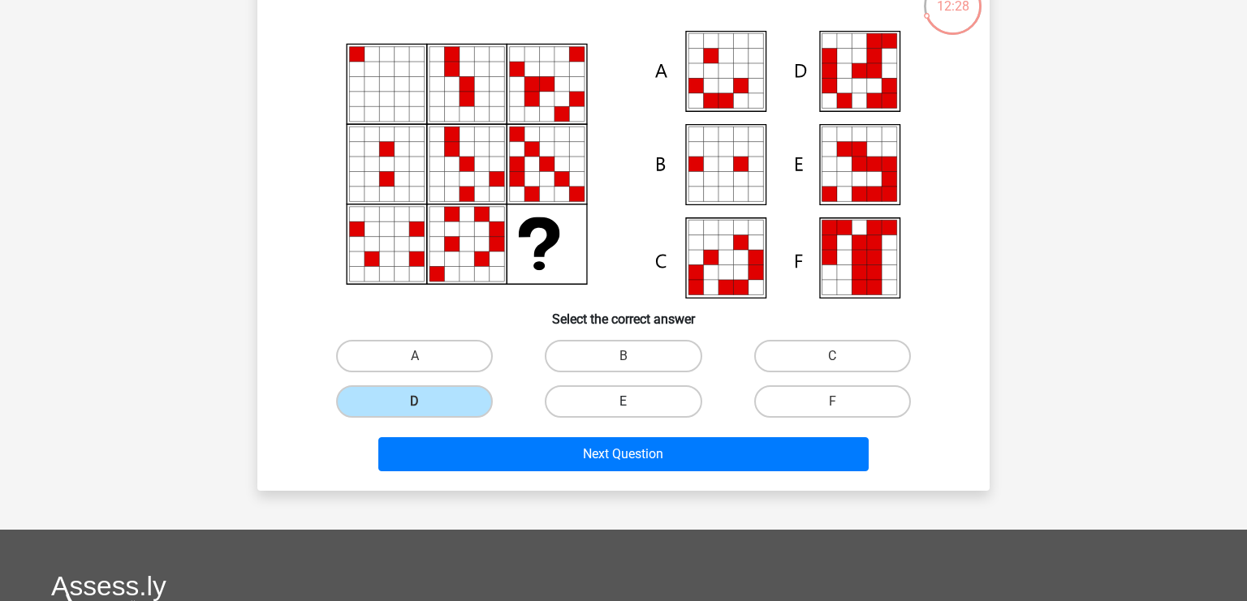
scroll to position [75, 0]
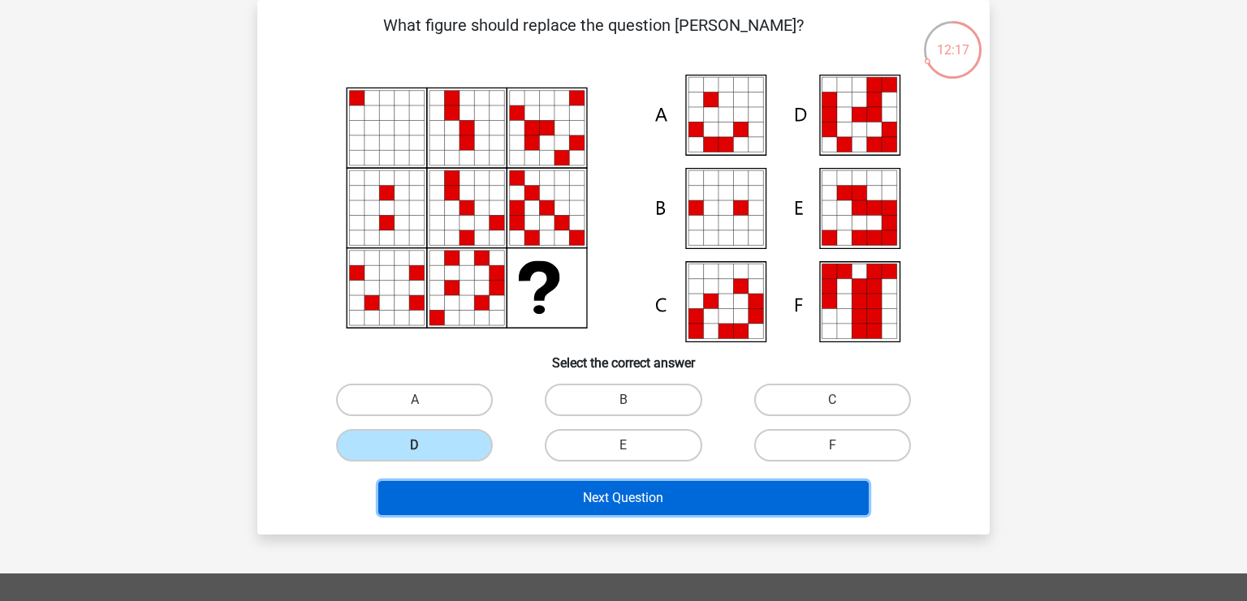
click at [652, 502] on button "Next Question" at bounding box center [623, 498] width 491 height 34
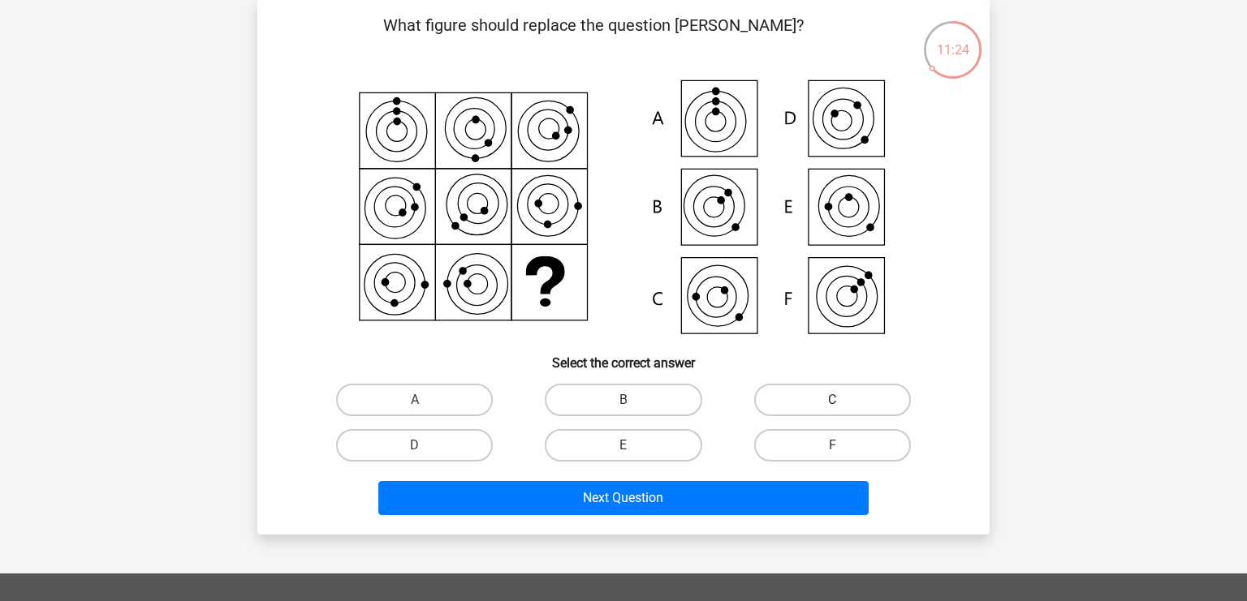
drag, startPoint x: 804, startPoint y: 392, endPoint x: 794, endPoint y: 395, distance: 10.3
click at [804, 394] on label "C" at bounding box center [832, 400] width 157 height 32
click at [832, 400] on input "C" at bounding box center [837, 405] width 11 height 11
radio input "true"
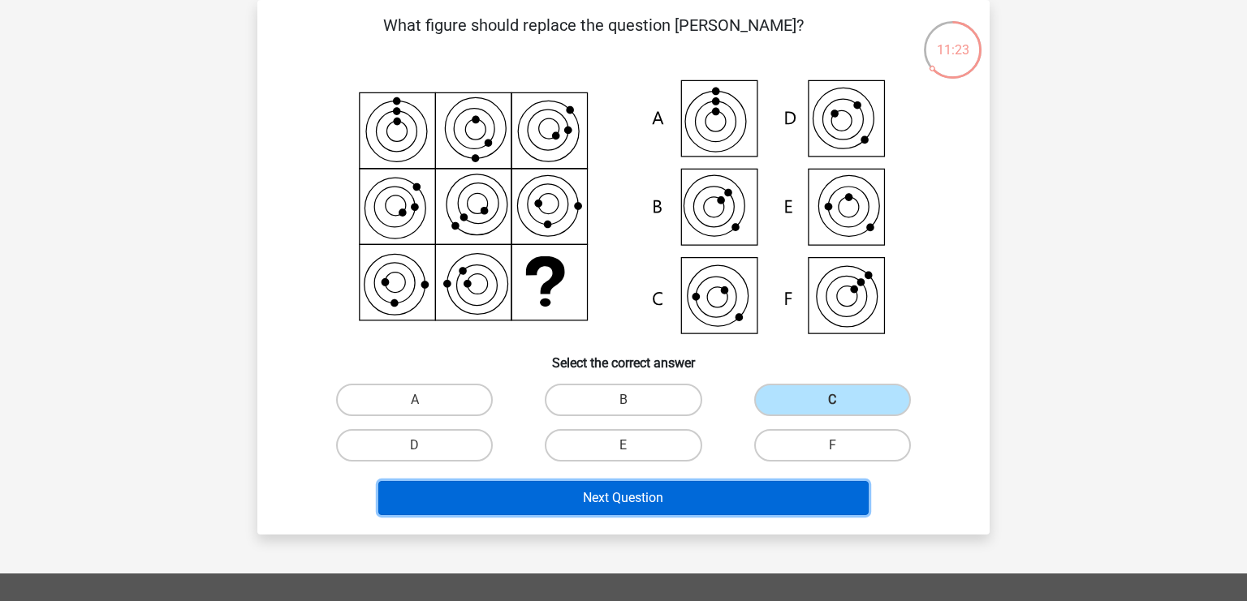
click at [702, 498] on button "Next Question" at bounding box center [623, 498] width 491 height 34
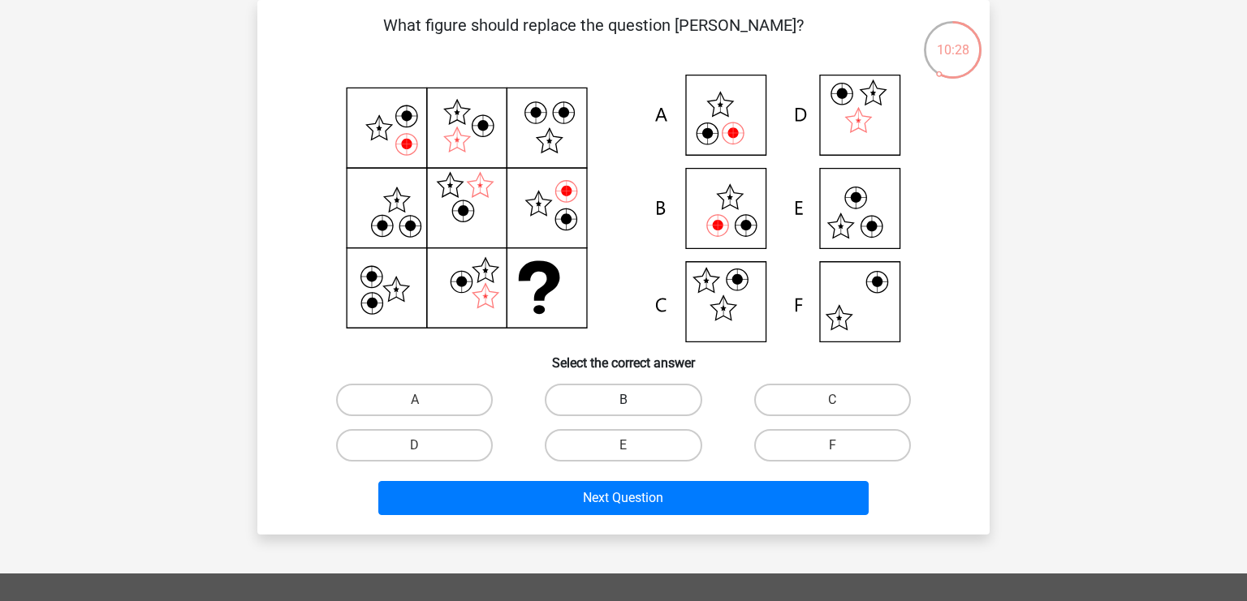
click at [677, 398] on label "B" at bounding box center [623, 400] width 157 height 32
click at [634, 400] on input "B" at bounding box center [628, 405] width 11 height 11
radio input "true"
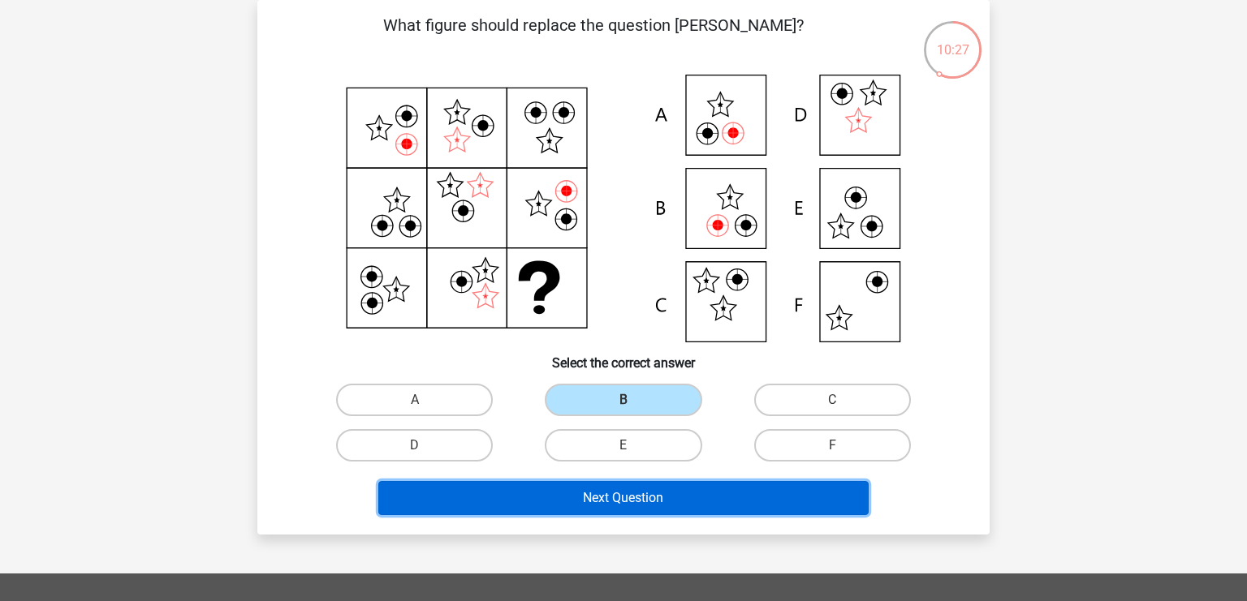
click at [657, 500] on button "Next Question" at bounding box center [623, 498] width 491 height 34
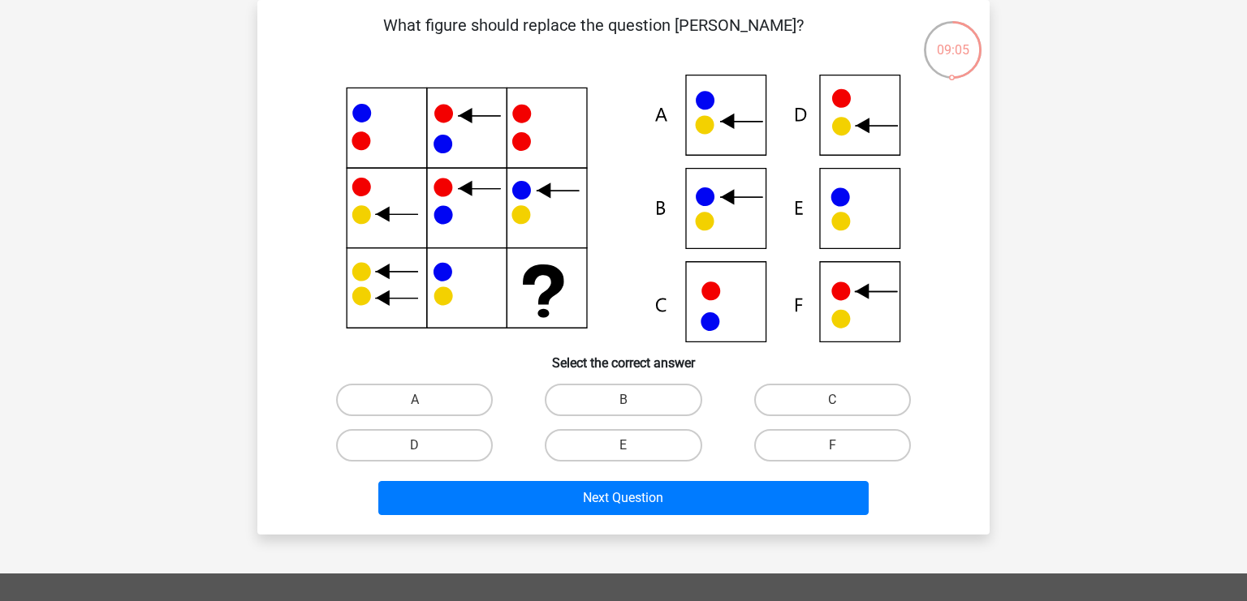
click at [472, 224] on icon at bounding box center [623, 209] width 654 height 268
click at [652, 442] on label "E" at bounding box center [623, 445] width 157 height 32
click at [634, 446] on input "E" at bounding box center [628, 451] width 11 height 11
radio input "true"
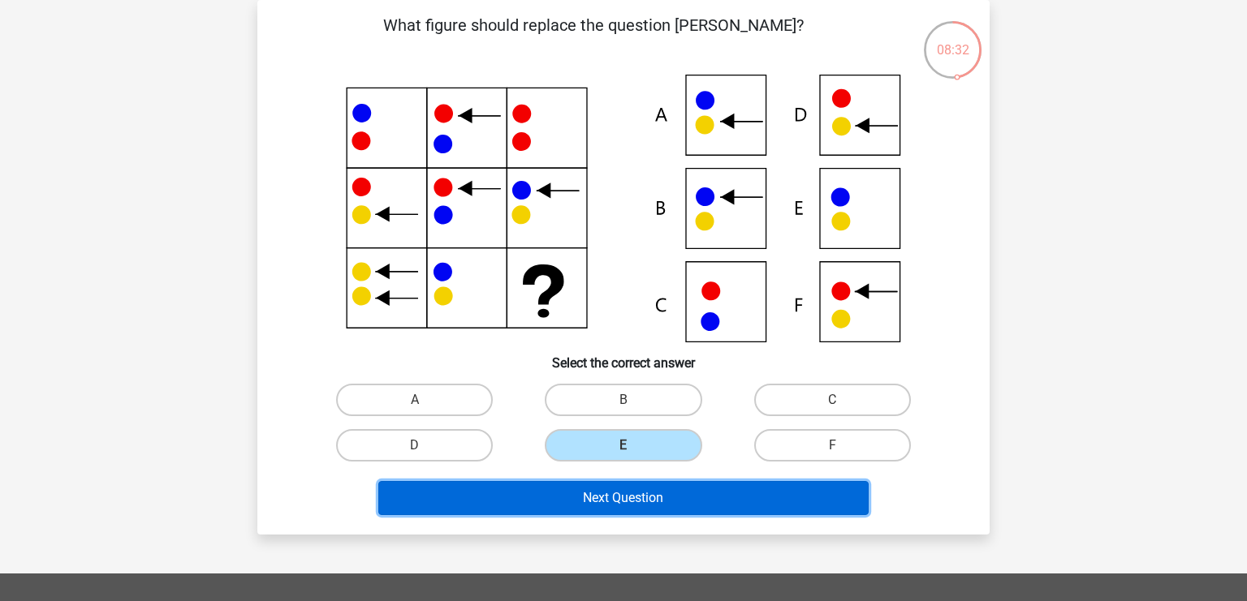
click at [649, 494] on button "Next Question" at bounding box center [623, 498] width 491 height 34
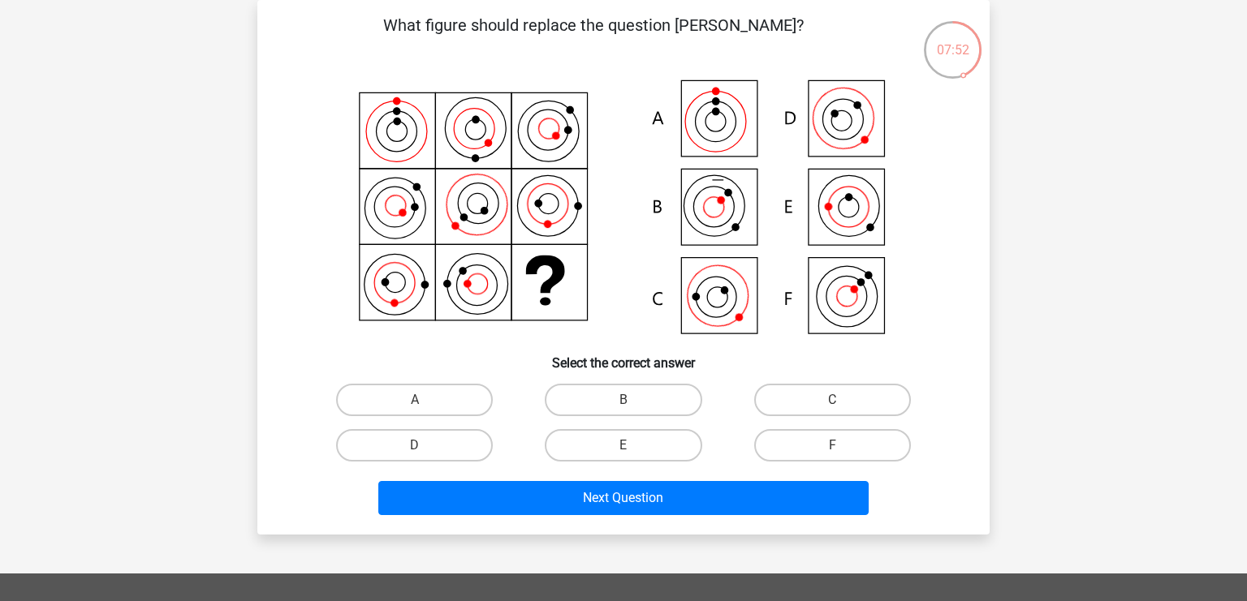
click at [834, 402] on input "C" at bounding box center [837, 405] width 11 height 11
radio input "true"
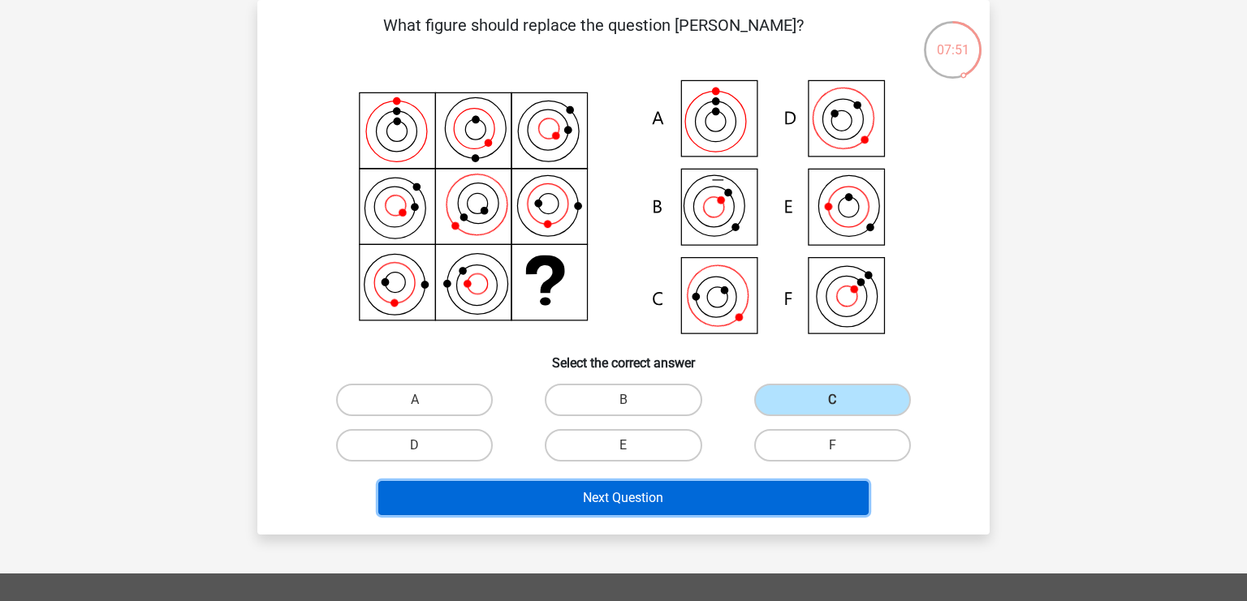
click at [728, 494] on button "Next Question" at bounding box center [623, 498] width 491 height 34
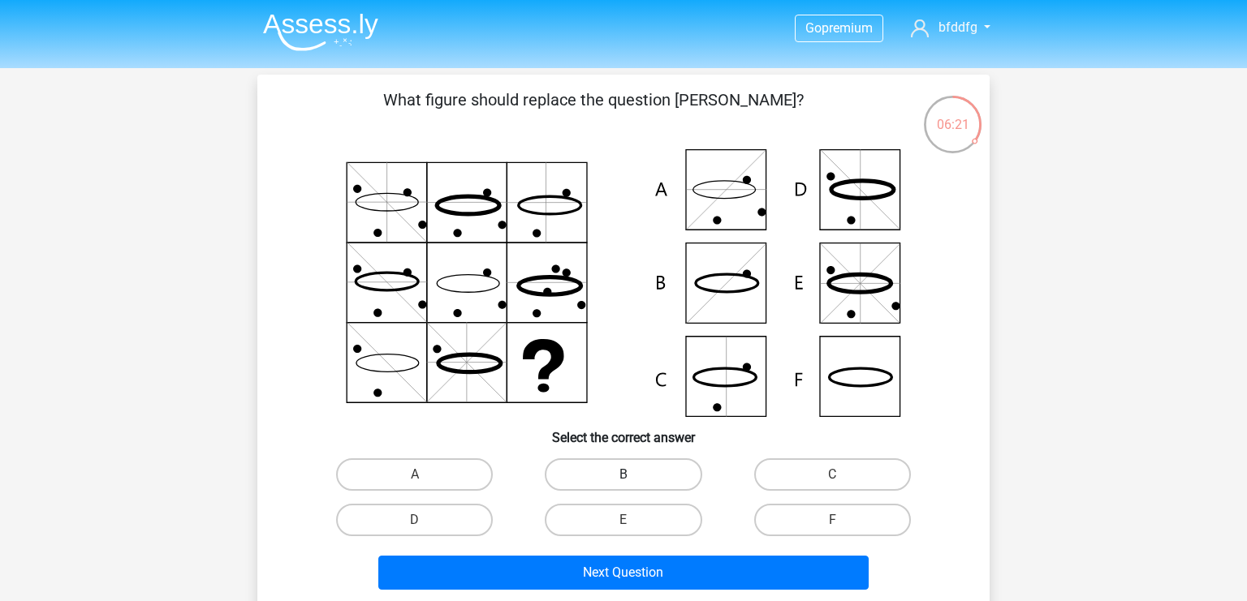
scroll to position [85, 0]
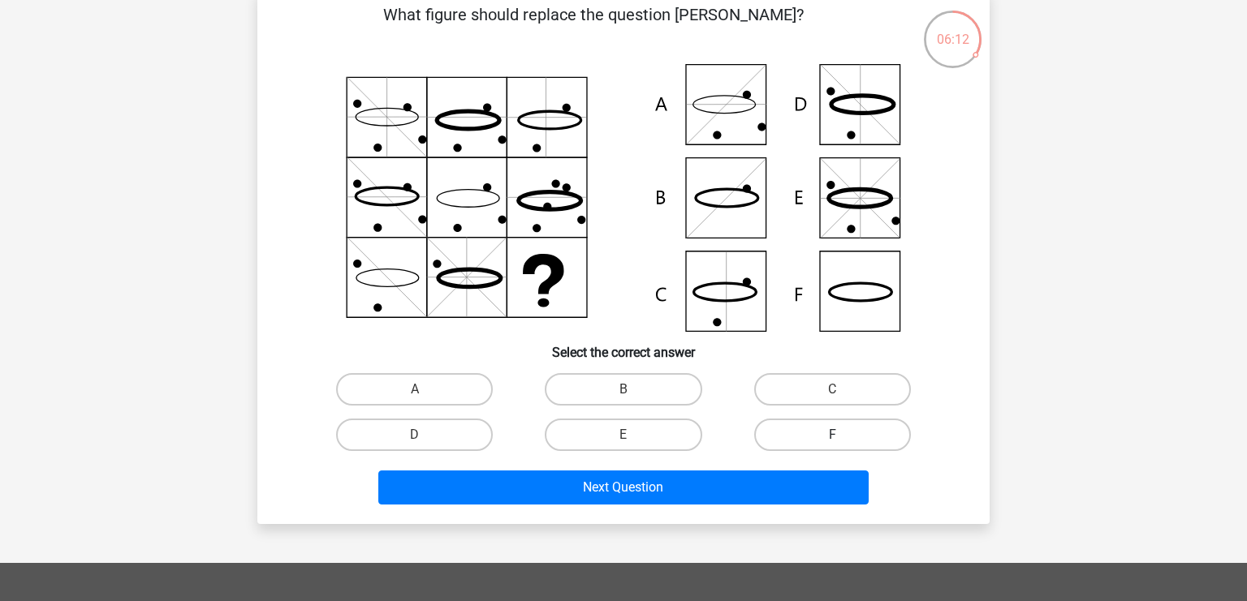
click at [801, 427] on label "F" at bounding box center [832, 435] width 157 height 32
click at [832, 435] on input "F" at bounding box center [837, 440] width 11 height 11
radio input "true"
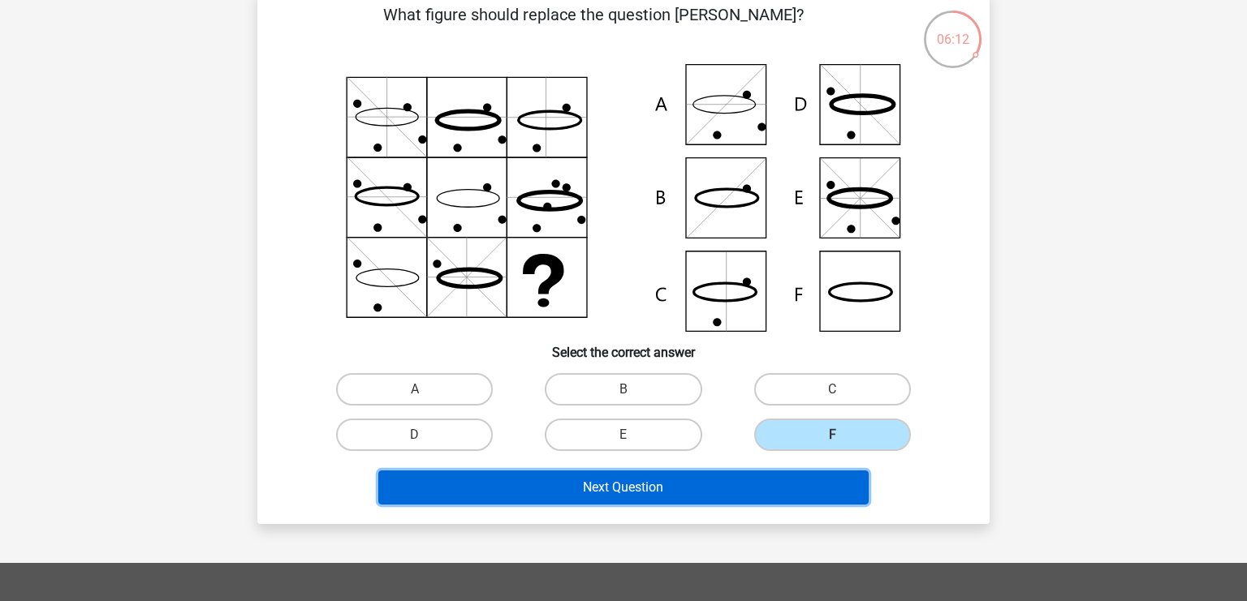
click at [751, 478] on button "Next Question" at bounding box center [623, 488] width 491 height 34
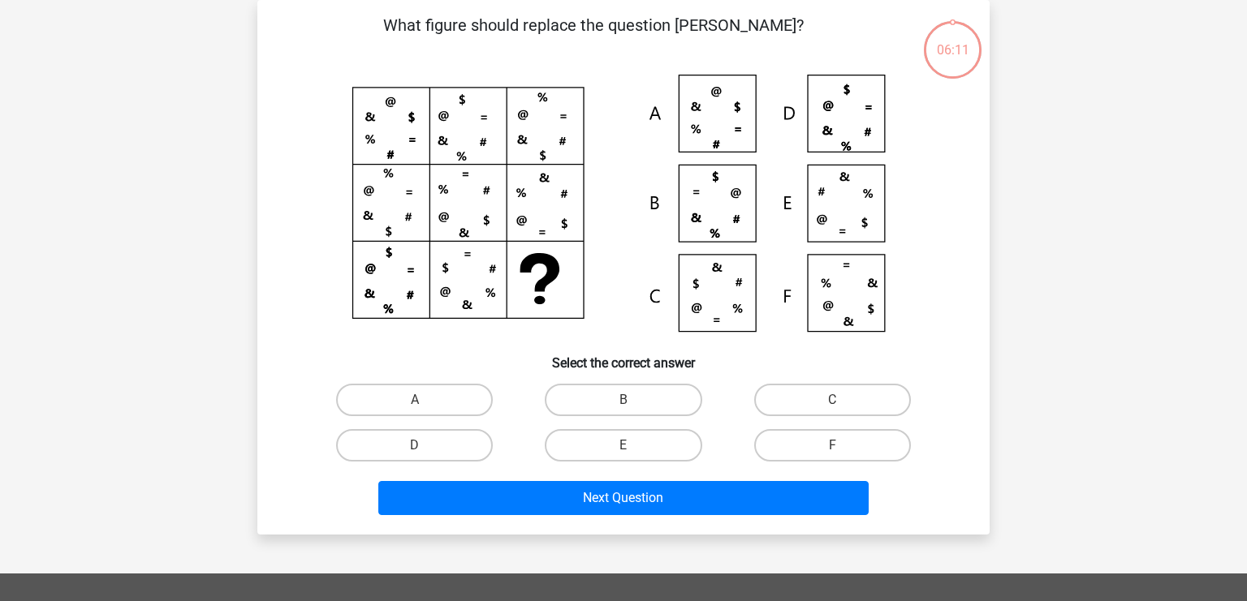
scroll to position [75, 0]
click at [844, 402] on label "C" at bounding box center [832, 400] width 157 height 32
click at [842, 402] on input "C" at bounding box center [837, 405] width 11 height 11
radio input "true"
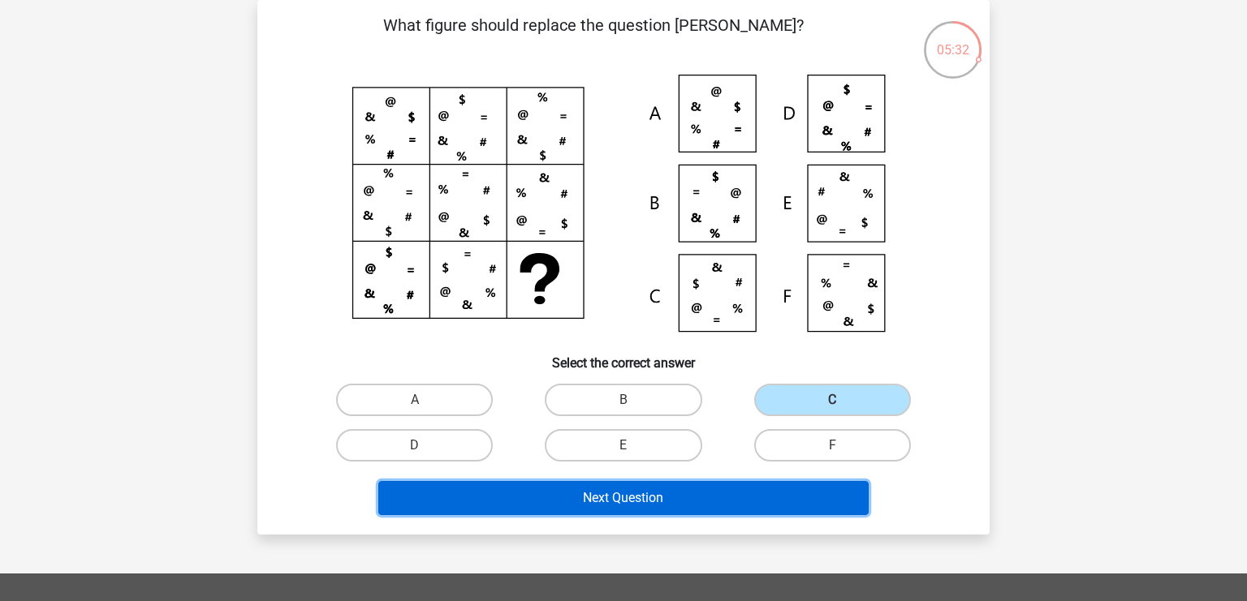
click at [700, 502] on button "Next Question" at bounding box center [623, 498] width 491 height 34
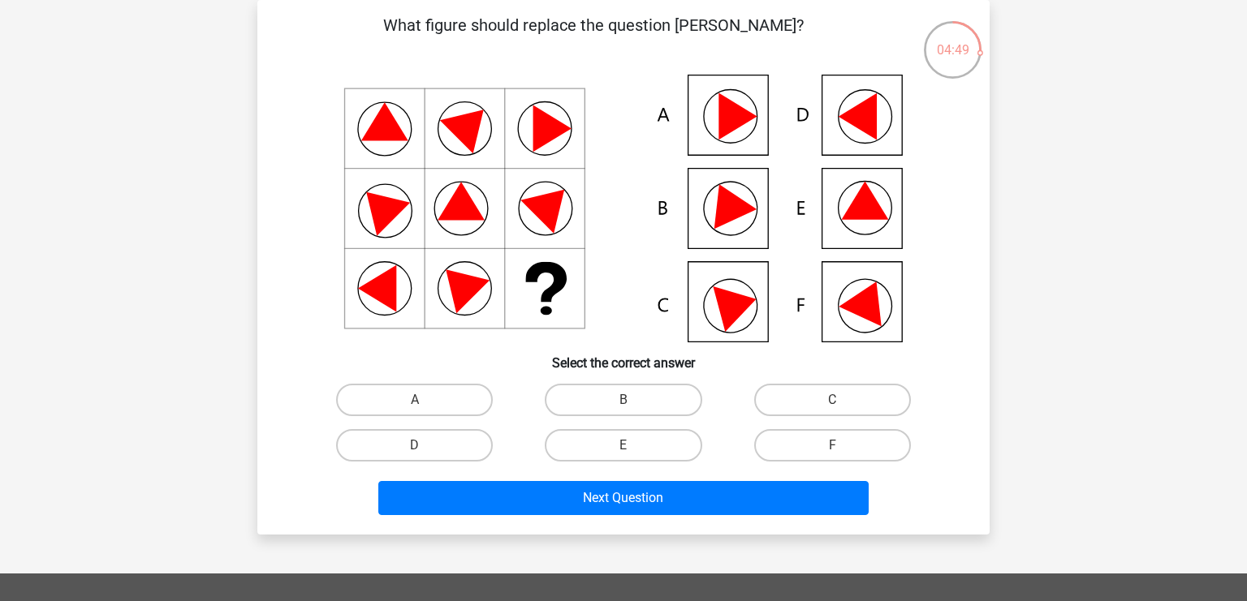
click at [625, 451] on input "E" at bounding box center [628, 451] width 11 height 11
radio input "true"
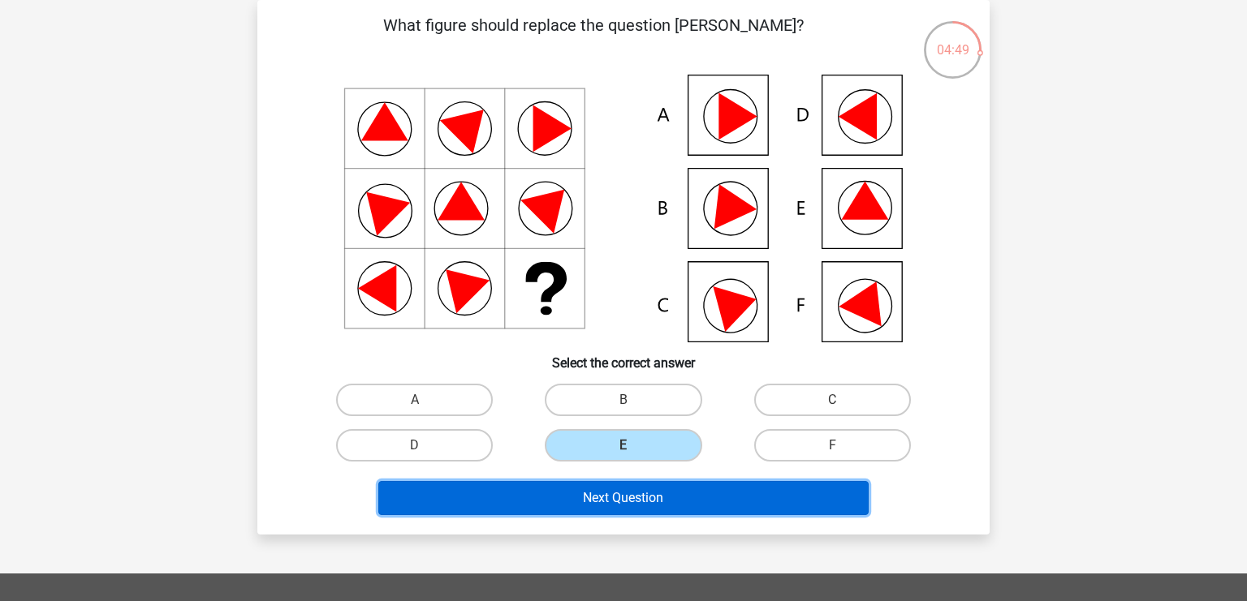
click at [648, 509] on button "Next Question" at bounding box center [623, 498] width 491 height 34
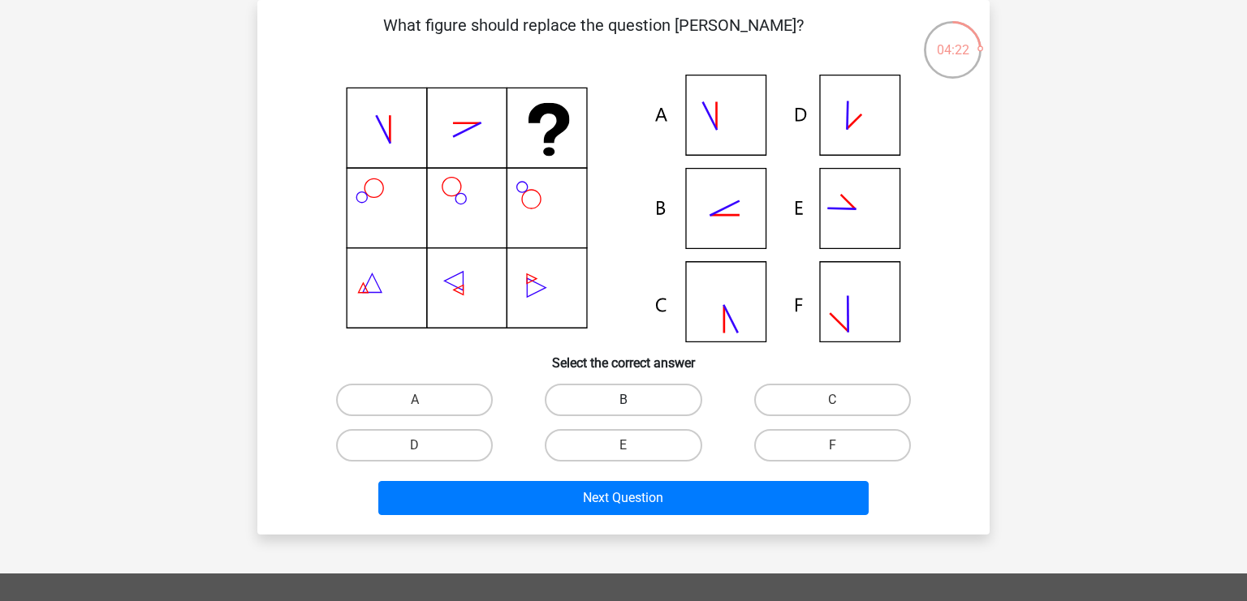
click at [628, 396] on label "B" at bounding box center [623, 400] width 157 height 32
click at [628, 400] on input "B" at bounding box center [628, 405] width 11 height 11
radio input "true"
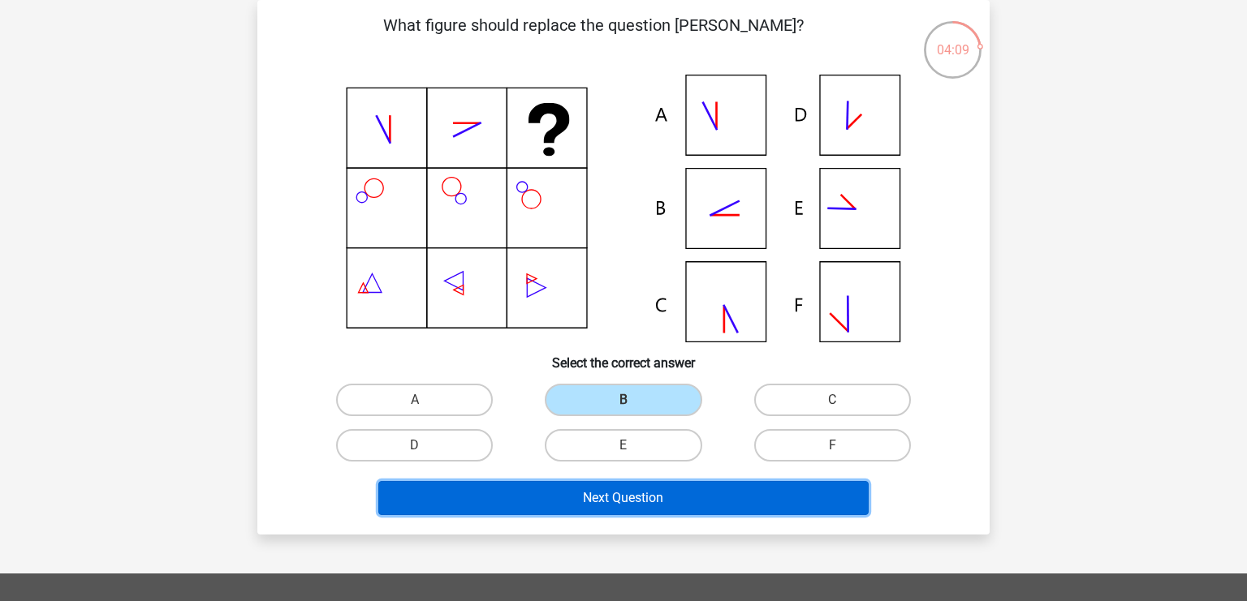
click at [522, 496] on button "Next Question" at bounding box center [623, 498] width 491 height 34
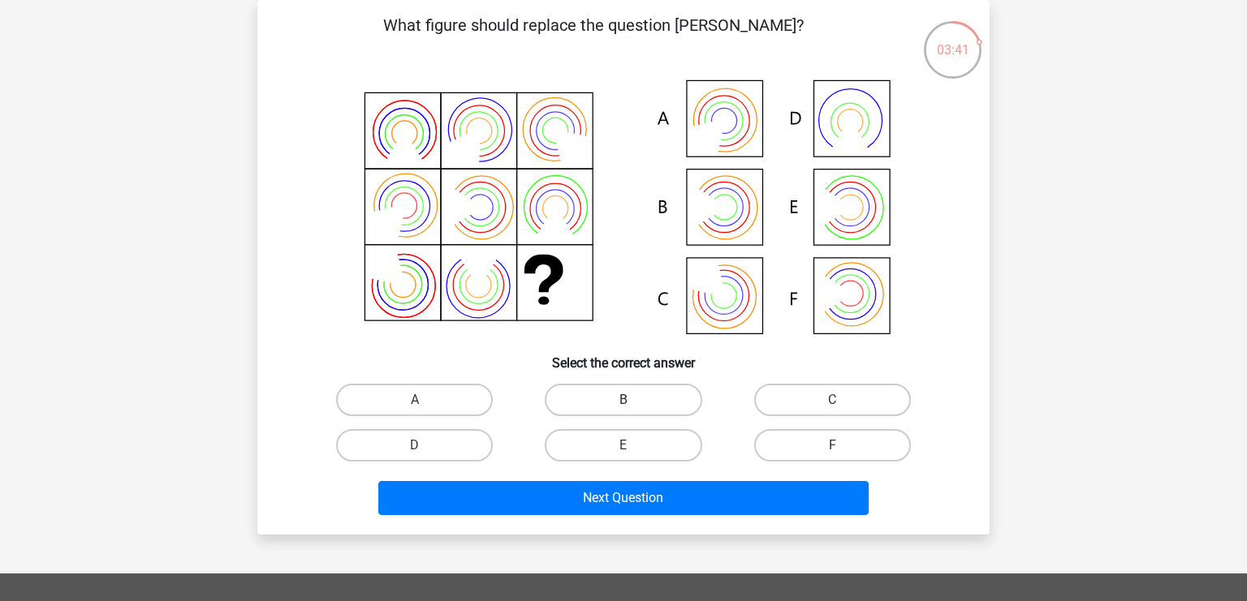
click at [625, 395] on label "B" at bounding box center [623, 400] width 157 height 32
click at [625, 400] on input "B" at bounding box center [628, 405] width 11 height 11
radio input "true"
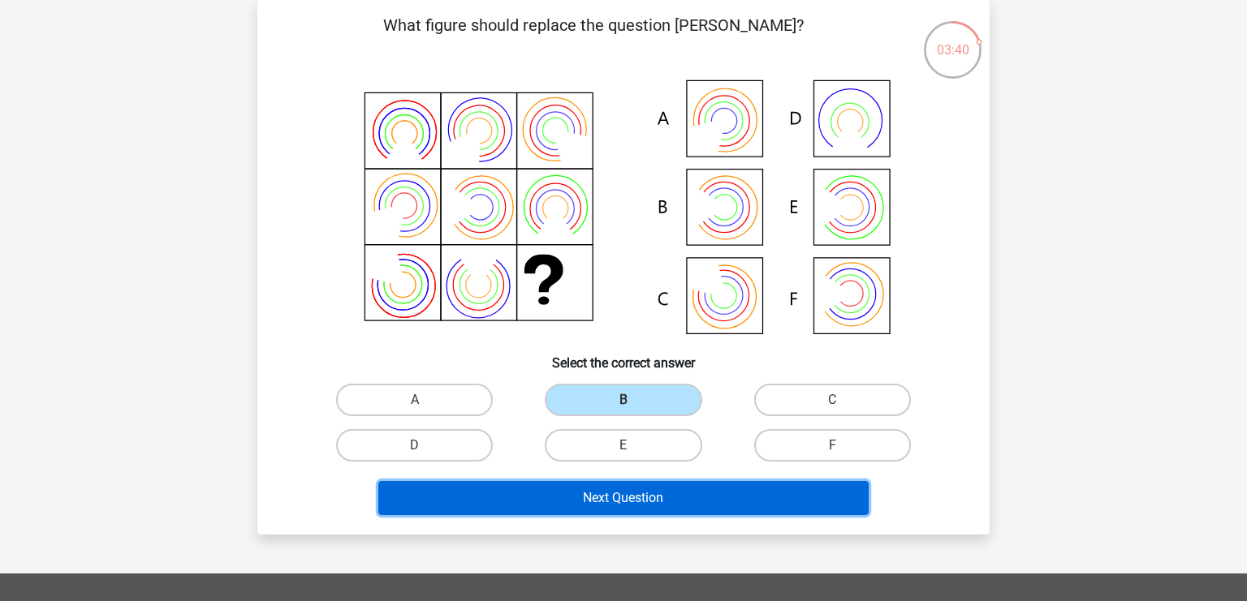
click at [652, 493] on button "Next Question" at bounding box center [623, 498] width 491 height 34
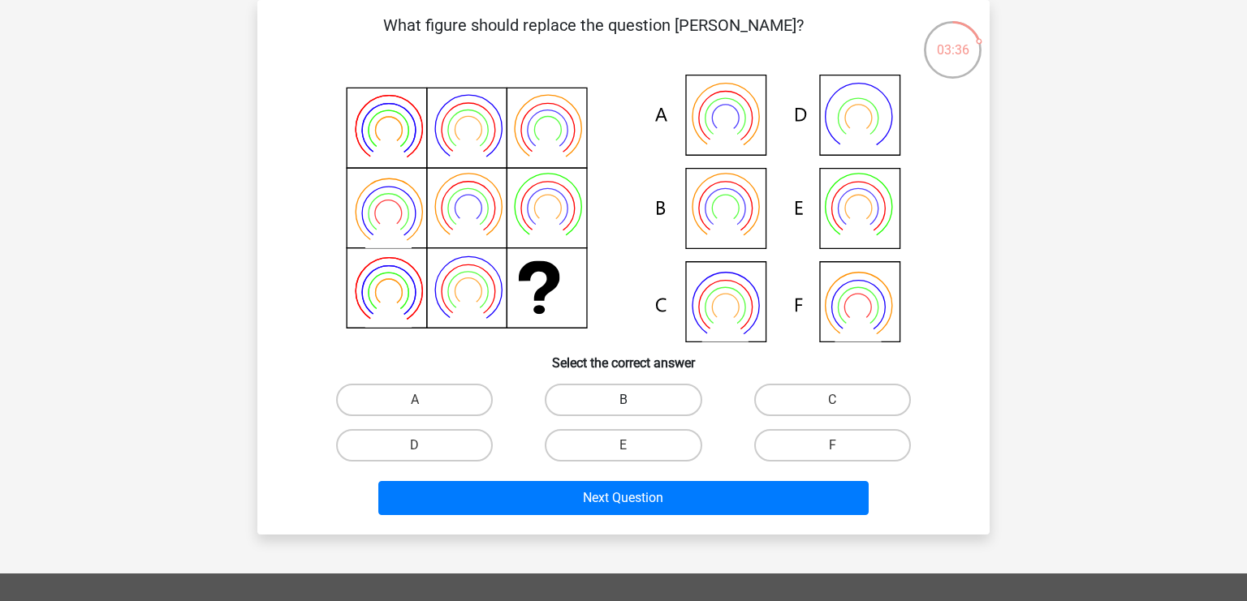
click at [607, 395] on label "B" at bounding box center [623, 400] width 157 height 32
click at [623, 400] on input "B" at bounding box center [628, 405] width 11 height 11
radio input "true"
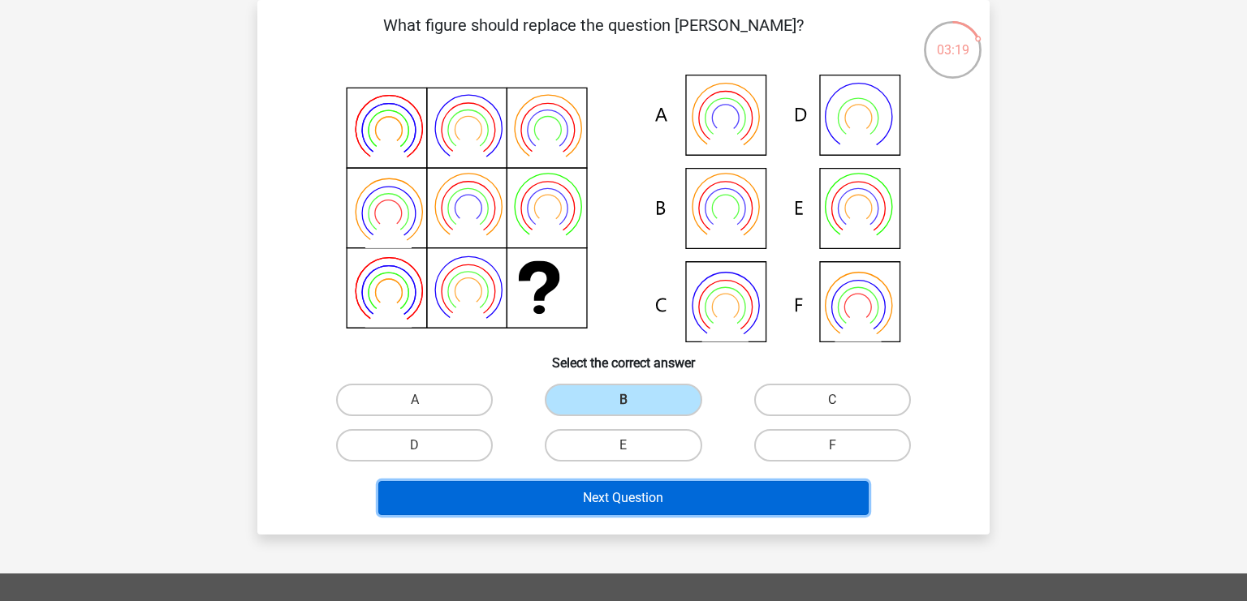
click at [588, 484] on button "Next Question" at bounding box center [623, 498] width 491 height 34
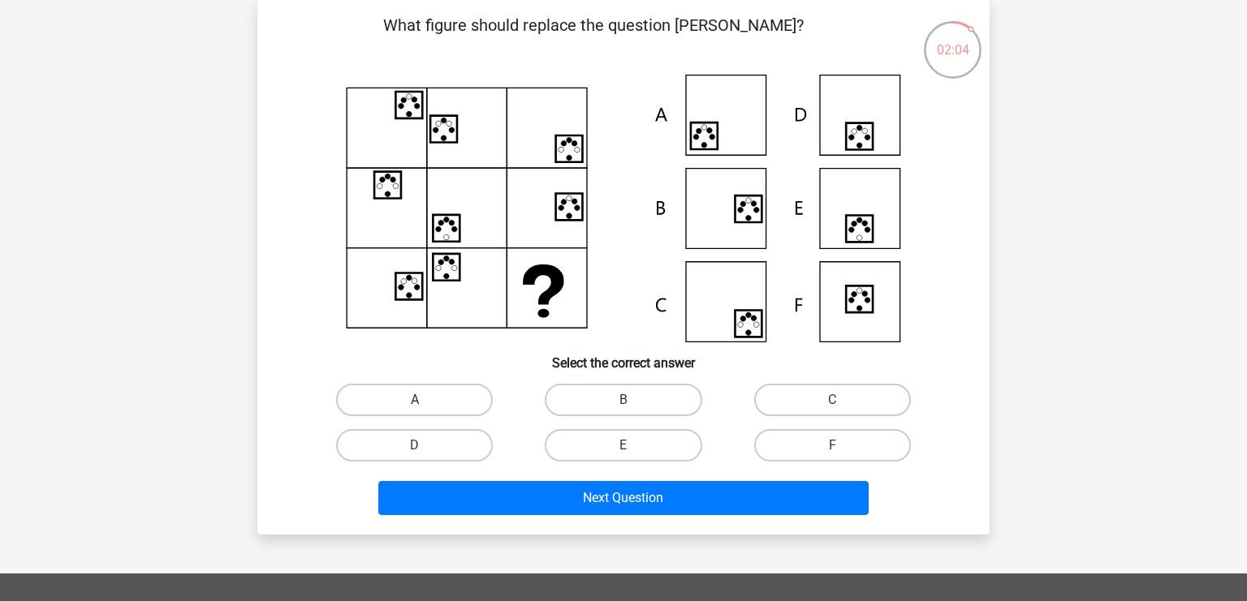
click at [466, 398] on label "A" at bounding box center [414, 400] width 157 height 32
click at [425, 400] on input "A" at bounding box center [420, 405] width 11 height 11
radio input "true"
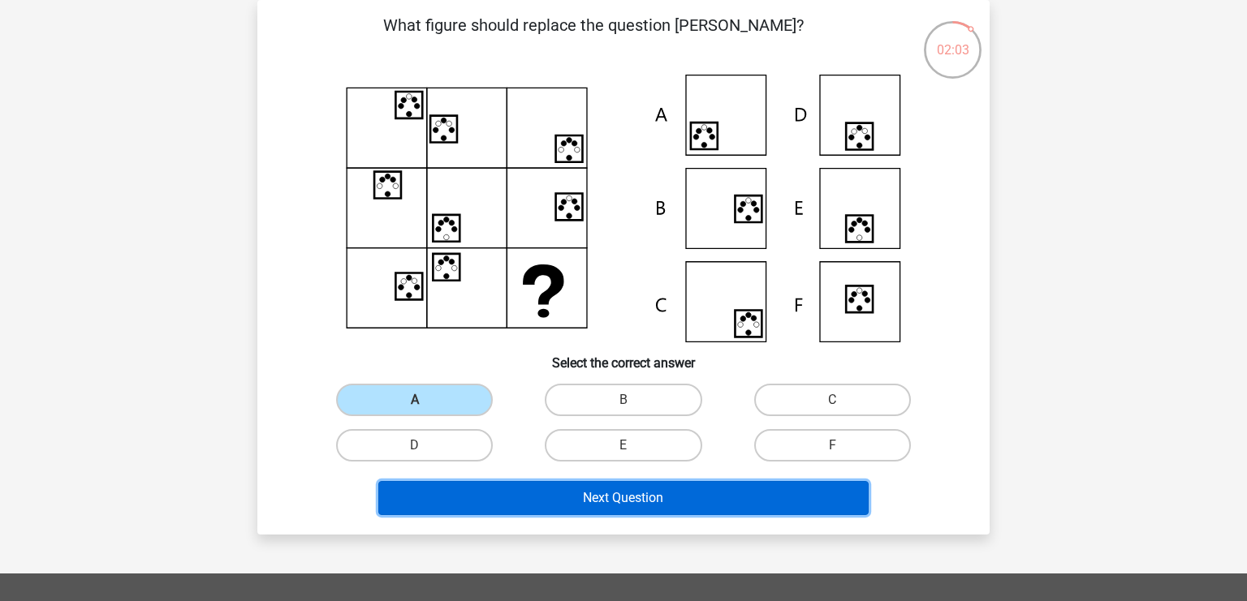
click at [551, 492] on button "Next Question" at bounding box center [623, 498] width 491 height 34
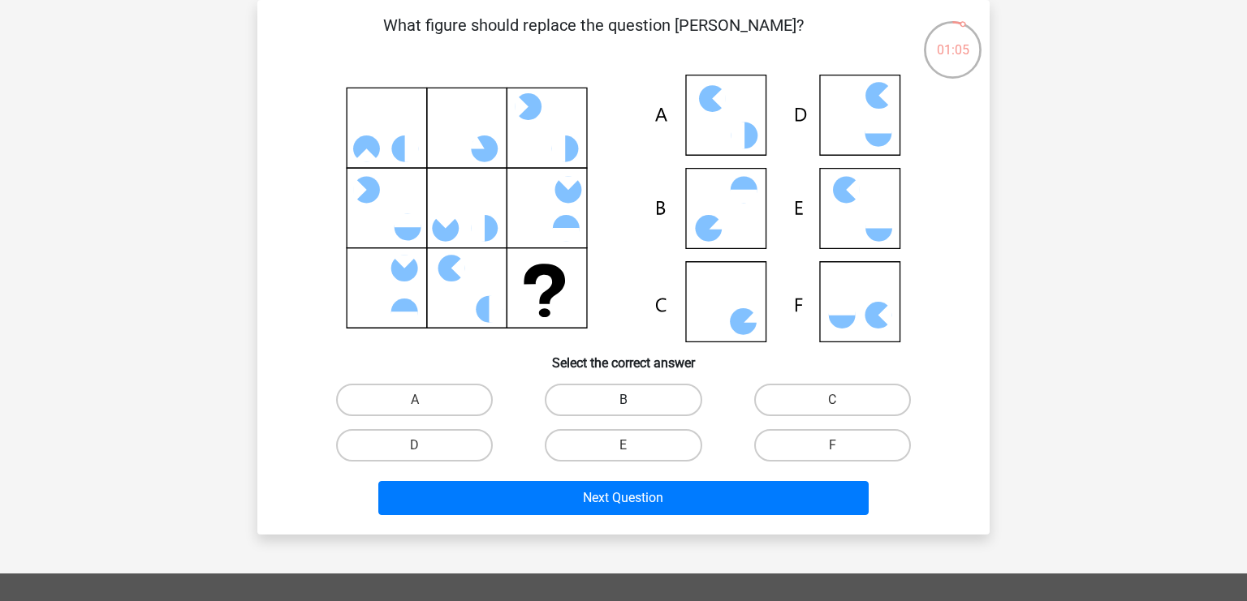
click at [632, 395] on label "B" at bounding box center [623, 400] width 157 height 32
click at [632, 400] on input "B" at bounding box center [628, 405] width 11 height 11
radio input "true"
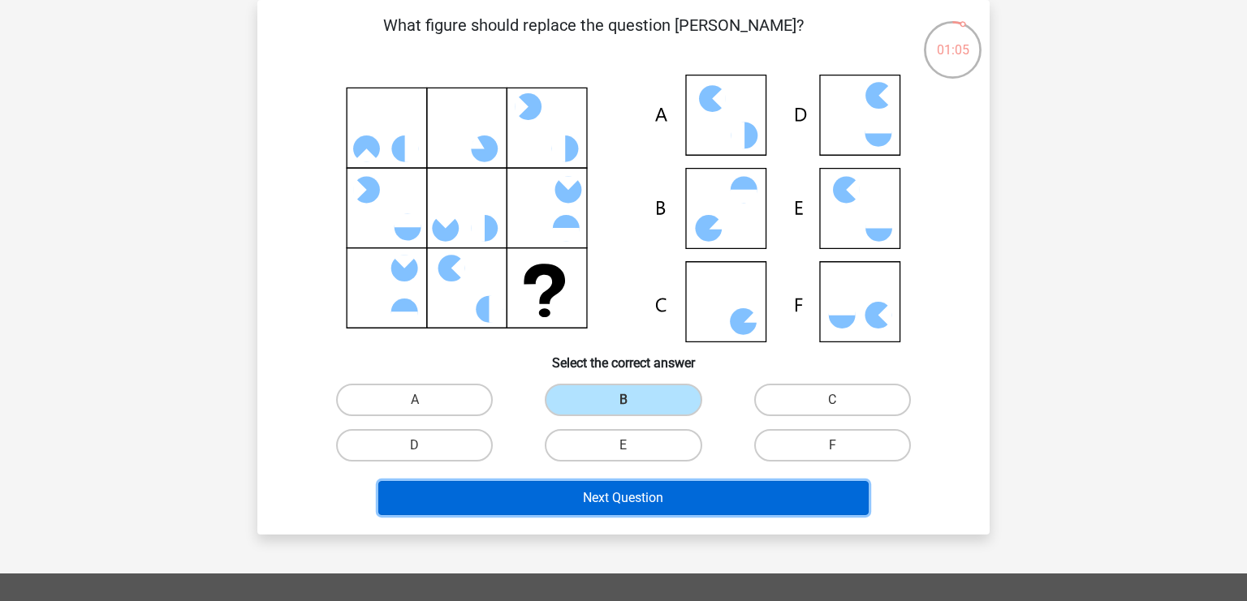
click at [645, 486] on button "Next Question" at bounding box center [623, 498] width 491 height 34
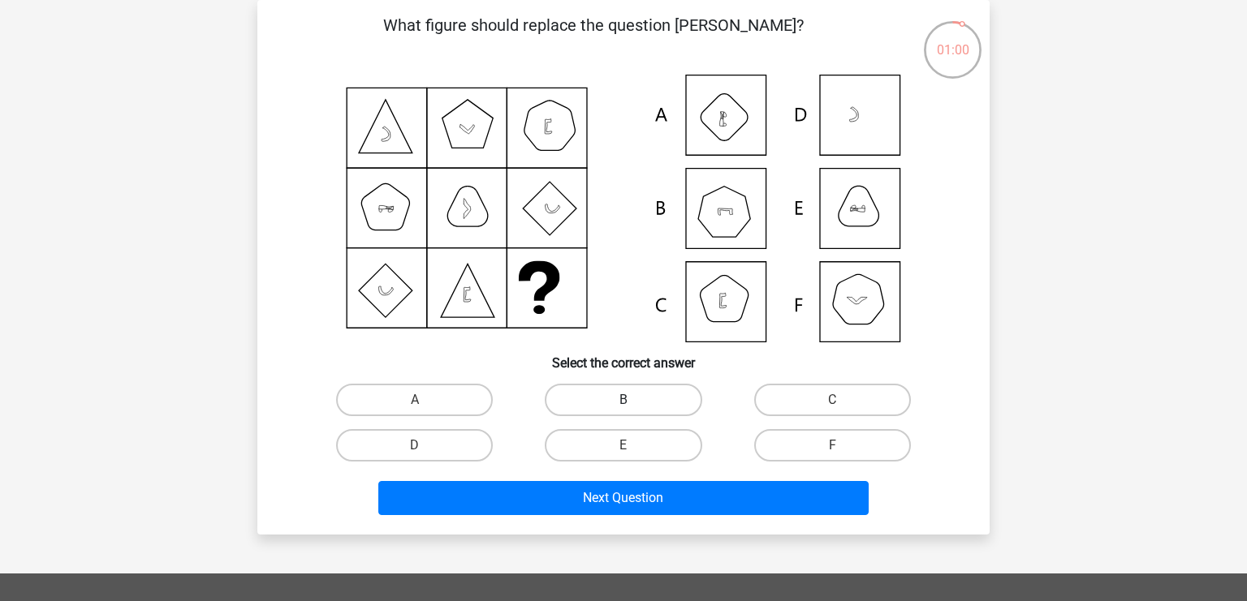
click at [598, 405] on label "B" at bounding box center [623, 400] width 157 height 32
click at [623, 405] on input "B" at bounding box center [628, 405] width 11 height 11
radio input "true"
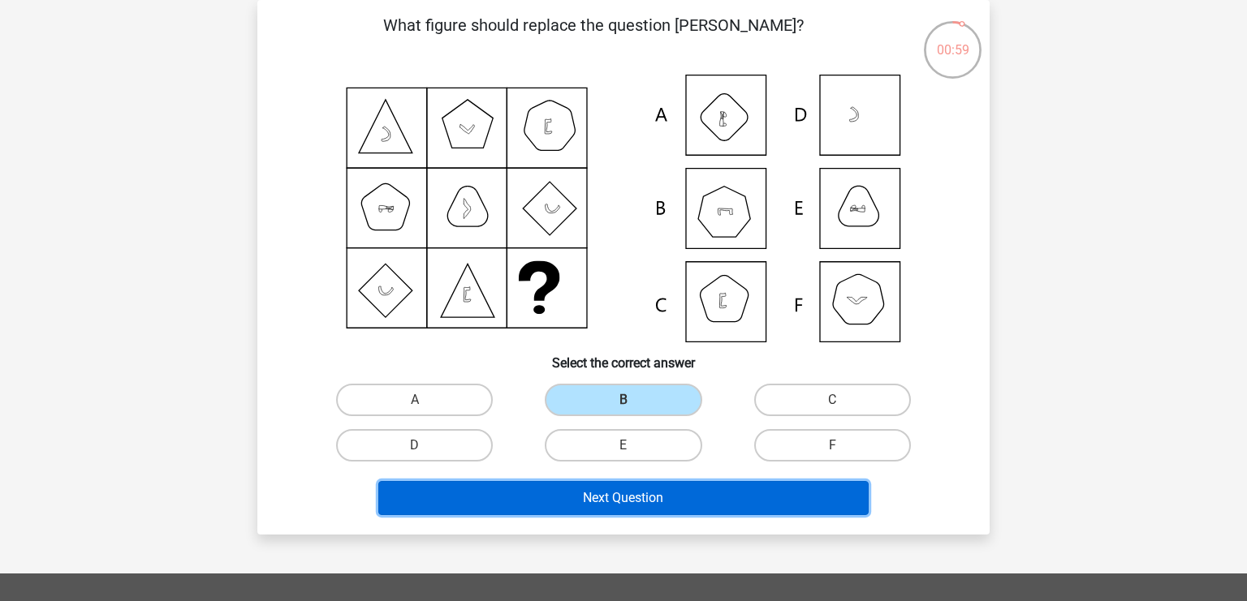
click at [625, 489] on button "Next Question" at bounding box center [623, 498] width 491 height 34
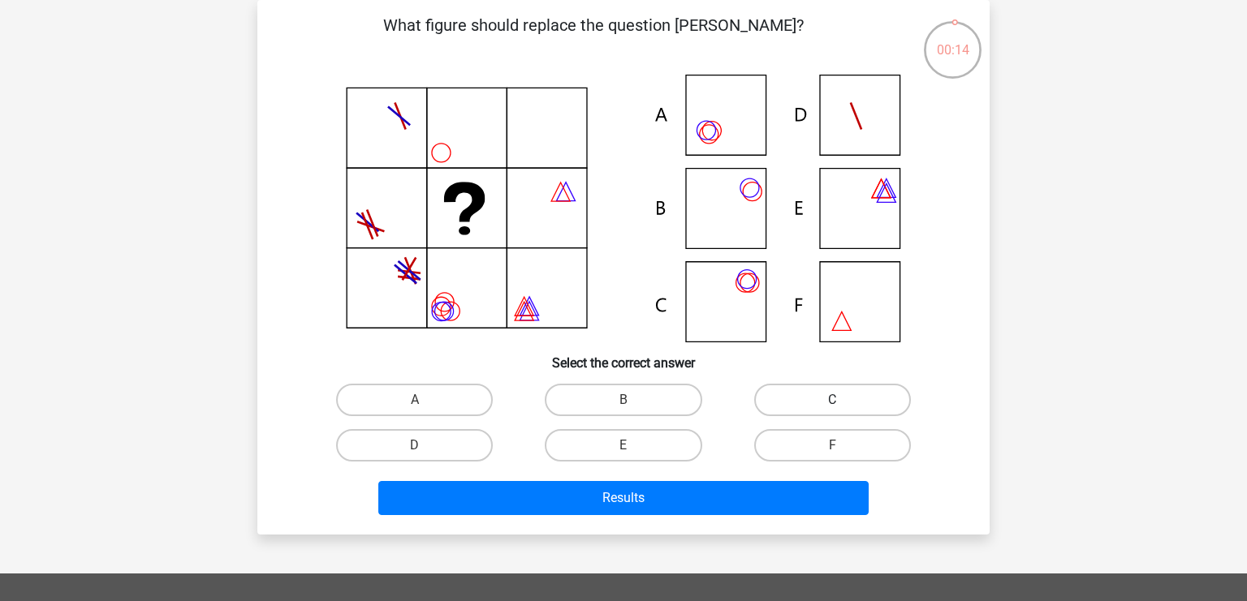
click at [797, 404] on label "C" at bounding box center [832, 400] width 157 height 32
click at [832, 404] on input "C" at bounding box center [837, 405] width 11 height 11
radio input "true"
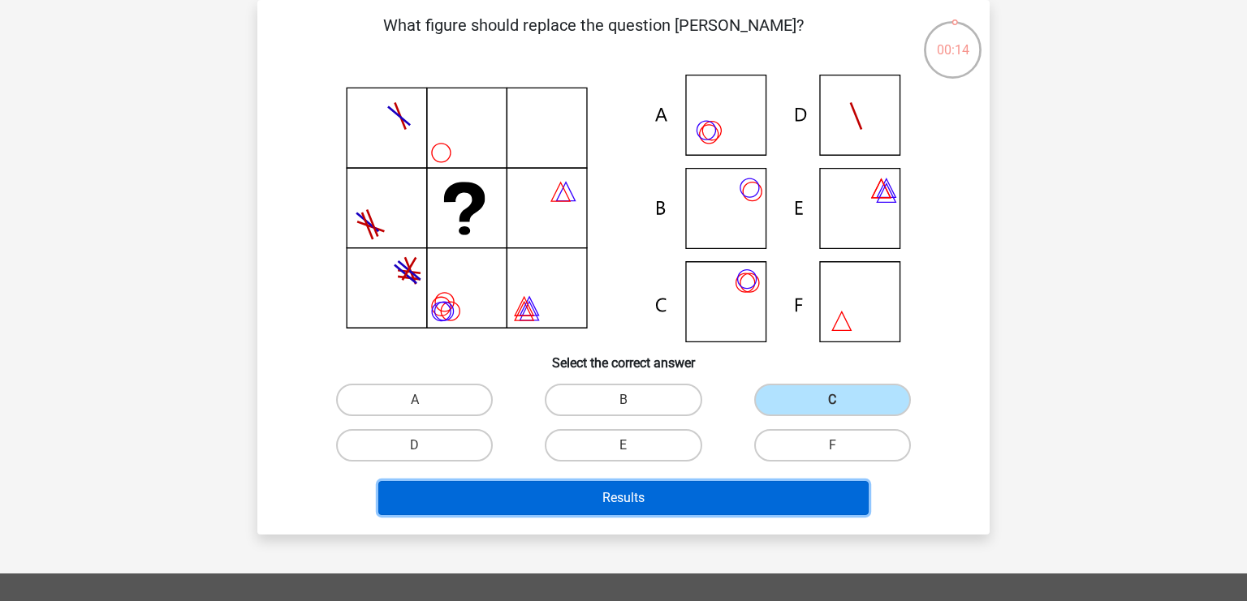
click at [743, 506] on button "Results" at bounding box center [623, 498] width 491 height 34
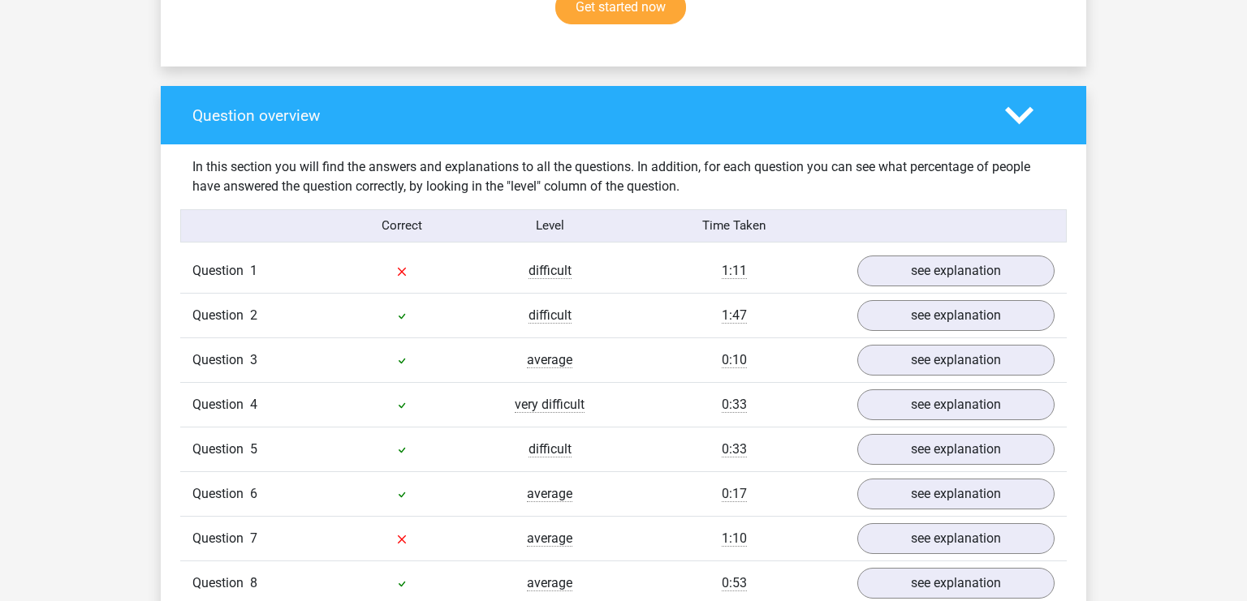
scroll to position [1199, 0]
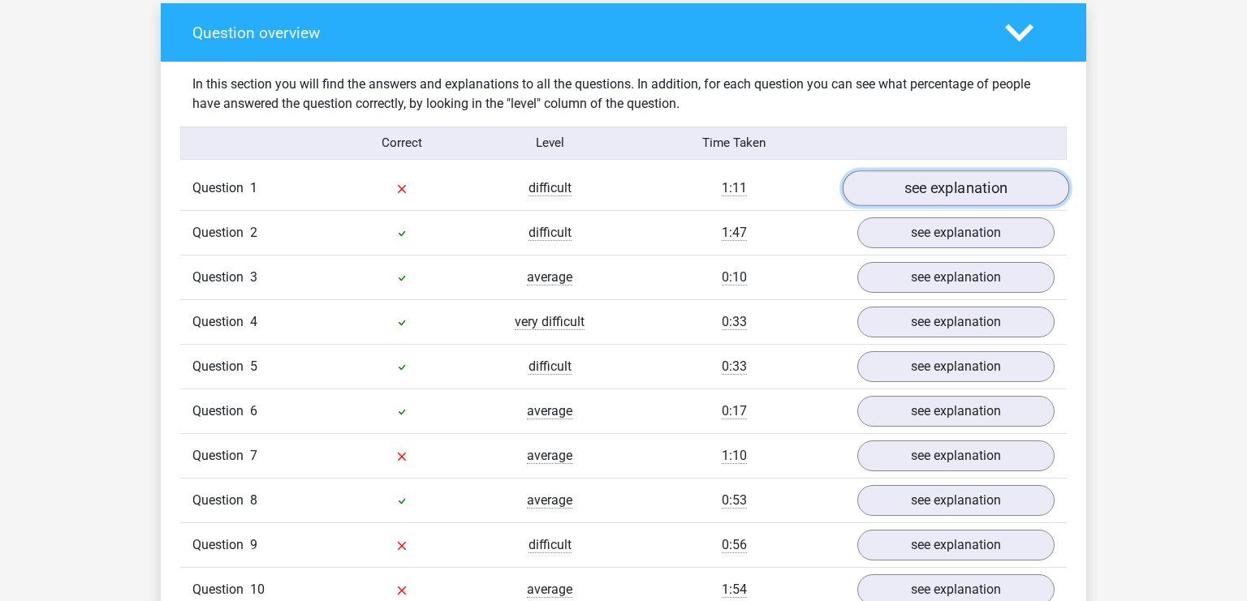
click at [932, 192] on link "see explanation" at bounding box center [955, 188] width 226 height 36
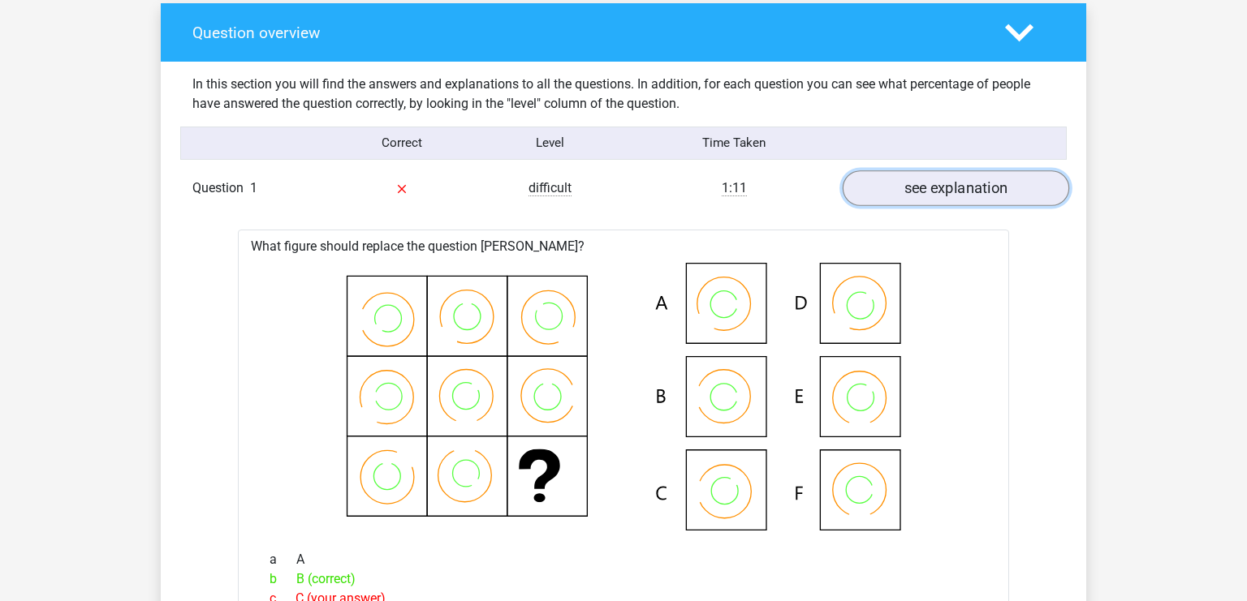
click at [918, 192] on link "see explanation" at bounding box center [955, 188] width 226 height 36
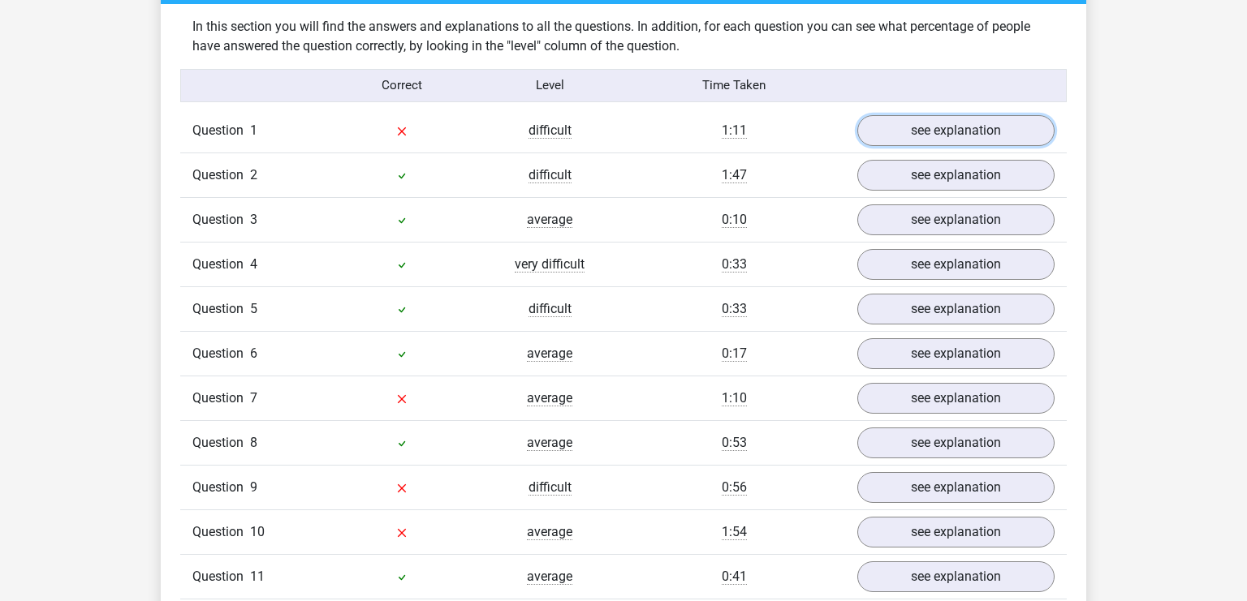
scroll to position [1285, 0]
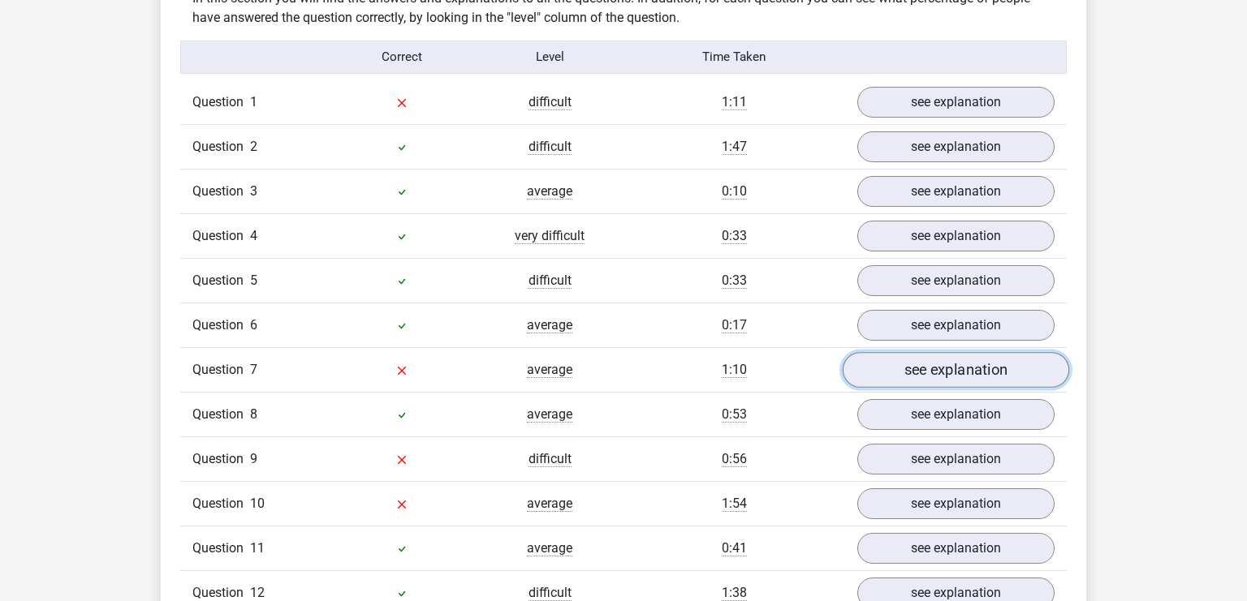
click at [950, 364] on link "see explanation" at bounding box center [955, 370] width 226 height 36
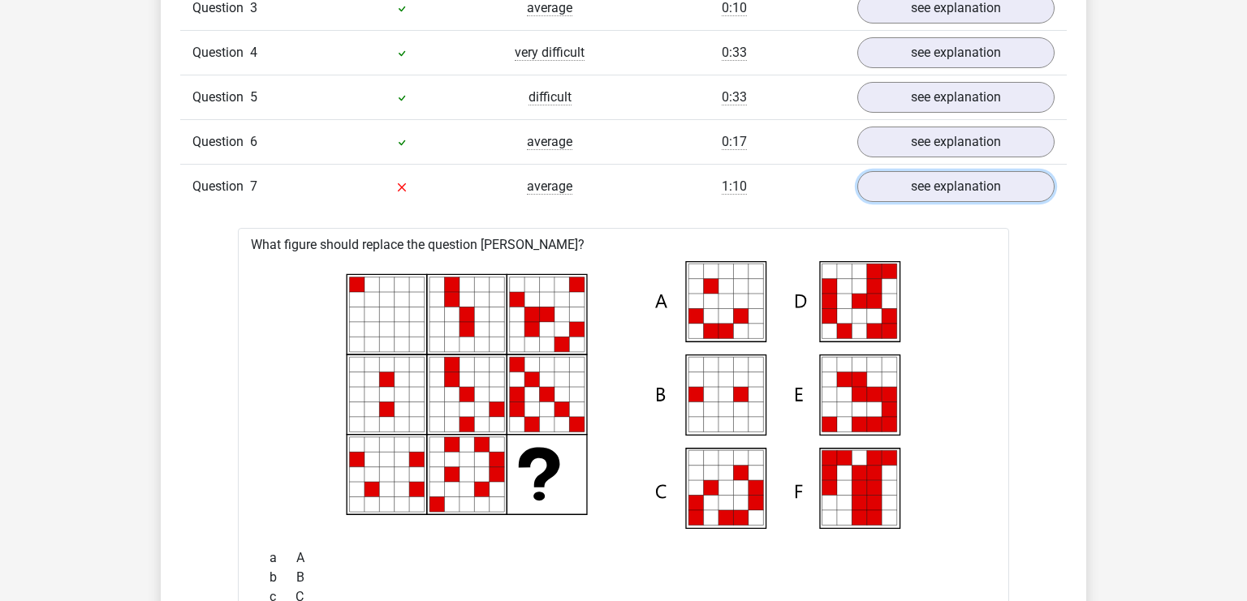
scroll to position [1457, 0]
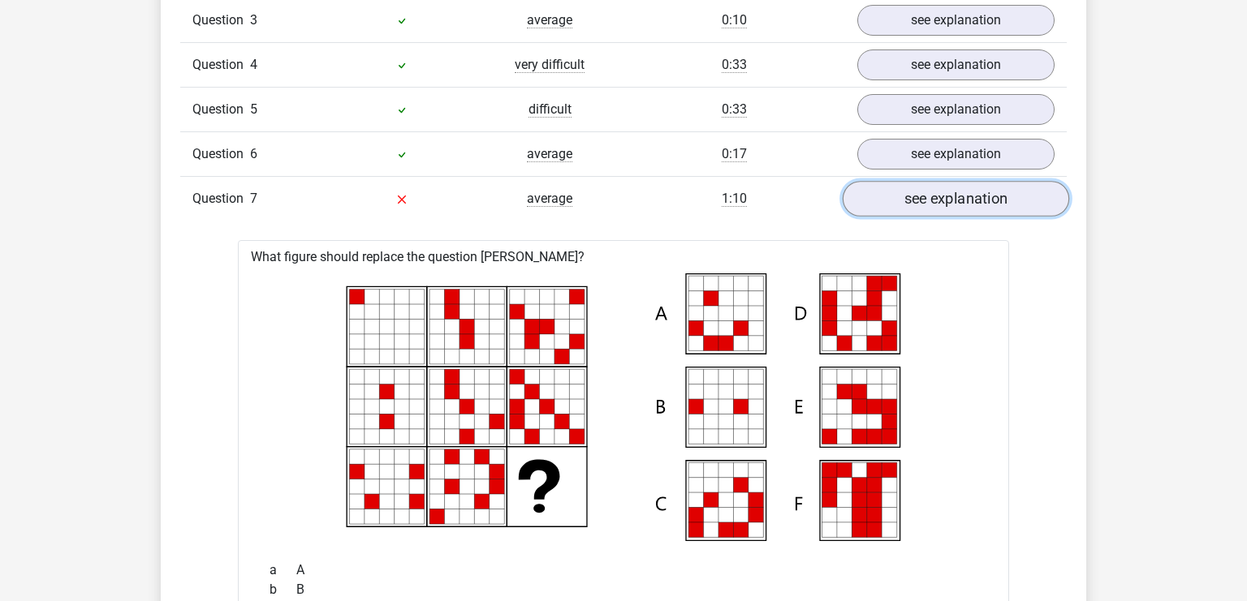
click at [915, 201] on link "see explanation" at bounding box center [955, 199] width 226 height 36
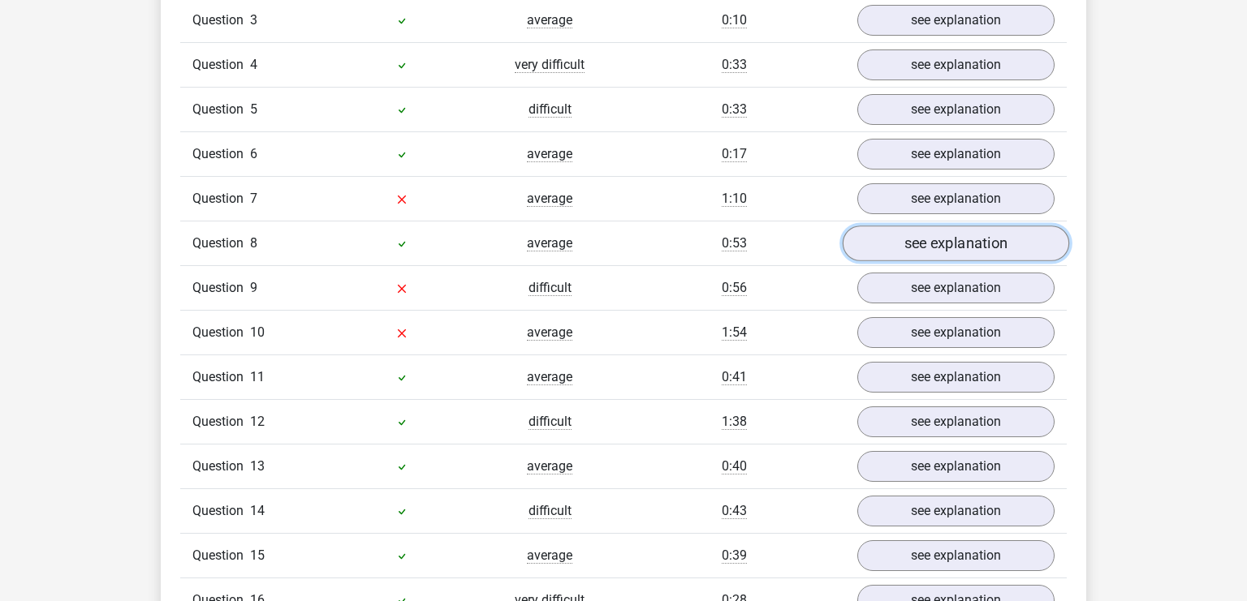
click at [930, 246] on link "see explanation" at bounding box center [955, 244] width 226 height 36
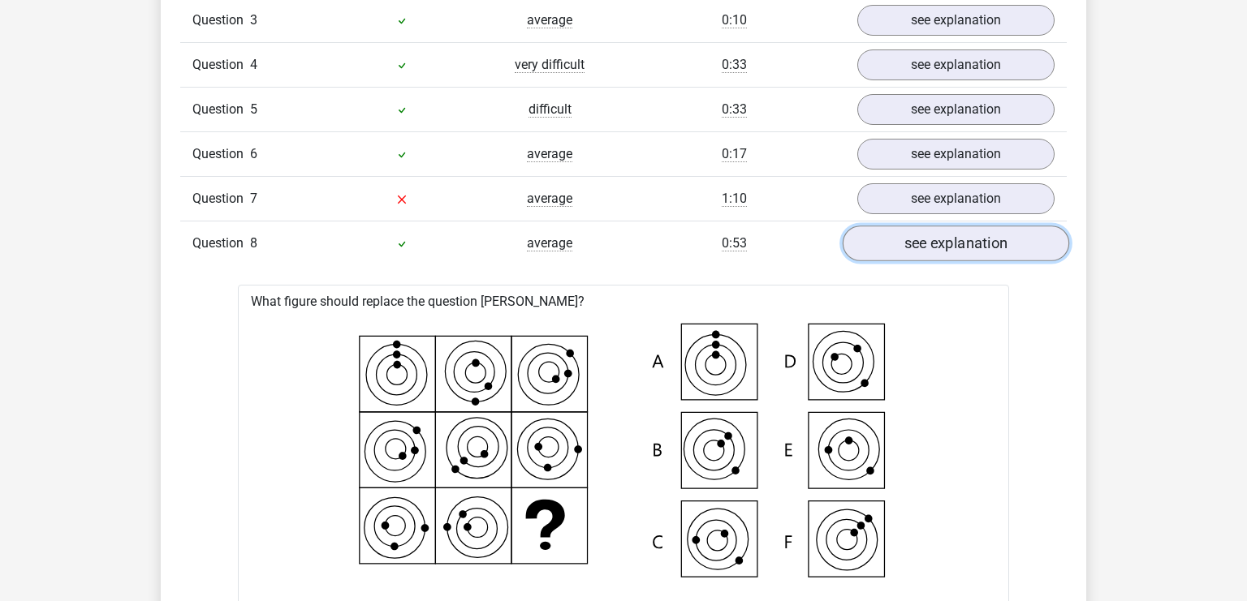
click at [930, 246] on link "see explanation" at bounding box center [955, 244] width 226 height 36
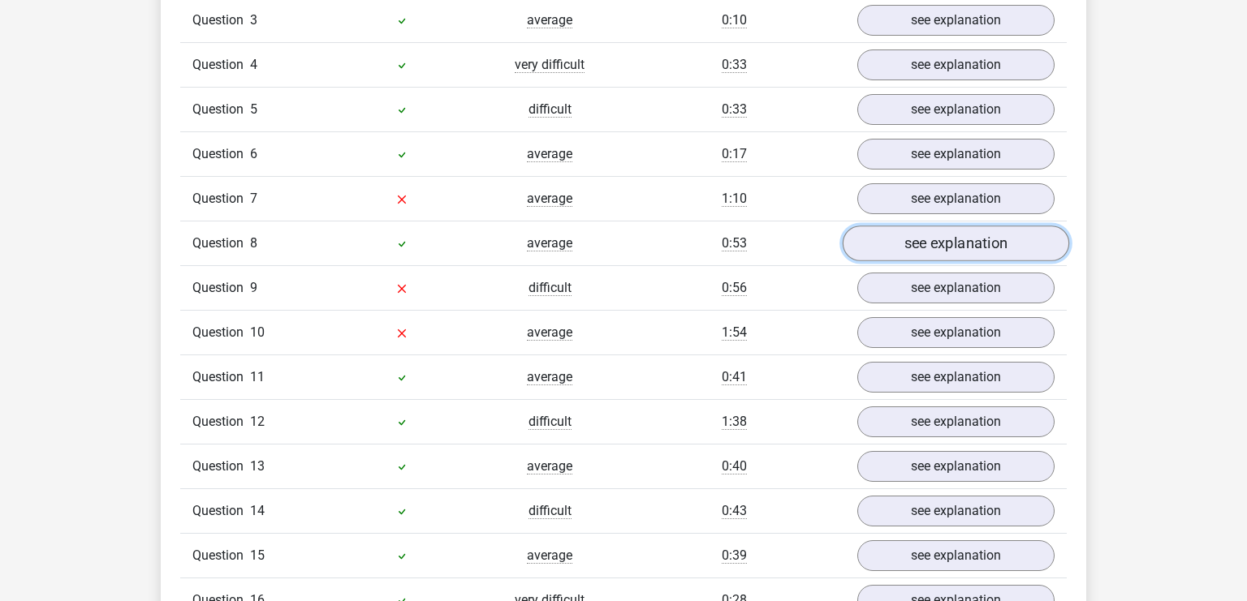
click at [930, 246] on link "see explanation" at bounding box center [955, 244] width 226 height 36
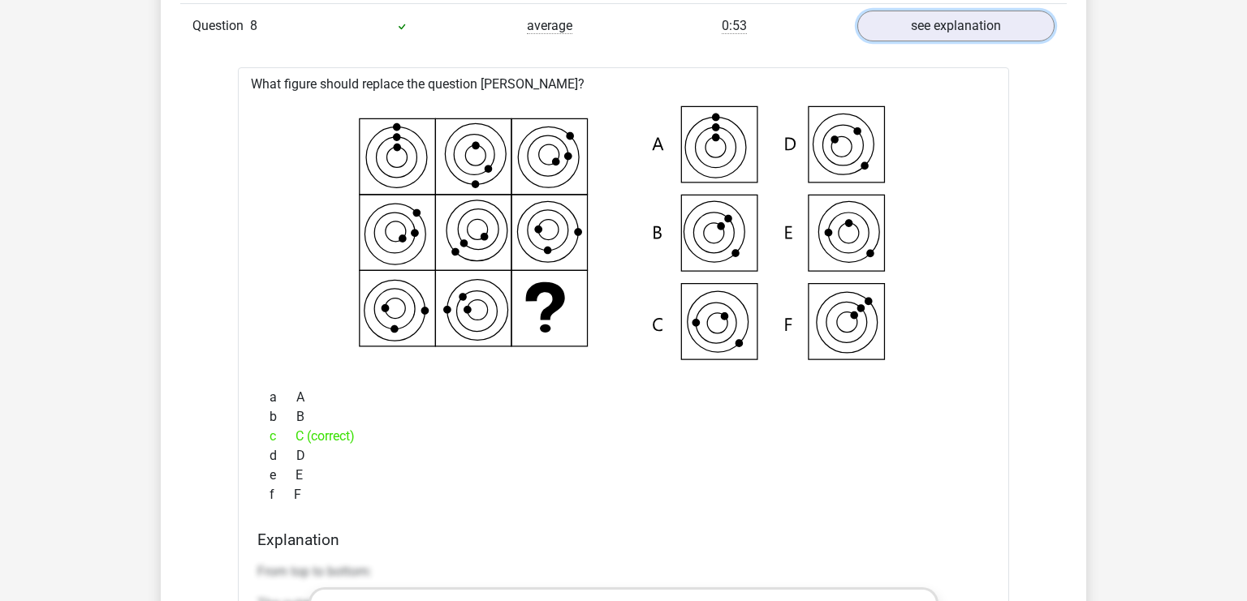
scroll to position [1628, 0]
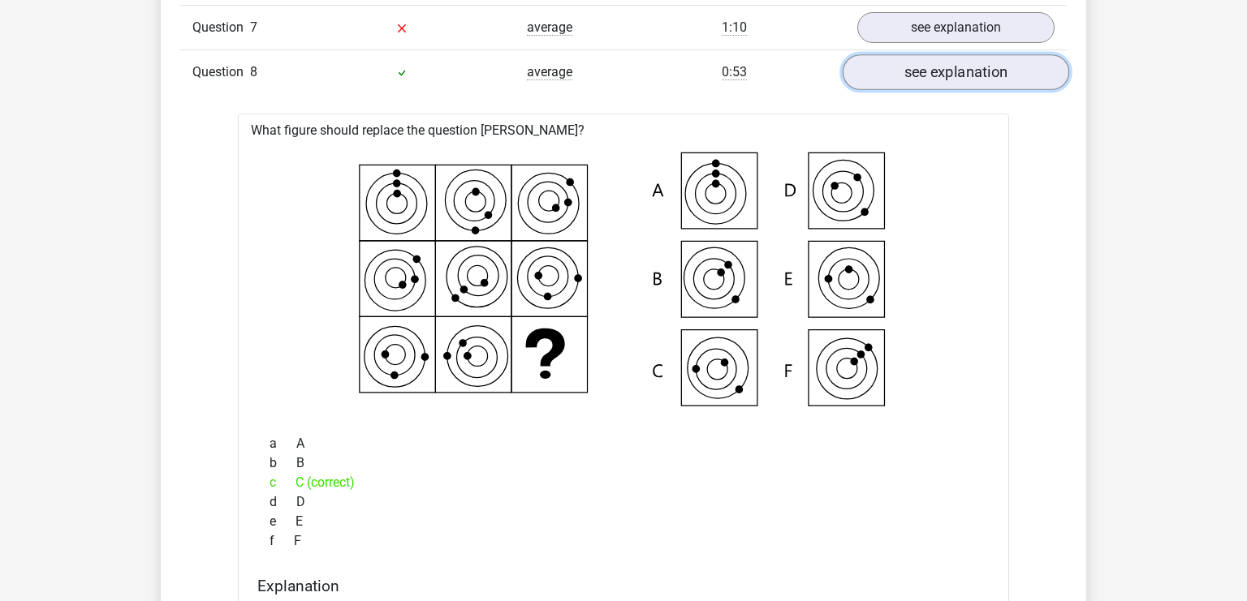
click at [954, 54] on link "see explanation" at bounding box center [955, 72] width 226 height 36
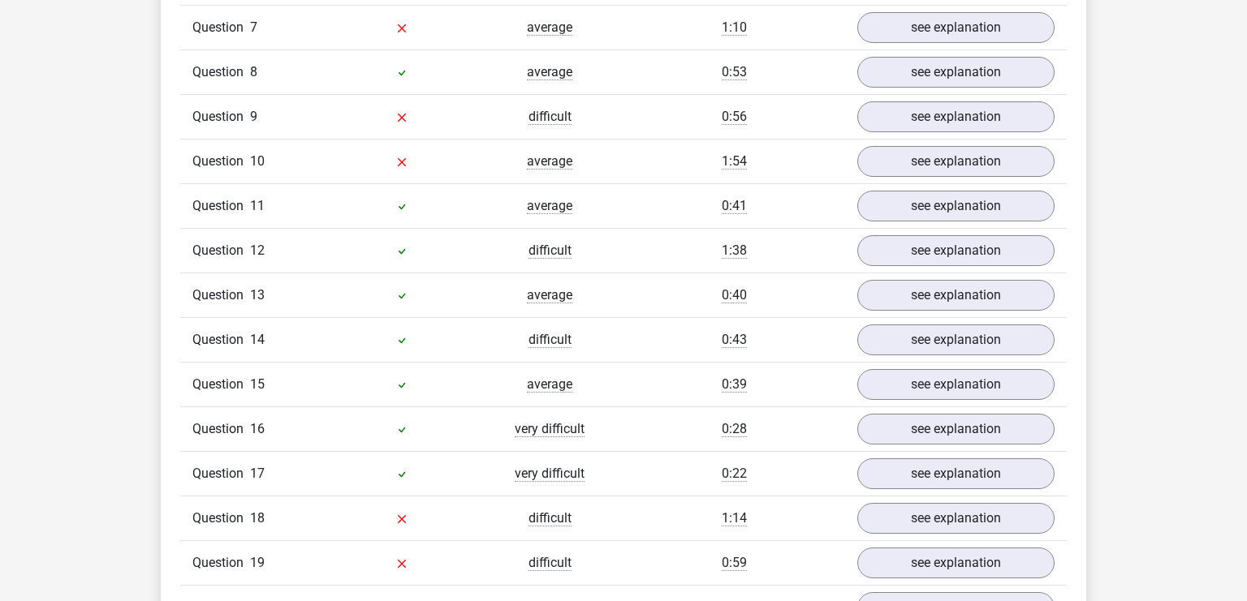
click at [922, 228] on div "Question 12 difficult 1:38 see explanation" at bounding box center [623, 250] width 886 height 45
click at [925, 252] on link "see explanation" at bounding box center [955, 251] width 226 height 36
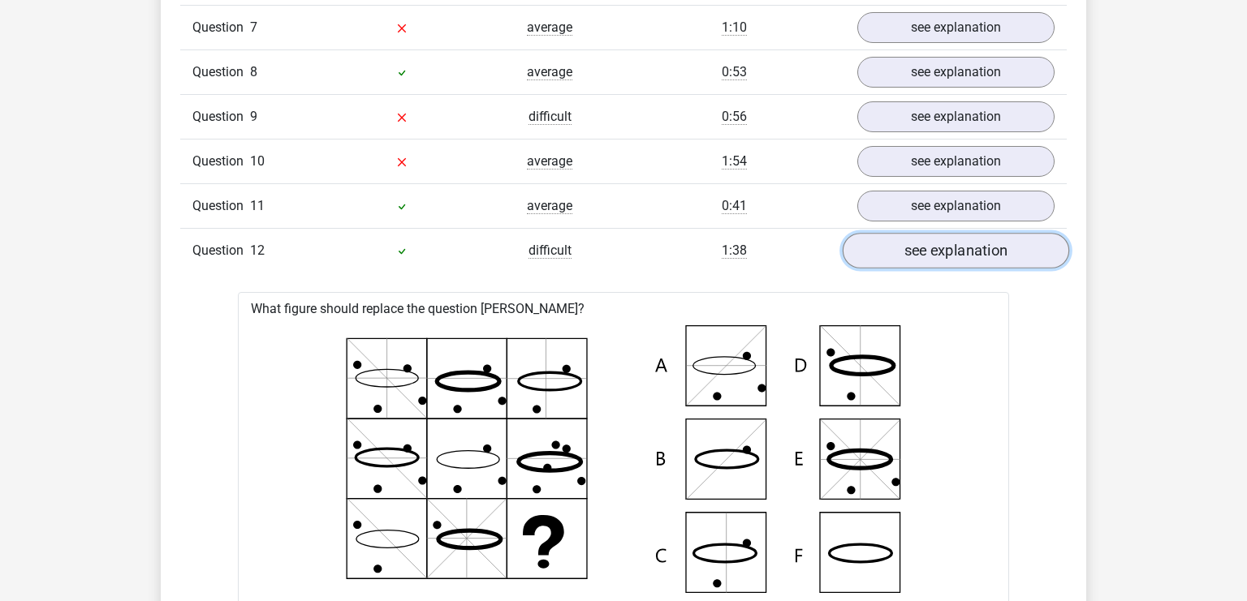
click at [941, 256] on link "see explanation" at bounding box center [955, 251] width 226 height 36
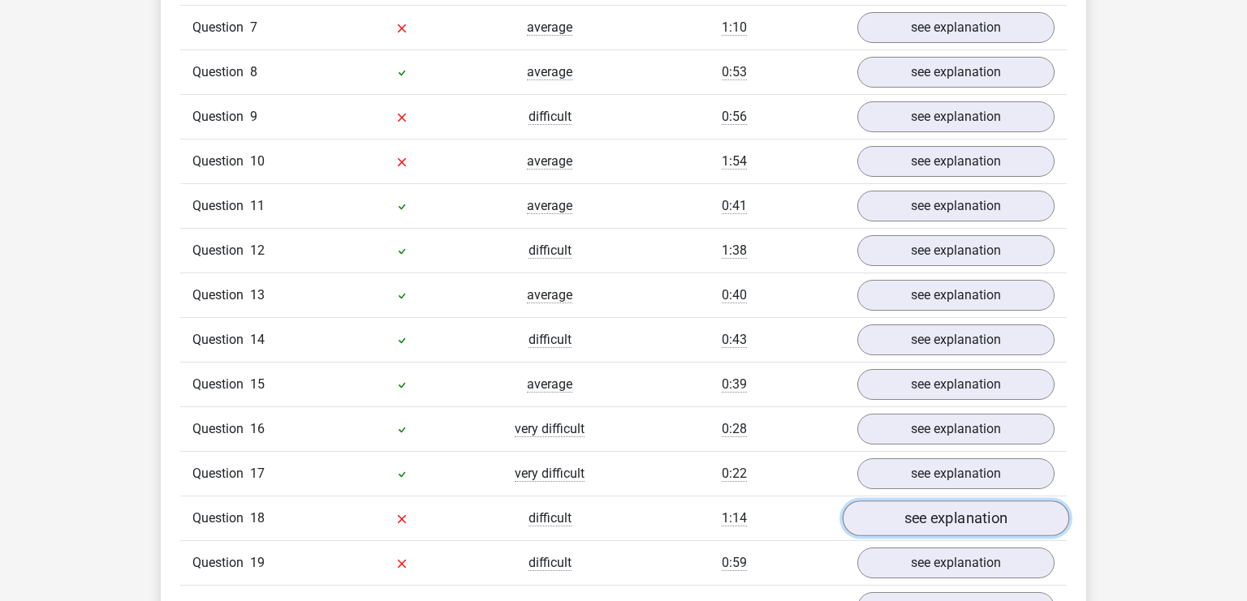
click at [954, 502] on link "see explanation" at bounding box center [955, 519] width 226 height 36
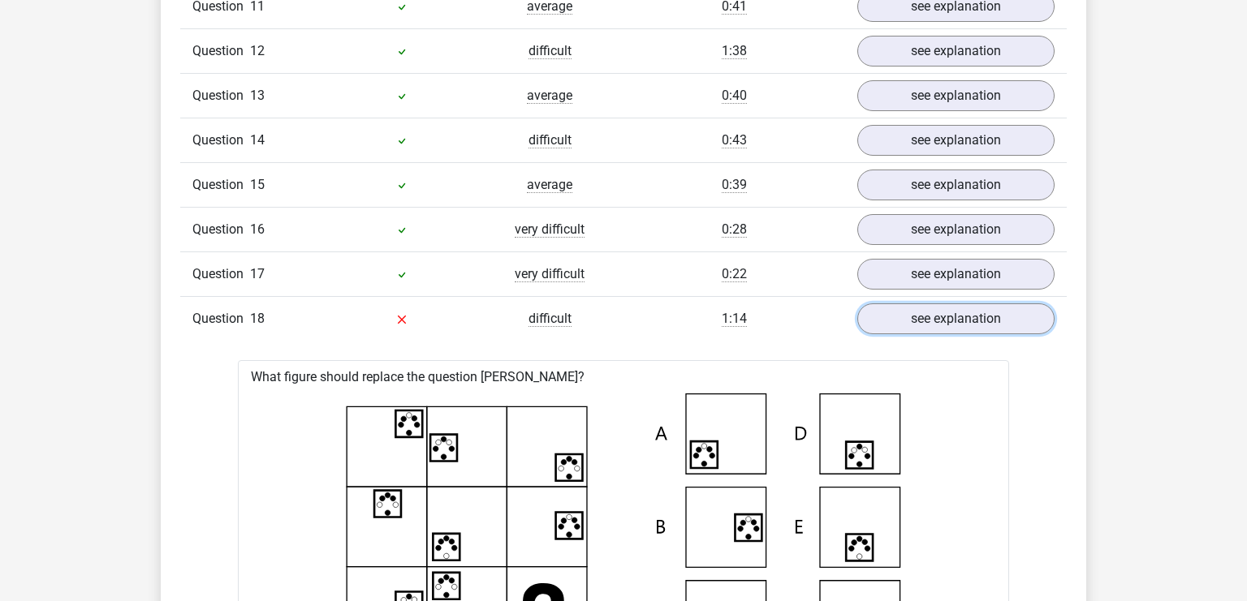
scroll to position [1799, 0]
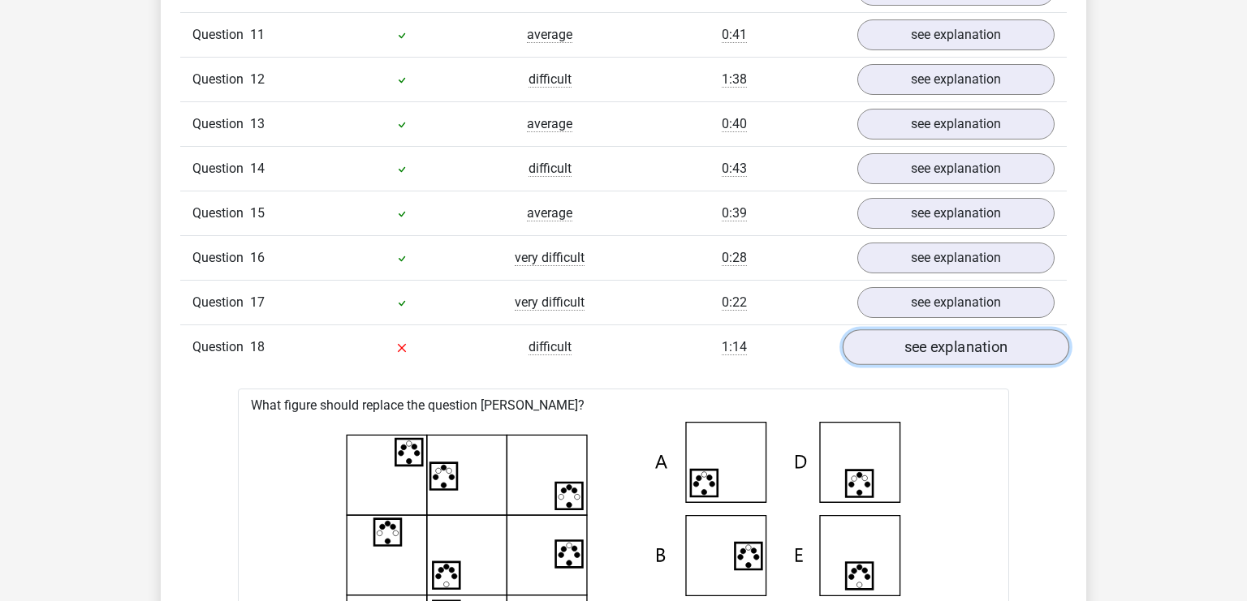
click at [929, 344] on link "see explanation" at bounding box center [955, 347] width 226 height 36
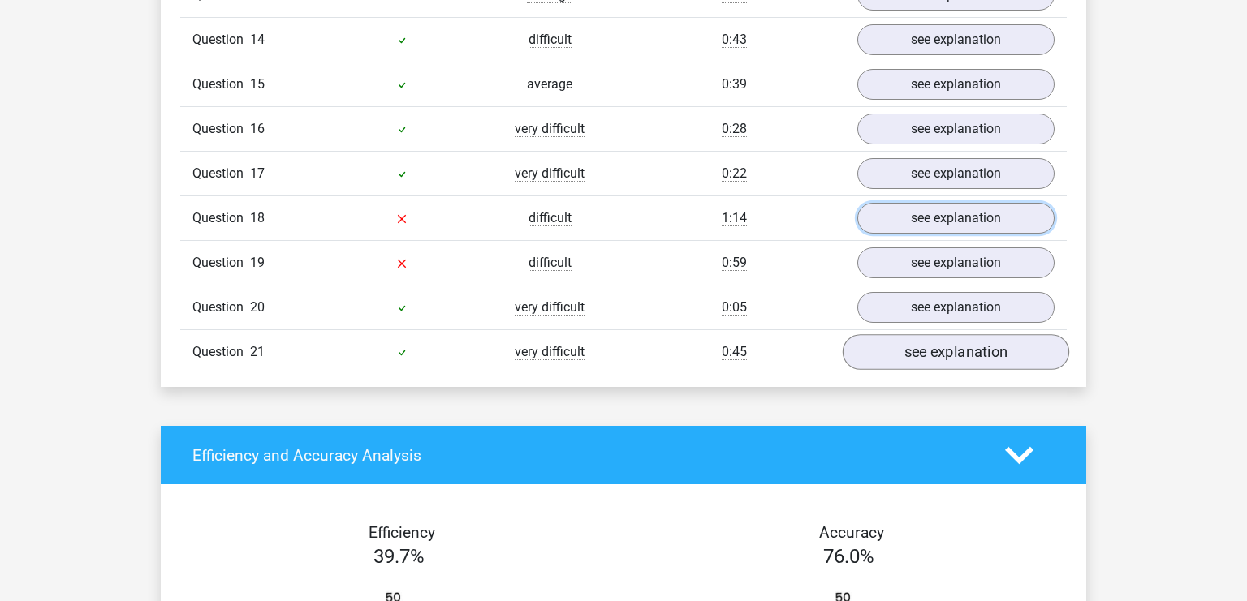
scroll to position [1970, 0]
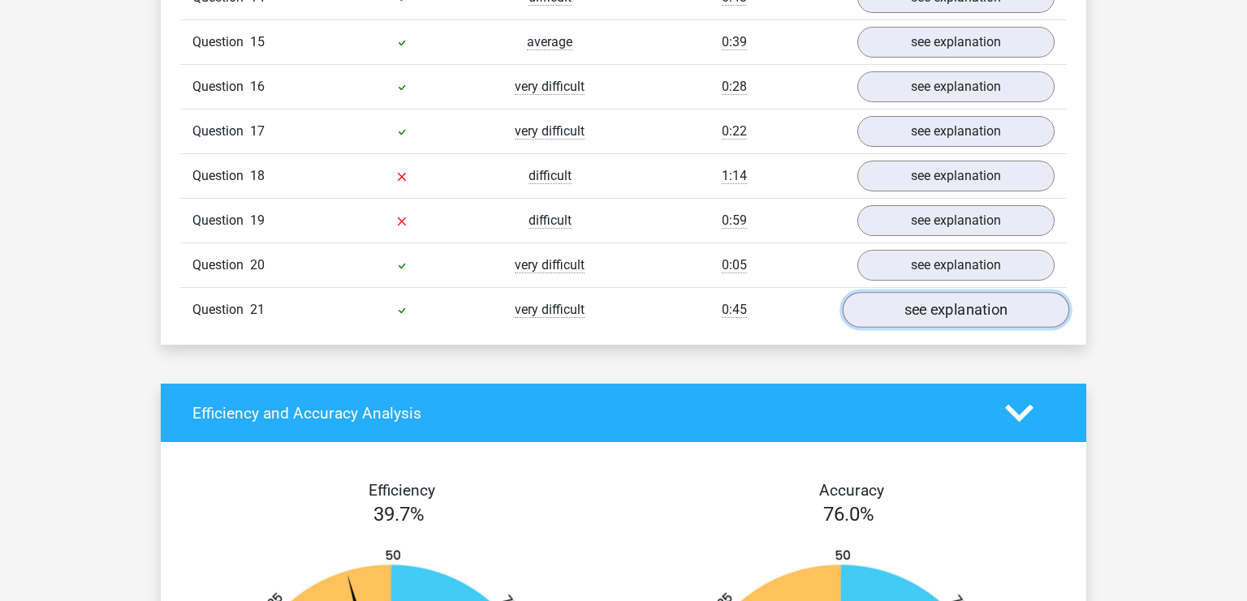
click at [913, 297] on link "see explanation" at bounding box center [955, 310] width 226 height 36
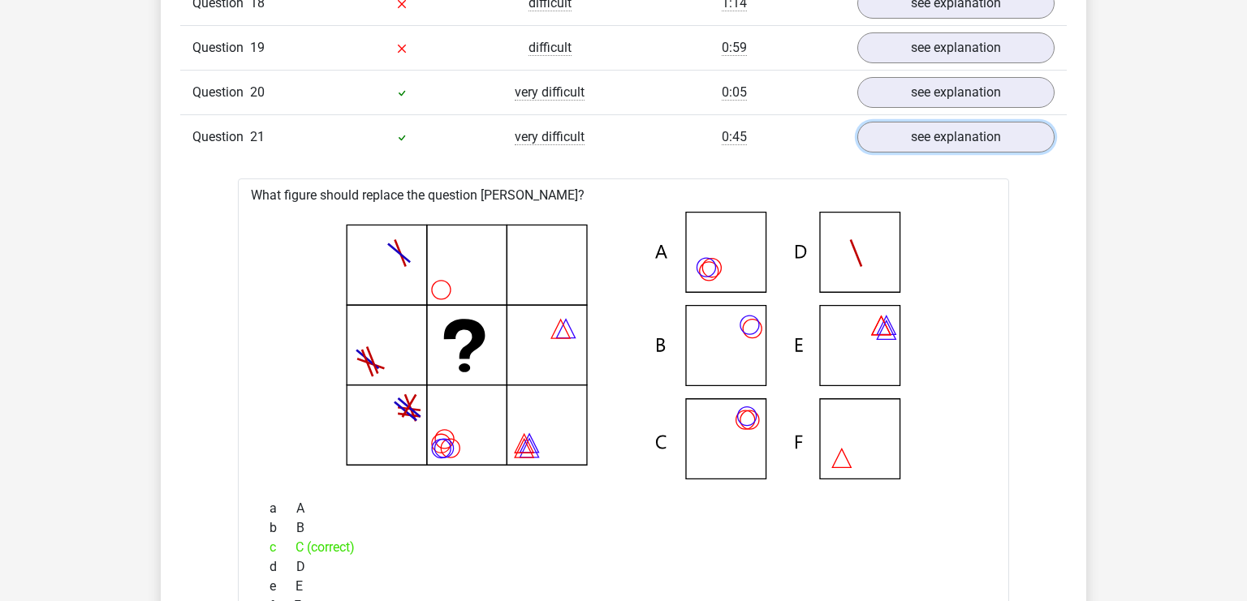
scroll to position [2142, 0]
click at [917, 132] on link "see explanation" at bounding box center [955, 138] width 226 height 36
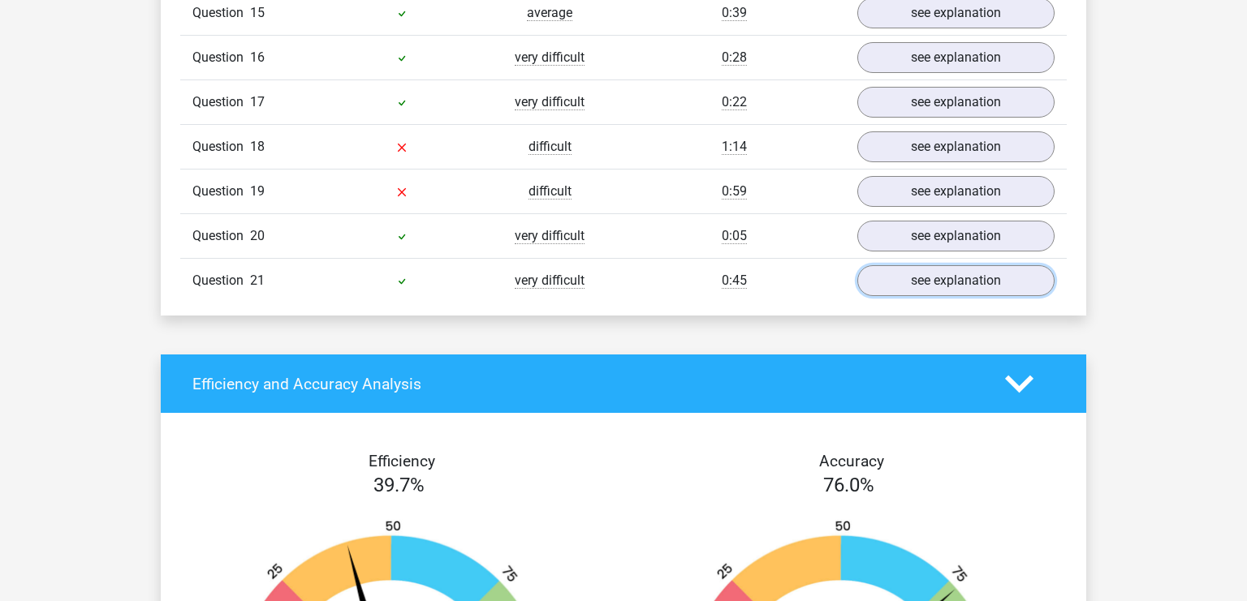
scroll to position [1970, 0]
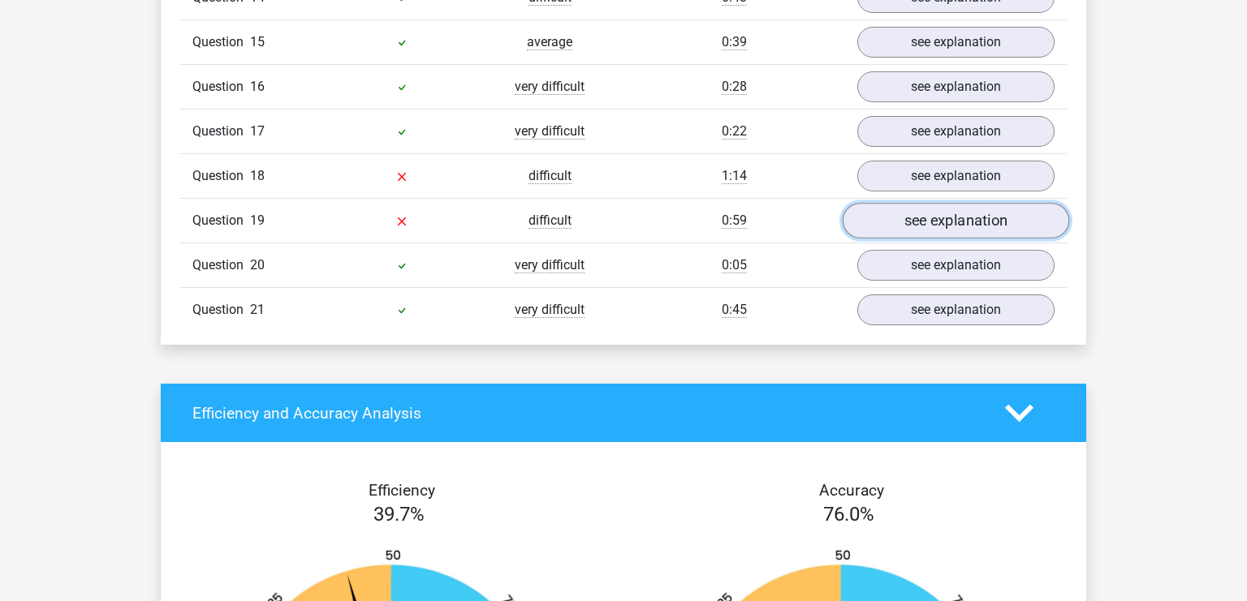
click at [924, 221] on link "see explanation" at bounding box center [955, 221] width 226 height 36
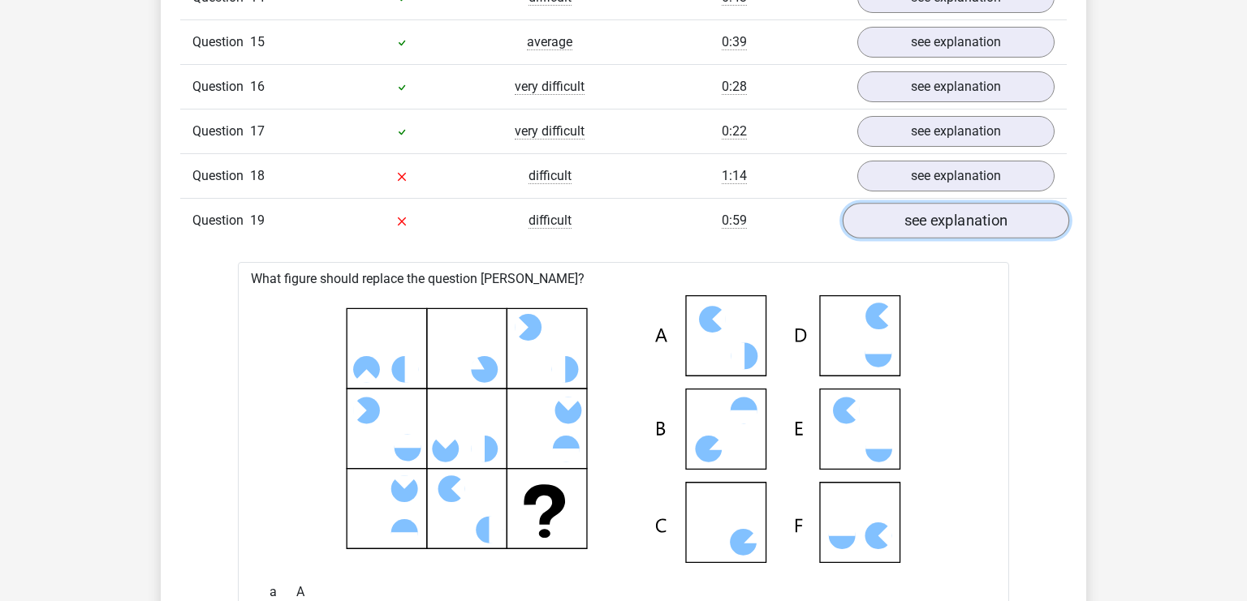
click at [924, 218] on link "see explanation" at bounding box center [955, 221] width 226 height 36
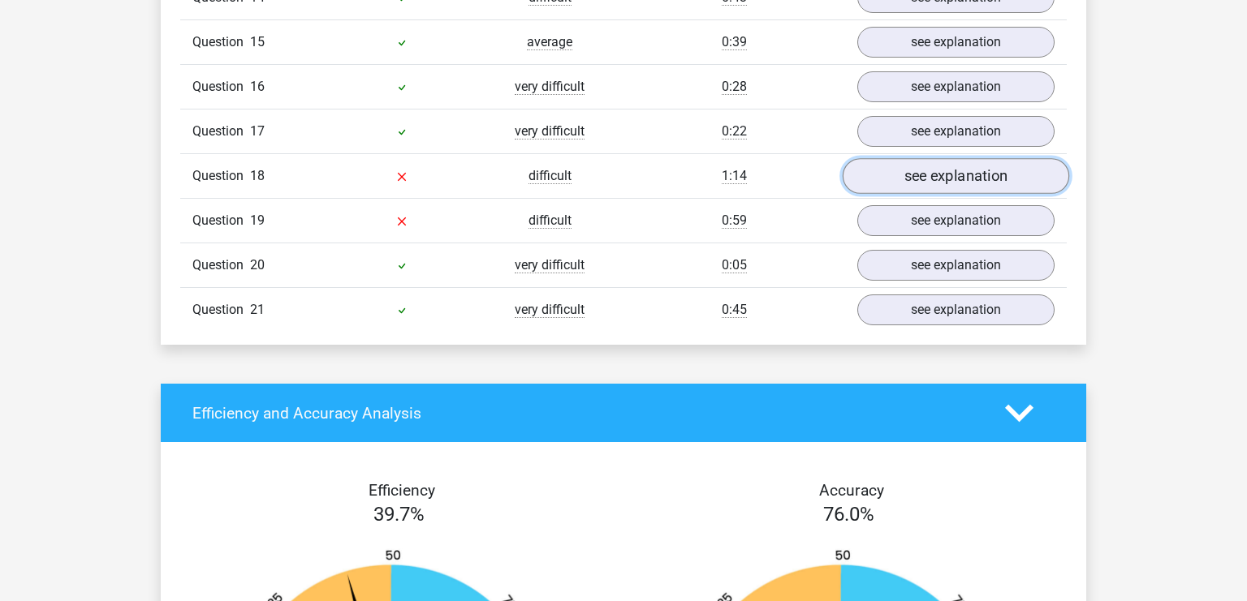
click at [920, 174] on link "see explanation" at bounding box center [955, 176] width 226 height 36
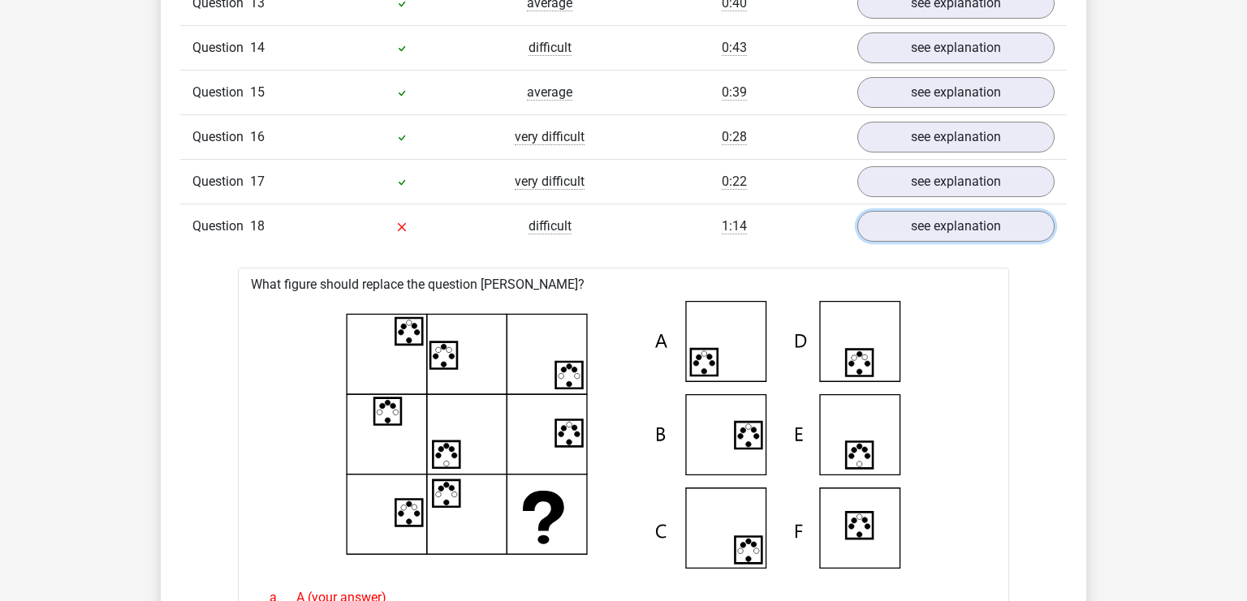
scroll to position [1885, 0]
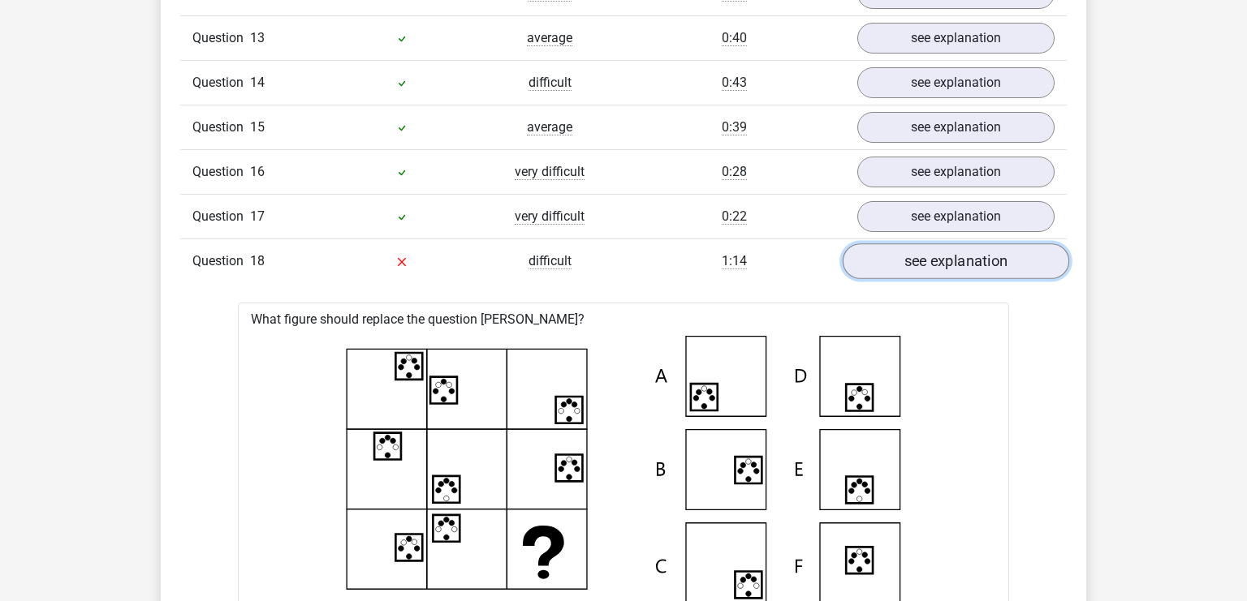
click at [918, 265] on link "see explanation" at bounding box center [955, 261] width 226 height 36
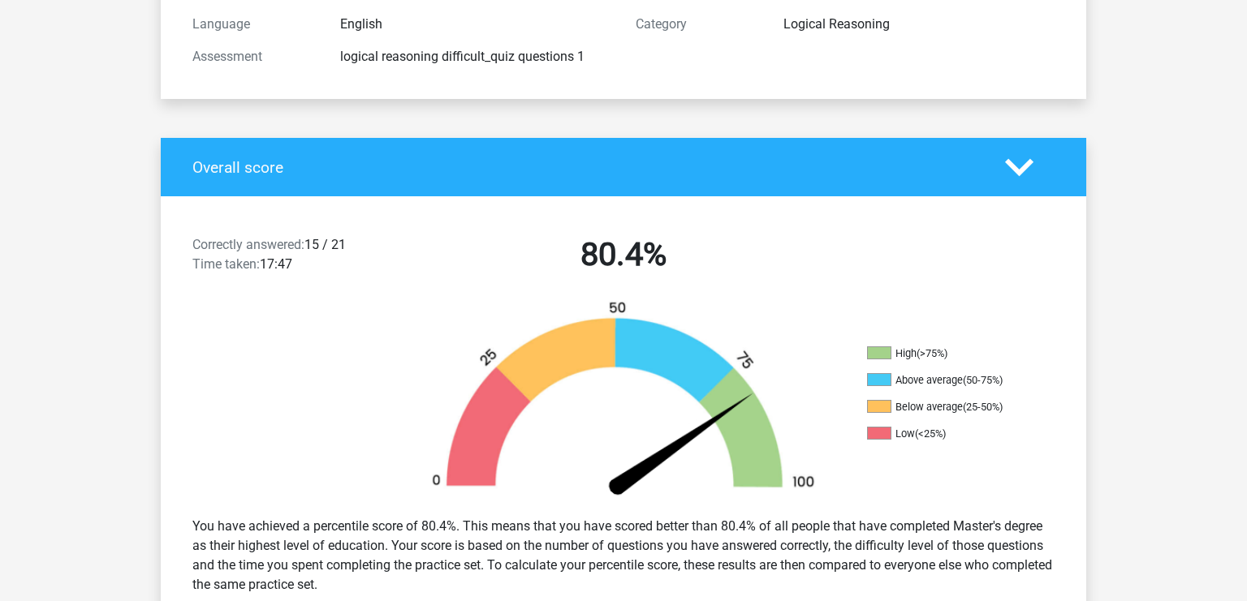
scroll to position [0, 0]
